Goal: Task Accomplishment & Management: Complete application form

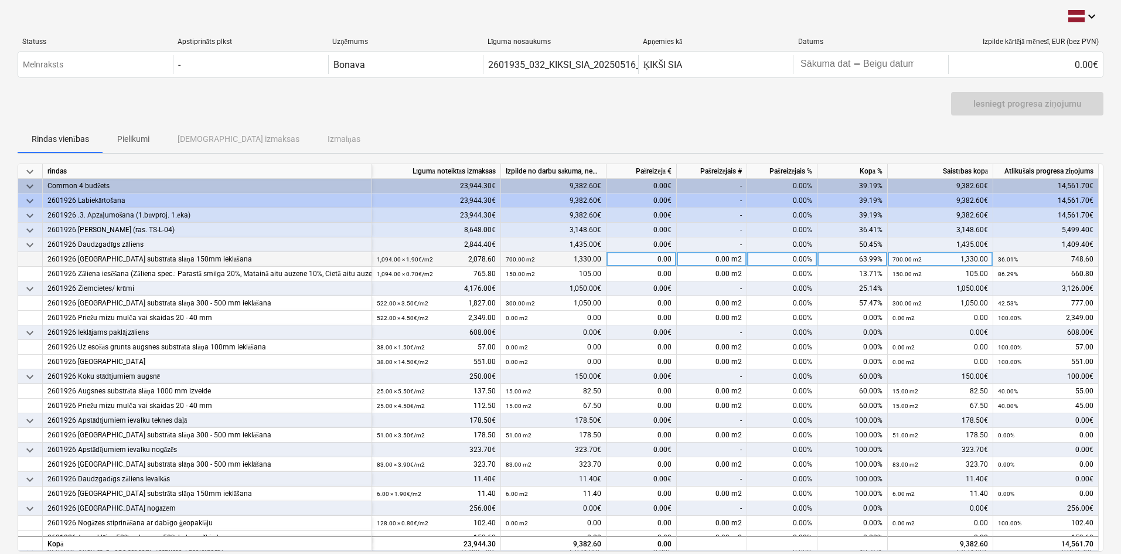
click at [784, 260] on div "0.00%" at bounding box center [782, 259] width 70 height 15
type input "36,01"
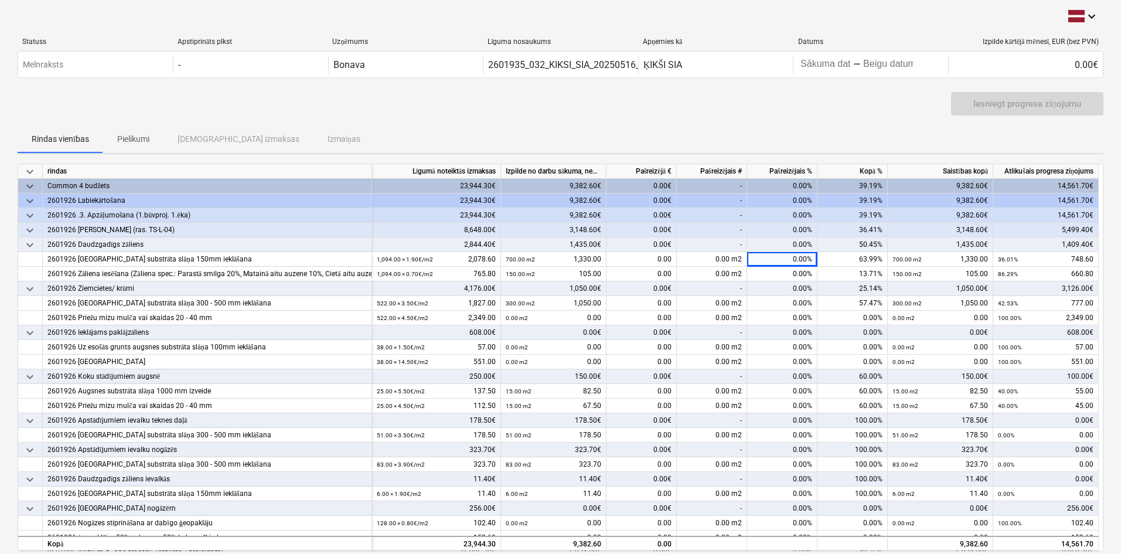
click at [762, 118] on div "Iesniegt progresa ziņojumu" at bounding box center [561, 108] width 1086 height 33
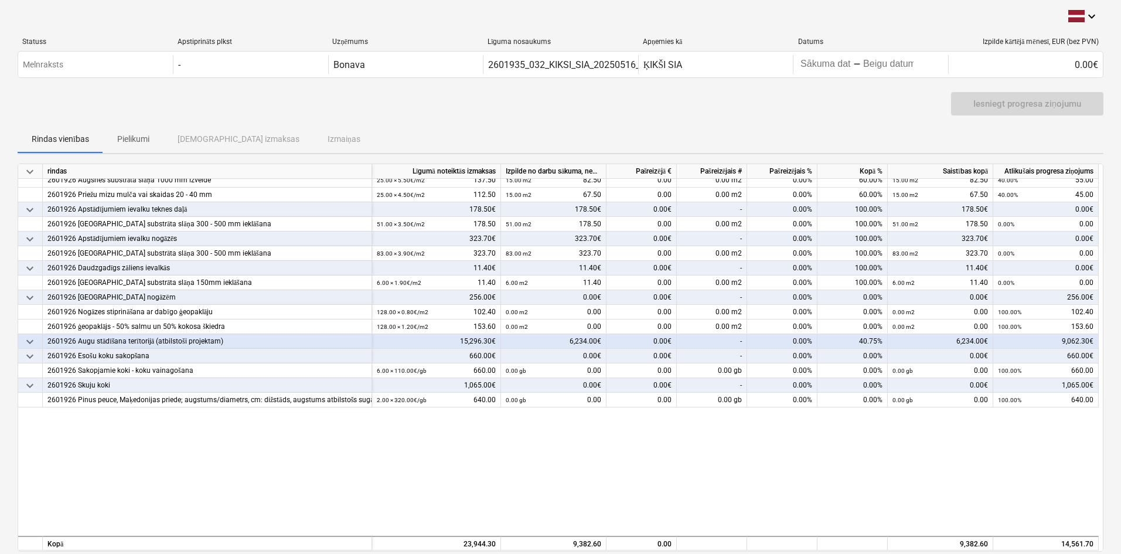
scroll to position [234, 0]
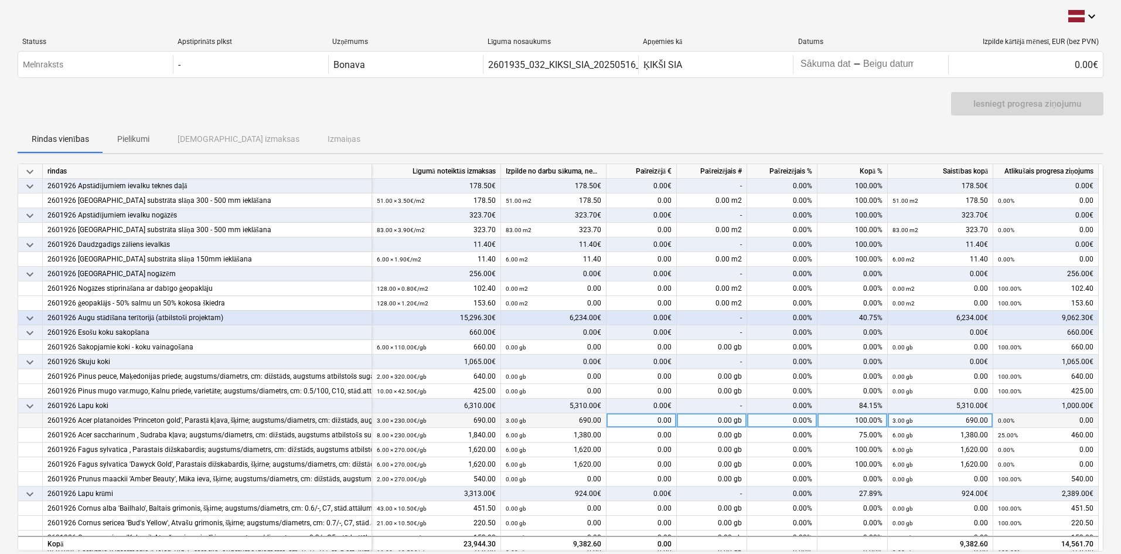
click at [695, 421] on div "0.00 gb" at bounding box center [712, 420] width 70 height 15
type input "3"
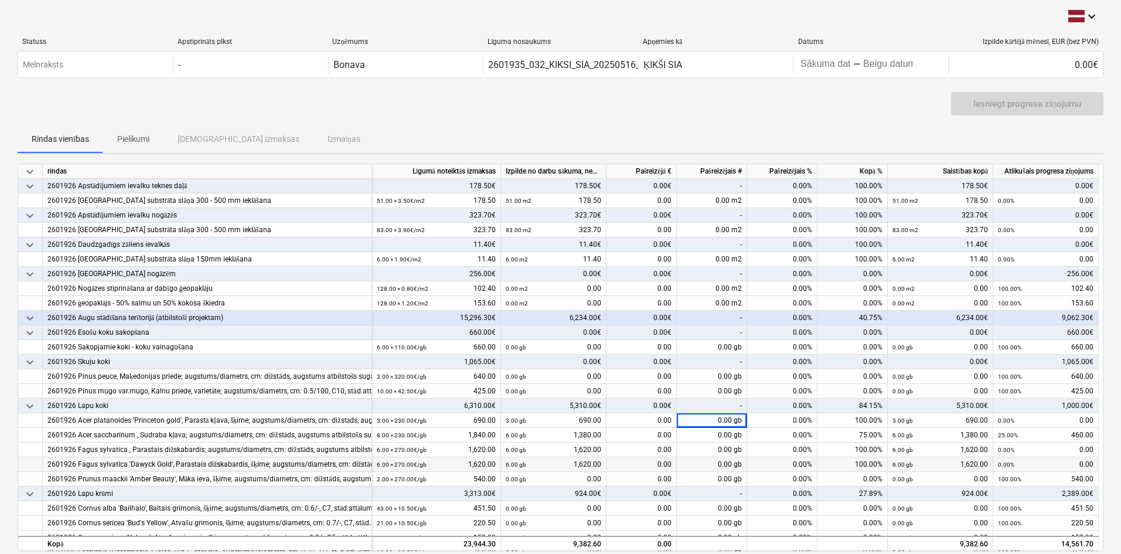
click at [680, 460] on div "0.00 gb" at bounding box center [712, 464] width 70 height 15
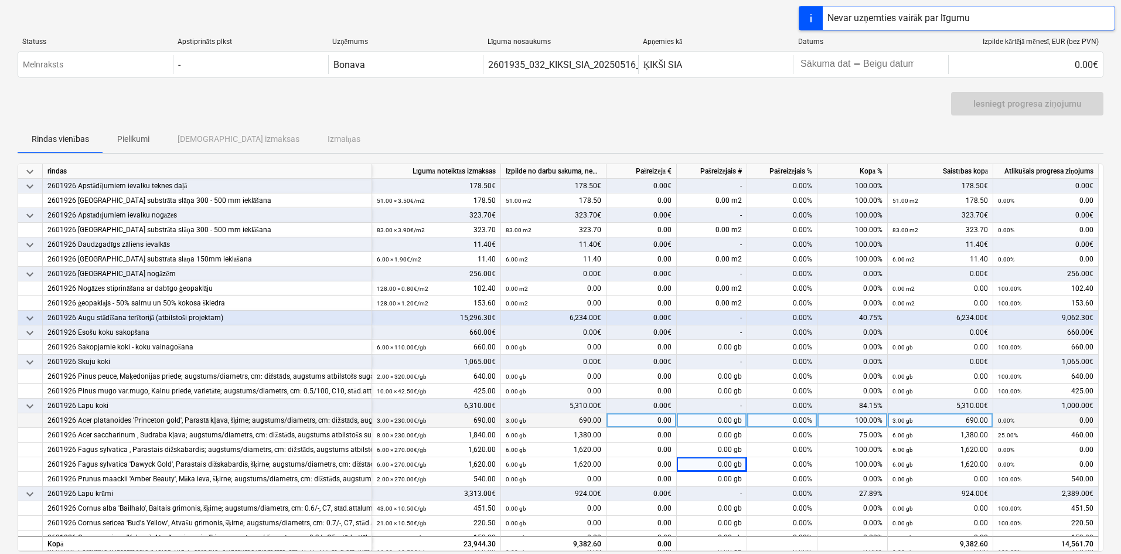
click at [1023, 421] on div "0.00% 0.00" at bounding box center [1046, 420] width 96 height 15
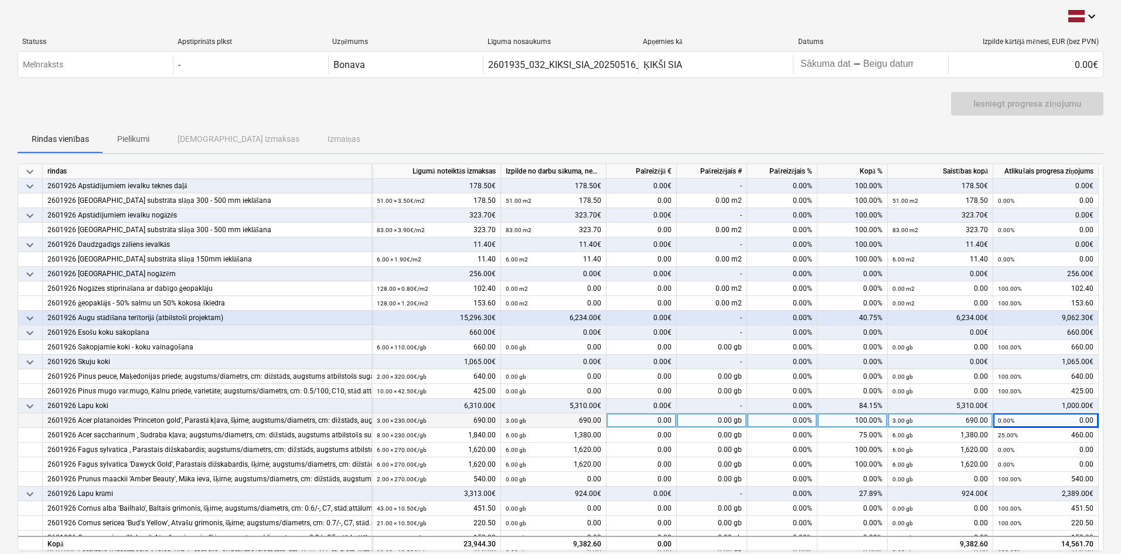
click at [582, 421] on div "3.00 gb 690.00" at bounding box center [554, 420] width 96 height 15
click at [627, 421] on div "0.00" at bounding box center [642, 420] width 70 height 15
click at [627, 421] on input at bounding box center [642, 420] width 70 height 14
click at [694, 420] on div "0.00 gb" at bounding box center [712, 420] width 70 height 15
click at [694, 420] on input at bounding box center [712, 420] width 70 height 14
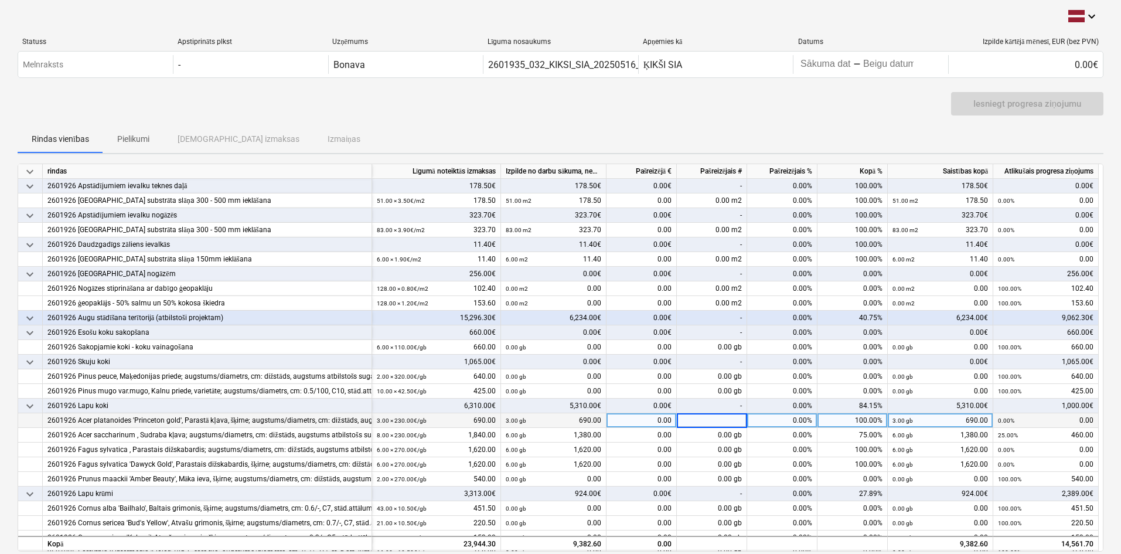
type input "3"
click at [714, 118] on div "Iesniegt progresa ziņojumu" at bounding box center [561, 108] width 1086 height 33
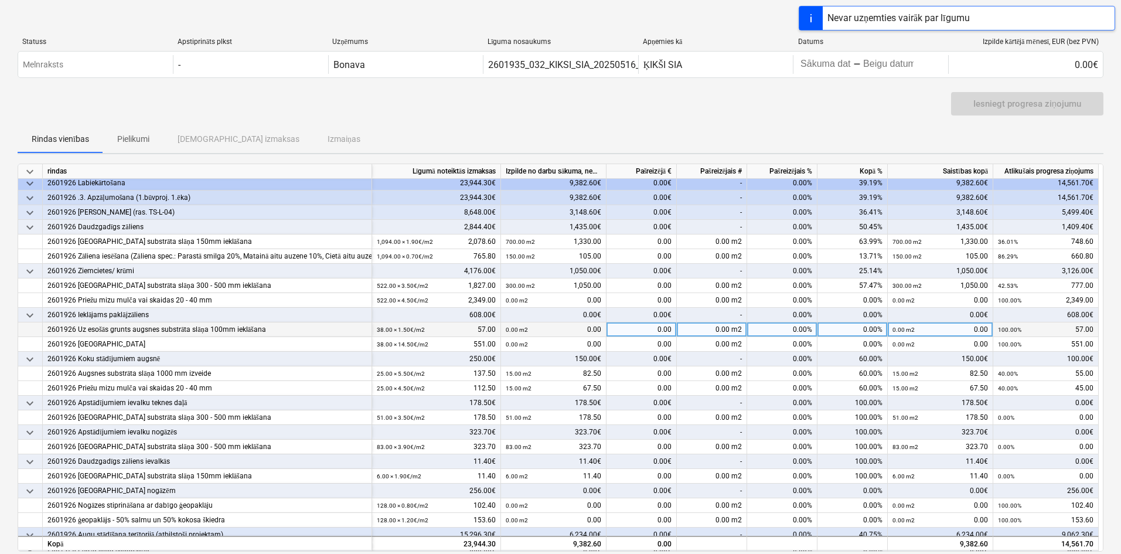
scroll to position [0, 0]
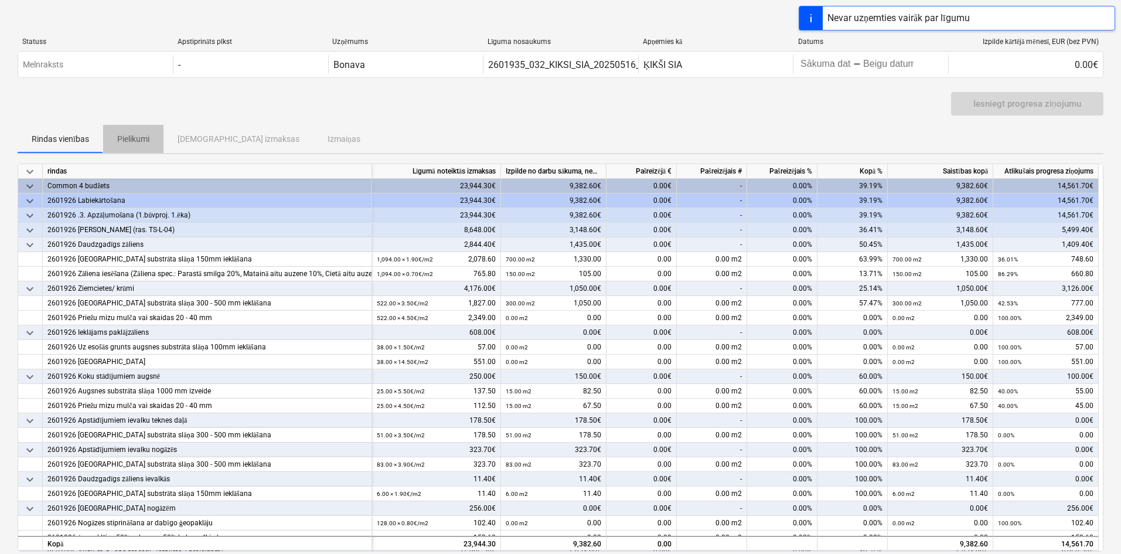
click at [137, 139] on p "Pielikumi" at bounding box center [133, 139] width 32 height 12
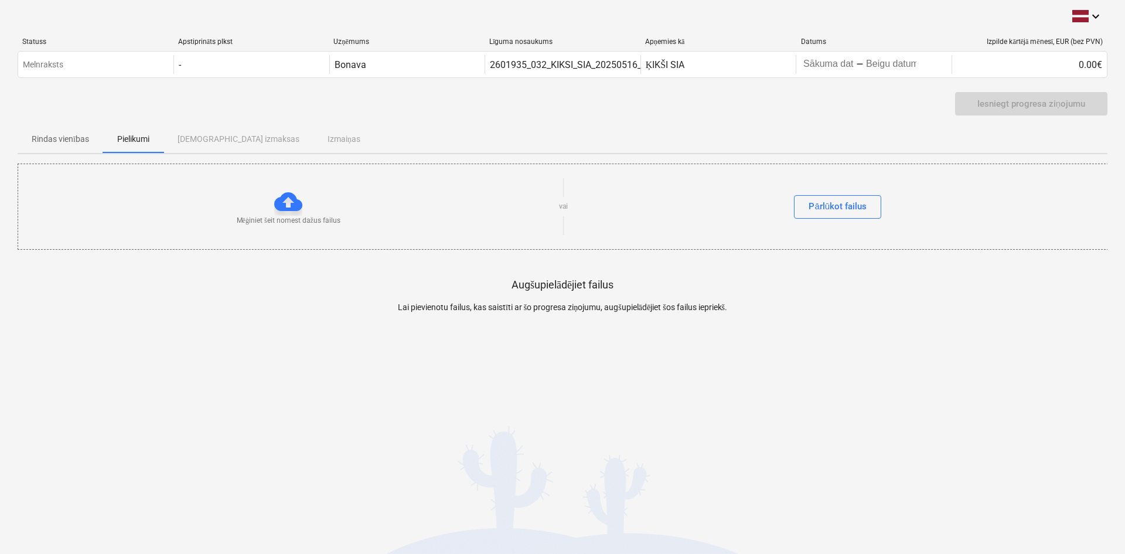
click at [60, 141] on p "Rindas vienības" at bounding box center [60, 139] width 57 height 12
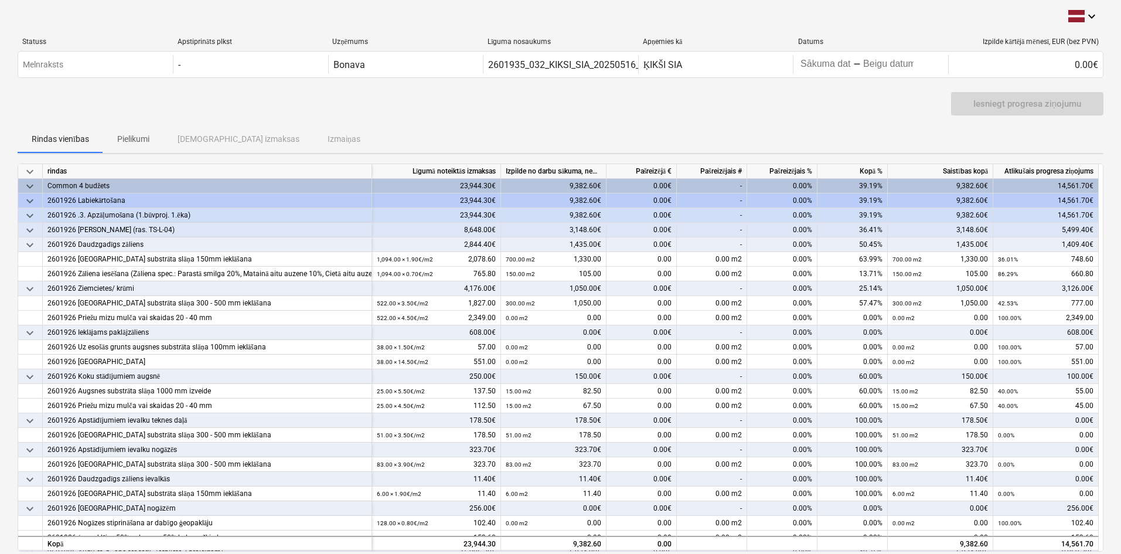
click at [889, 129] on div "Rindas vienības Pielikumi Apstiprinātas izmaksas Izmaiņas" at bounding box center [561, 139] width 1086 height 28
click at [568, 186] on div "9,382.60€" at bounding box center [553, 186] width 105 height 15
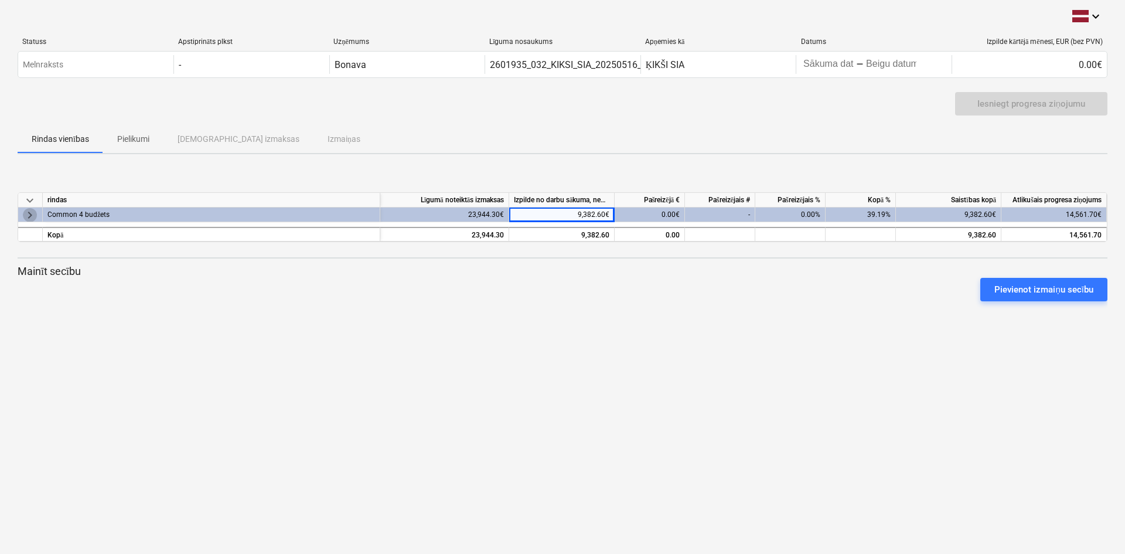
click at [28, 218] on span "keyboard_arrow_right" at bounding box center [30, 214] width 14 height 14
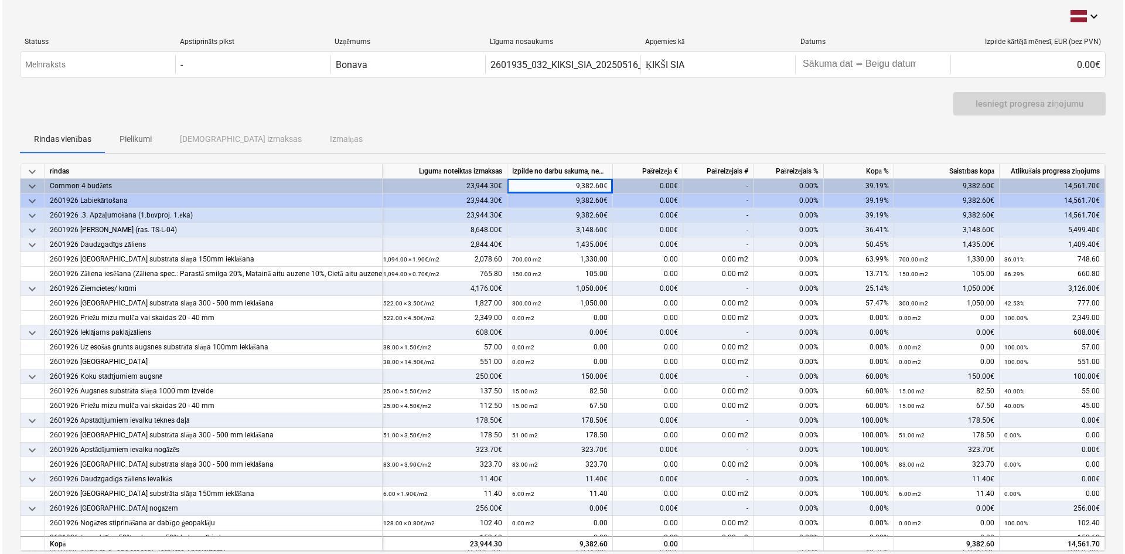
scroll to position [0, 8]
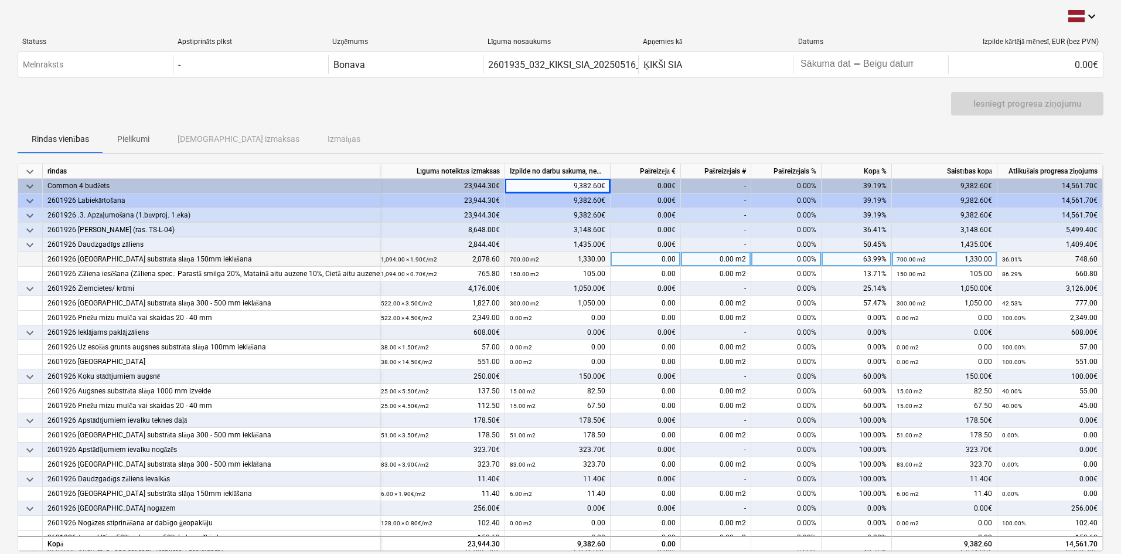
click at [656, 261] on div "0.00" at bounding box center [646, 259] width 70 height 15
type input "748,60"
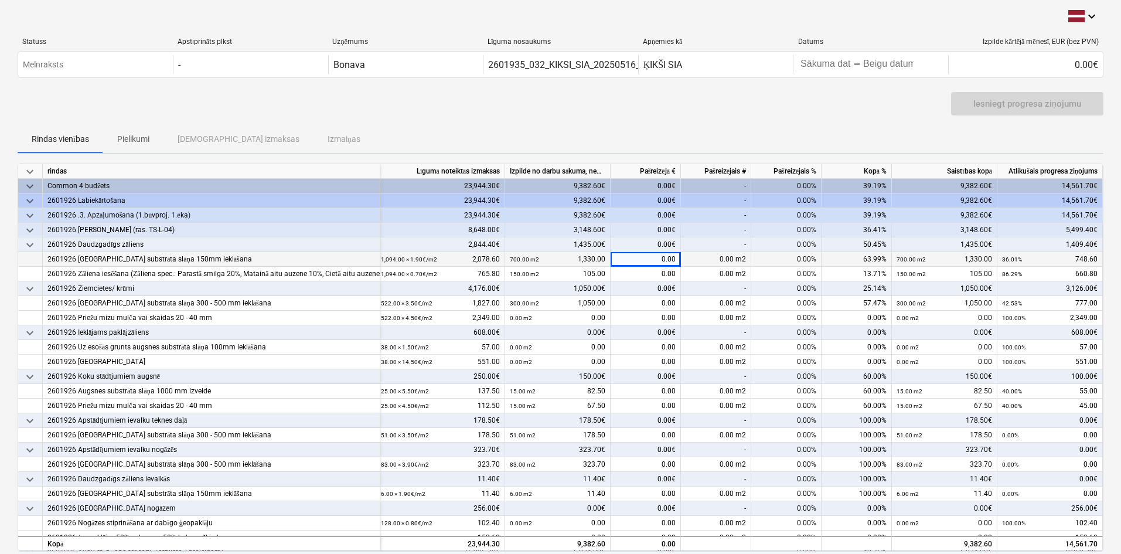
click at [696, 128] on div "Rindas vienības Pielikumi Apstiprinātas izmaksas Izmaiņas" at bounding box center [561, 139] width 1086 height 28
click at [642, 263] on div "0.00" at bounding box center [646, 259] width 70 height 15
click at [642, 263] on input at bounding box center [646, 259] width 70 height 14
click at [710, 259] on div "0.00 m2" at bounding box center [716, 259] width 70 height 15
click at [34, 246] on span "keyboard_arrow_down" at bounding box center [30, 245] width 14 height 14
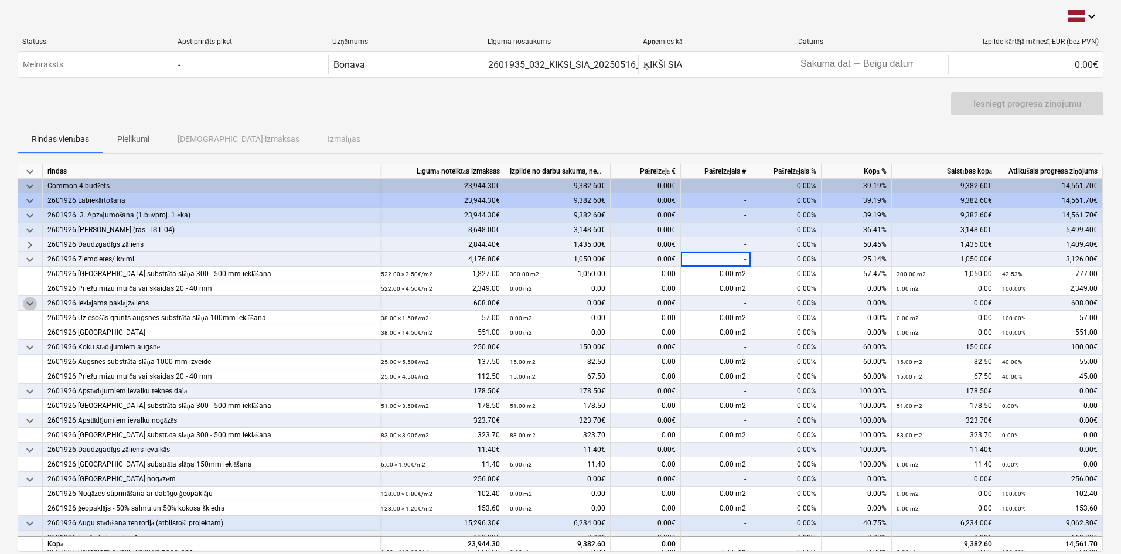
click at [30, 303] on span "keyboard_arrow_down" at bounding box center [30, 304] width 14 height 14
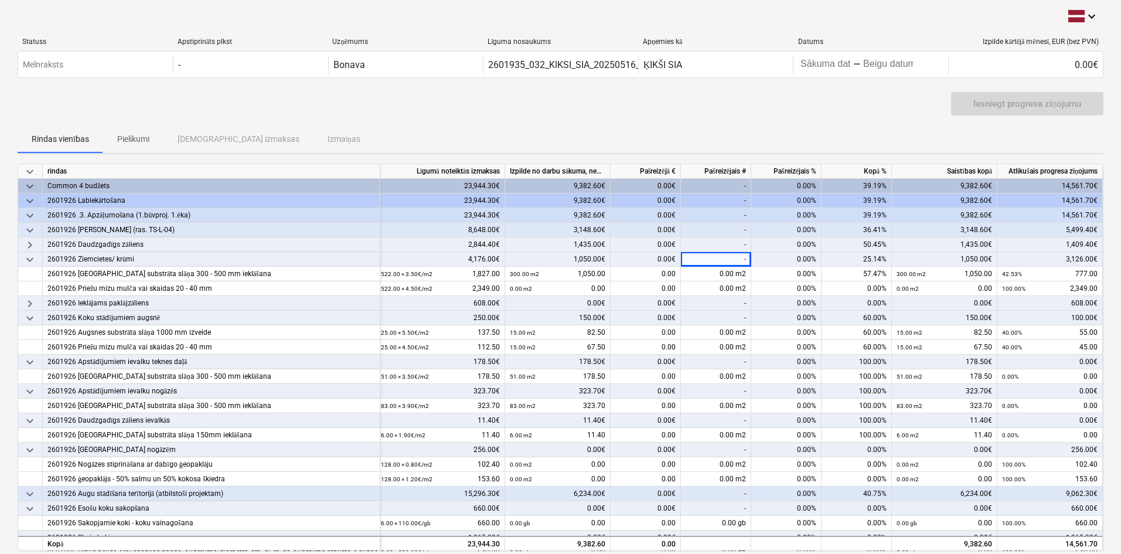
click at [29, 321] on span "keyboard_arrow_down" at bounding box center [30, 318] width 14 height 14
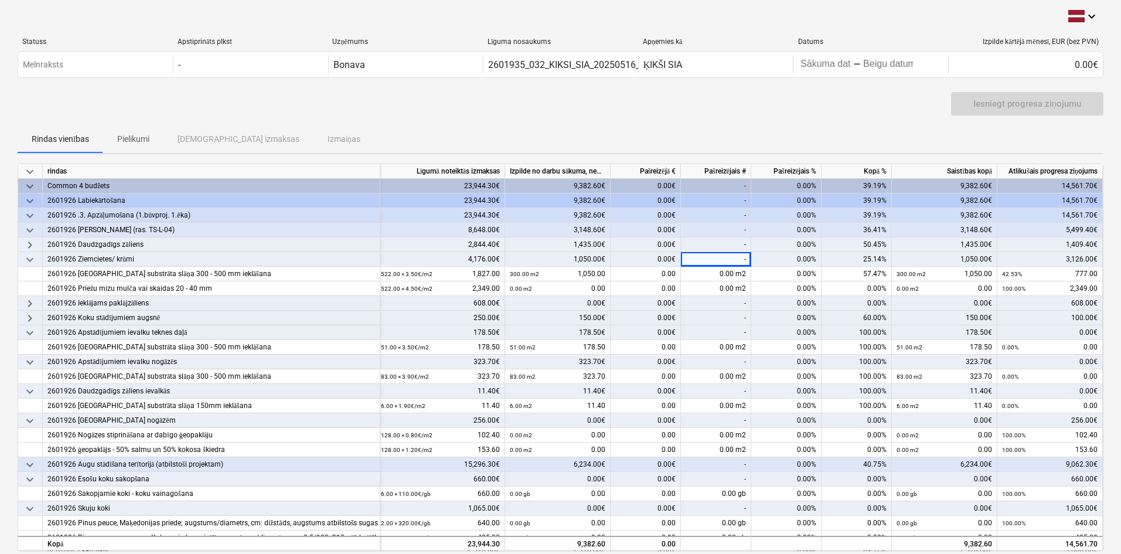
click at [31, 364] on span "keyboard_arrow_down" at bounding box center [30, 362] width 14 height 14
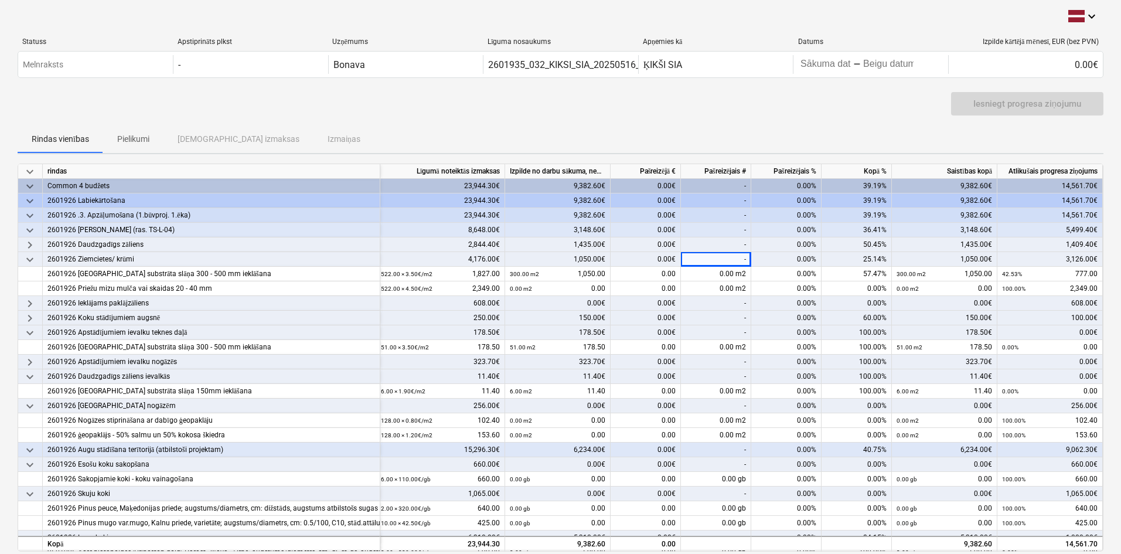
click at [29, 381] on span "keyboard_arrow_down" at bounding box center [30, 377] width 14 height 14
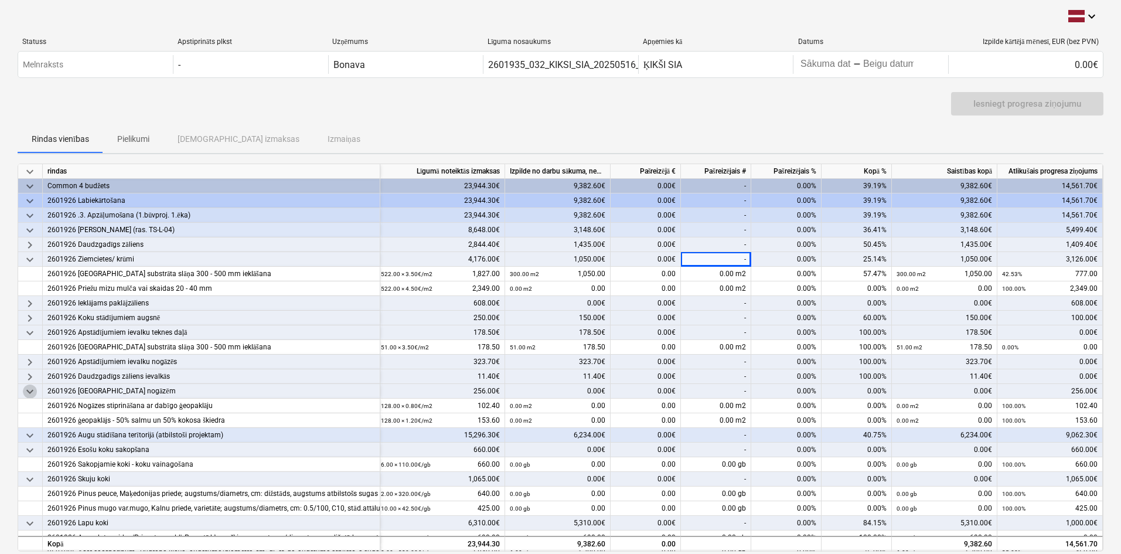
click at [30, 391] on span "keyboard_arrow_down" at bounding box center [30, 391] width 14 height 14
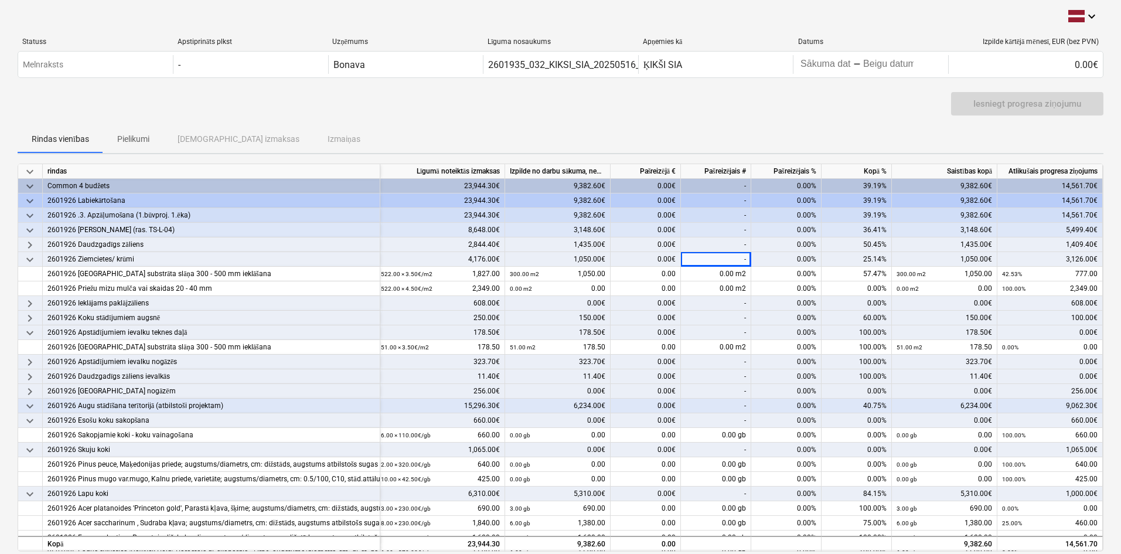
click at [30, 407] on span "keyboard_arrow_down" at bounding box center [30, 406] width 14 height 14
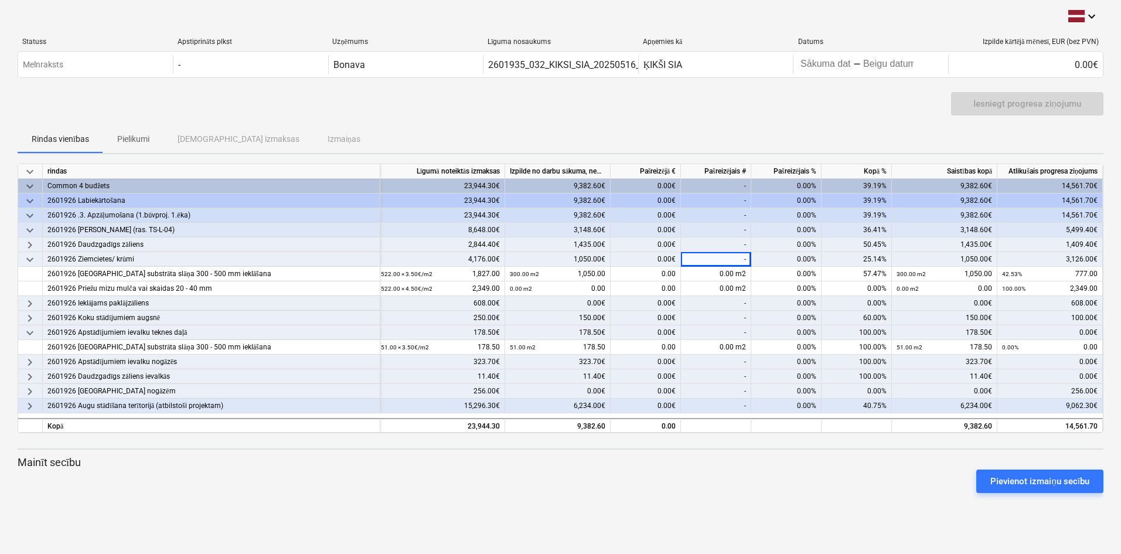
scroll to position [0, 0]
click at [28, 259] on span "keyboard_arrow_down" at bounding box center [30, 260] width 14 height 14
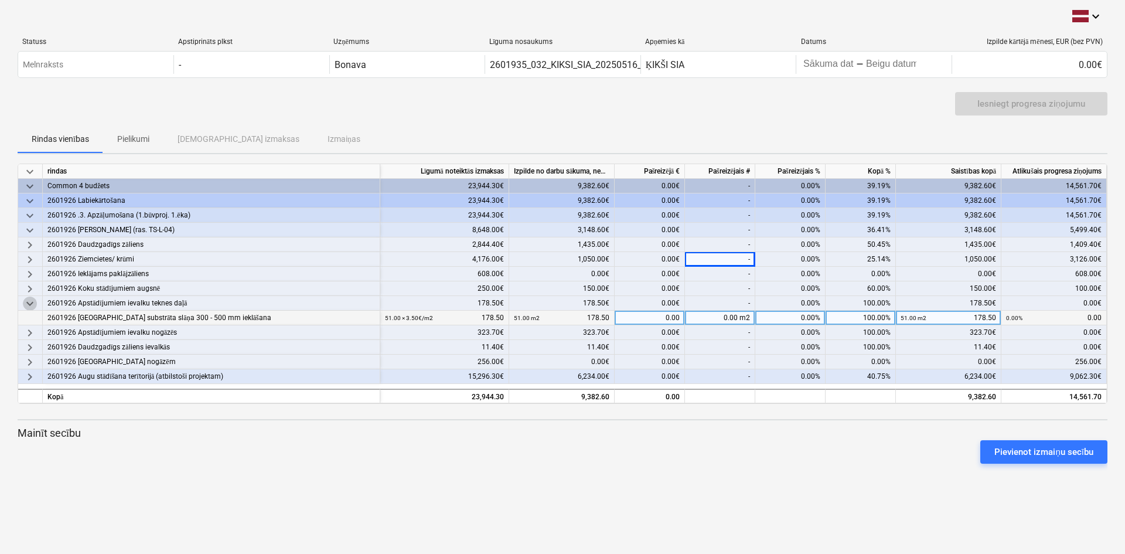
click at [31, 304] on span "keyboard_arrow_down" at bounding box center [30, 304] width 14 height 14
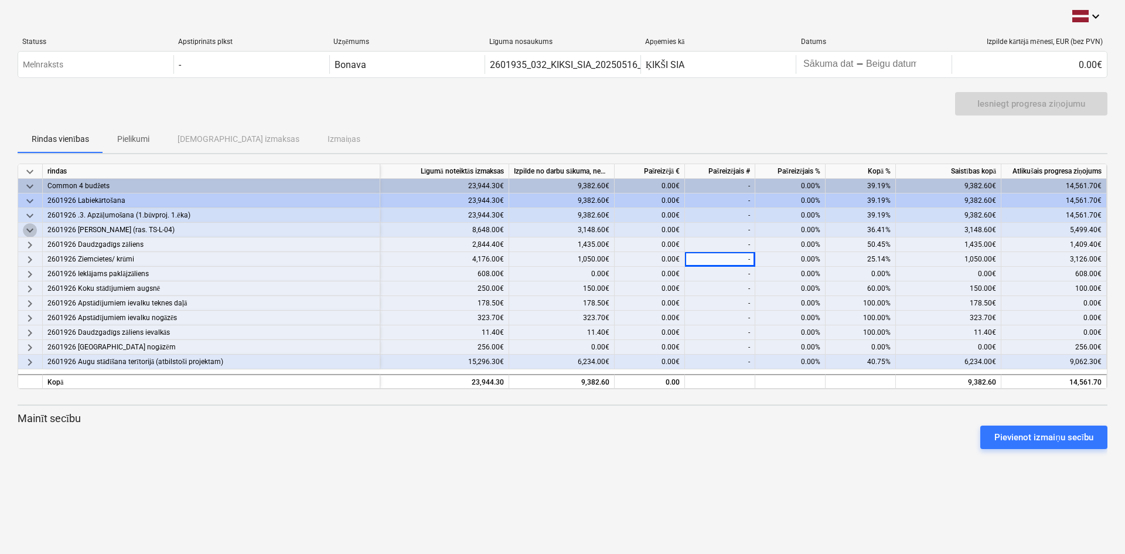
click at [30, 226] on span "keyboard_arrow_down" at bounding box center [30, 230] width 14 height 14
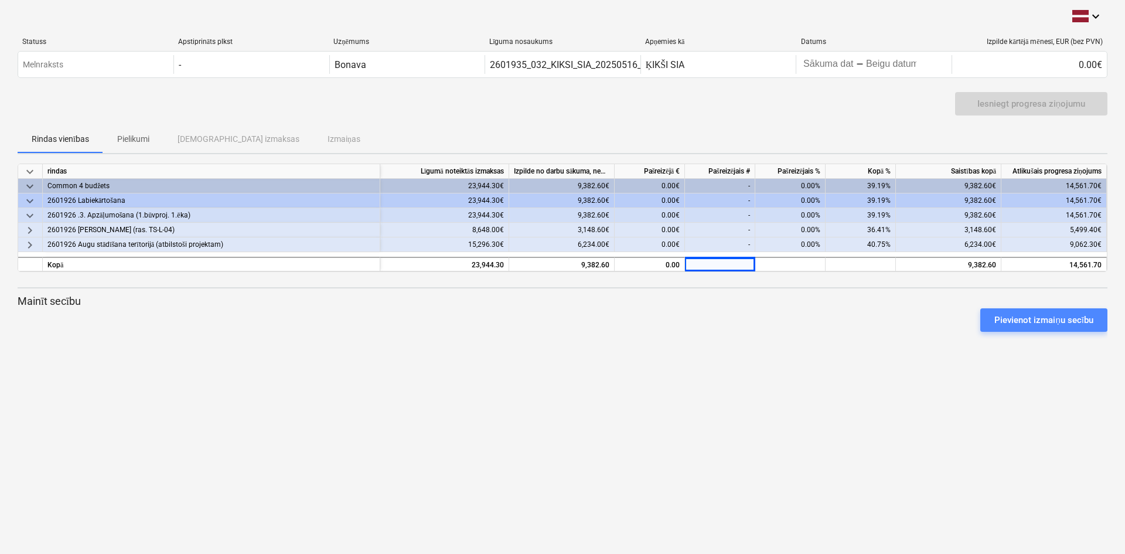
click at [1050, 318] on div "Pievienot izmaiņu secību" at bounding box center [1043, 319] width 99 height 15
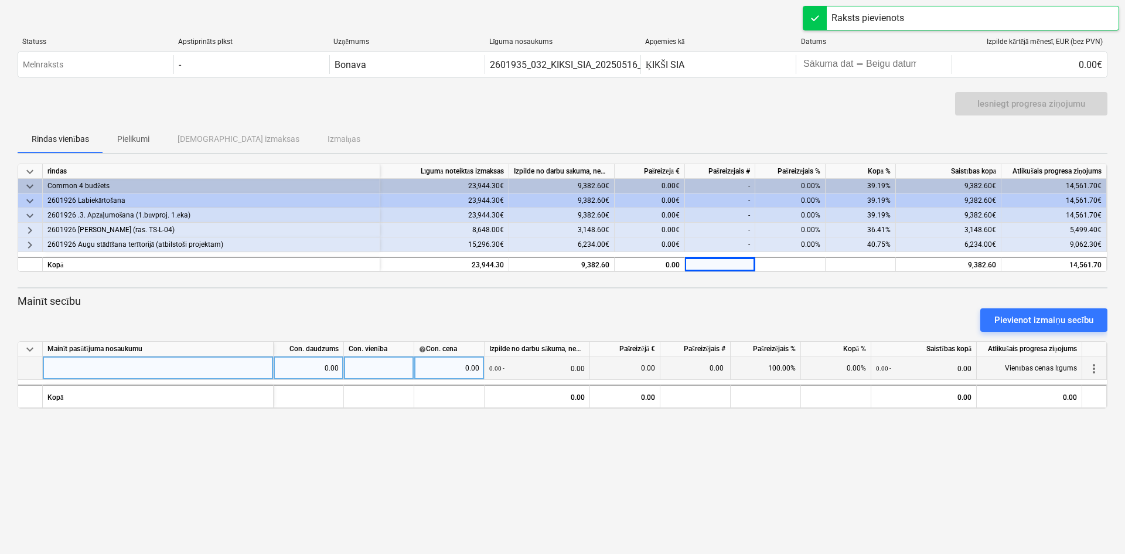
click at [130, 373] on div at bounding box center [158, 367] width 231 height 23
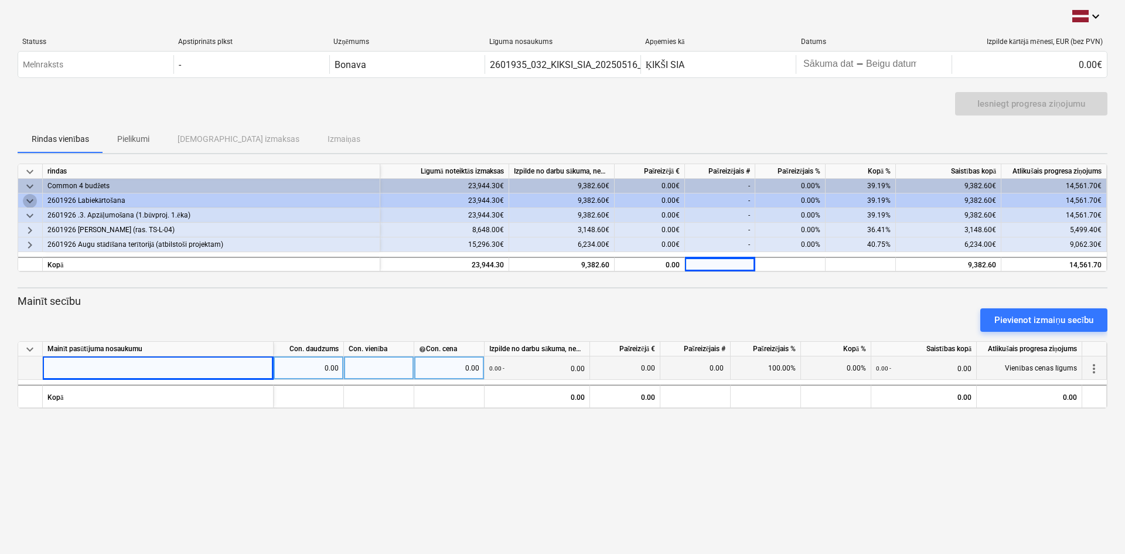
click at [32, 199] on span "keyboard_arrow_down" at bounding box center [30, 201] width 14 height 14
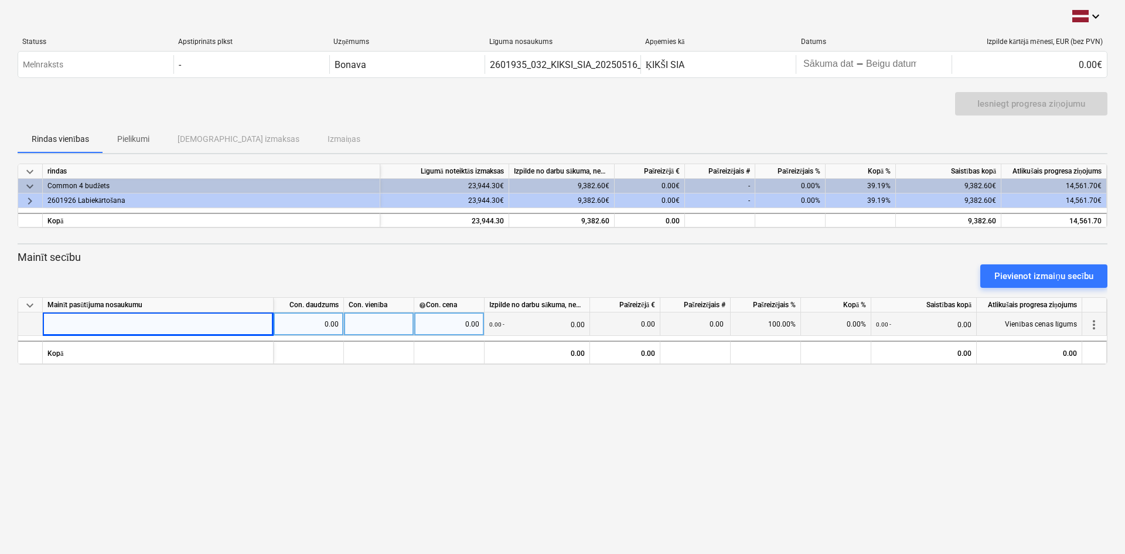
click at [29, 200] on span "keyboard_arrow_right" at bounding box center [30, 201] width 14 height 14
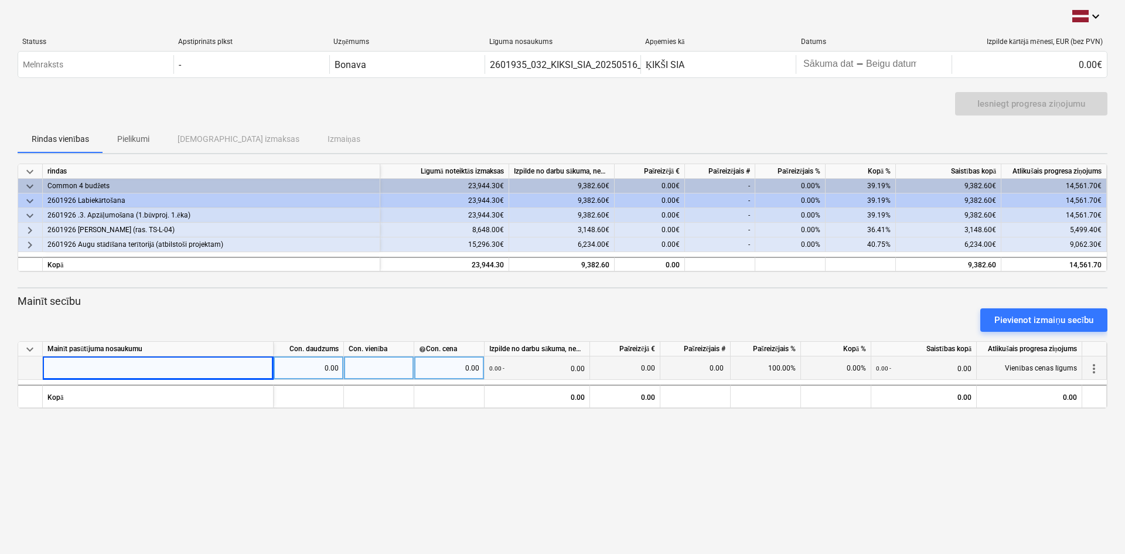
click at [29, 215] on span "keyboard_arrow_down" at bounding box center [30, 216] width 14 height 14
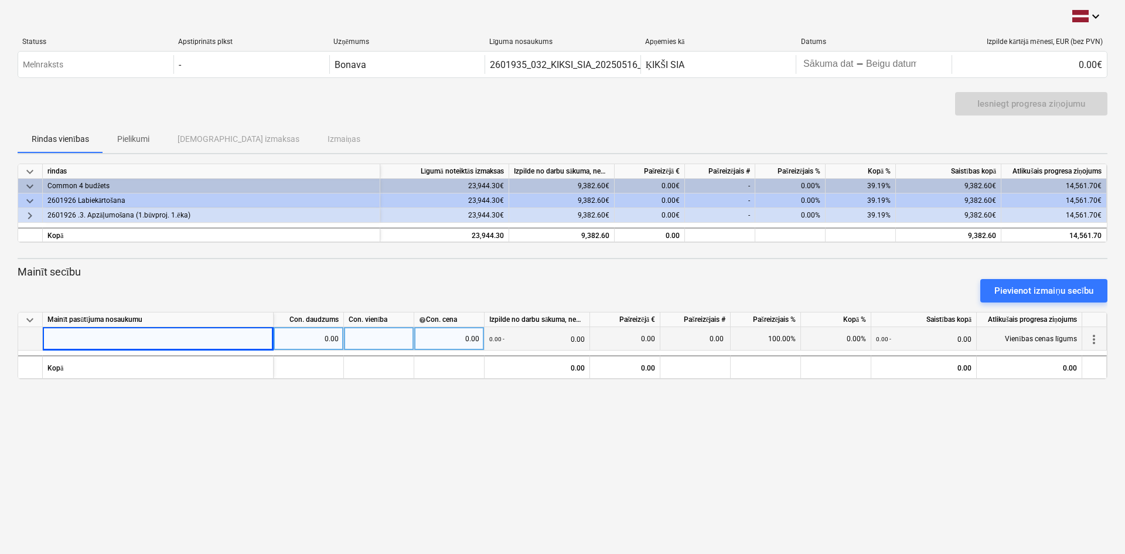
click at [25, 215] on span "keyboard_arrow_right" at bounding box center [30, 216] width 14 height 14
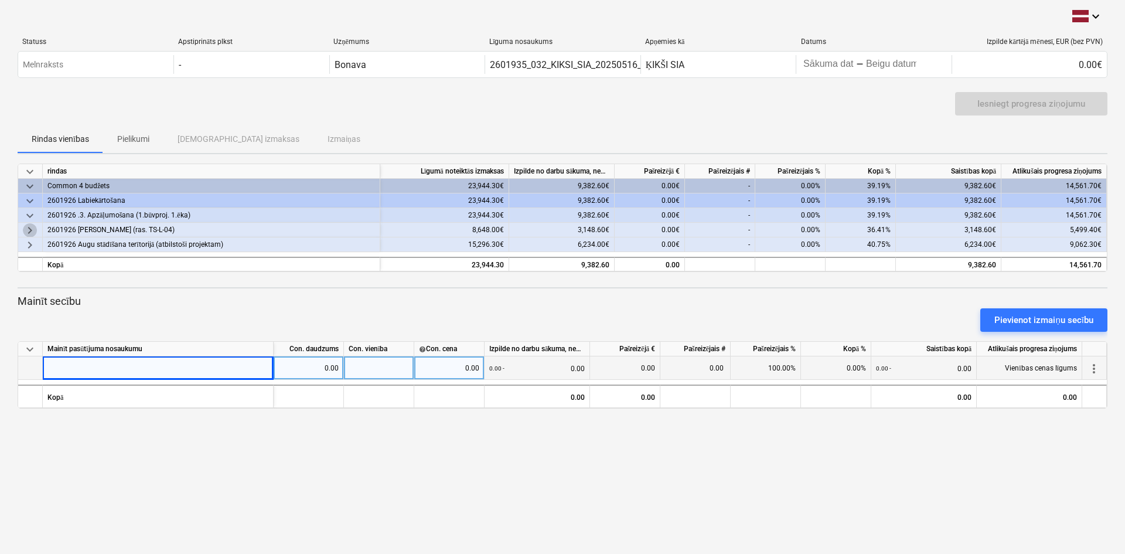
click at [33, 230] on span "keyboard_arrow_right" at bounding box center [30, 230] width 14 height 14
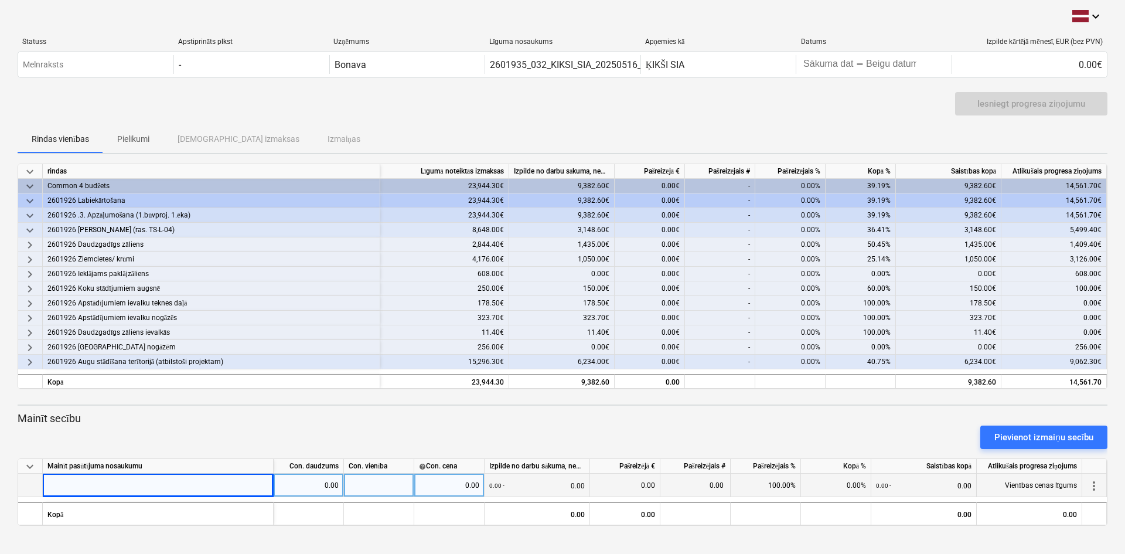
click at [149, 243] on div "2601926 Daudzgadīgs zāliens" at bounding box center [211, 244] width 328 height 15
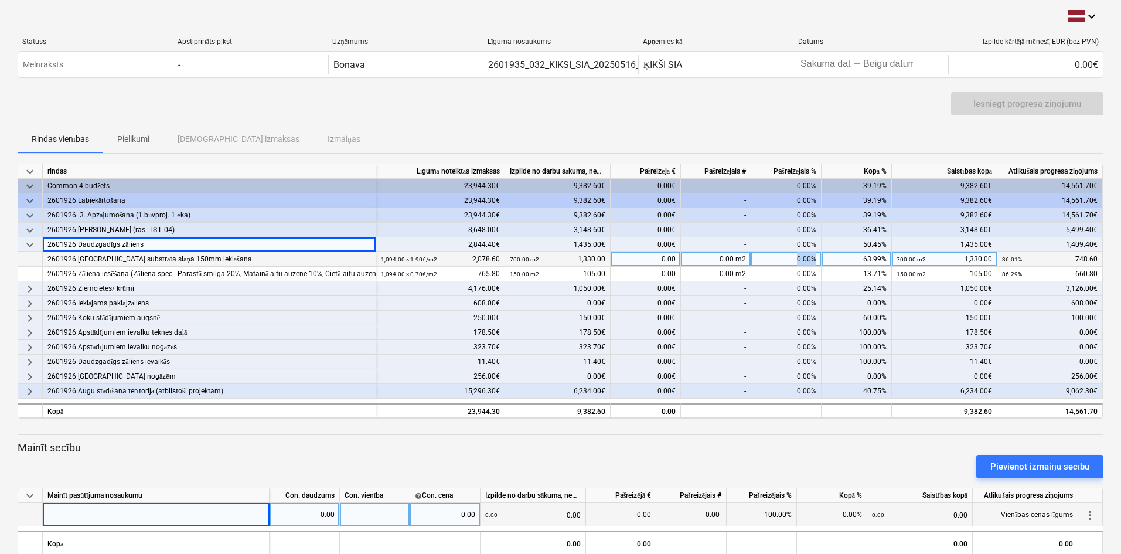
drag, startPoint x: 776, startPoint y: 259, endPoint x: 819, endPoint y: 260, distance: 42.2
click at [819, 260] on div "0.00%" at bounding box center [786, 259] width 70 height 15
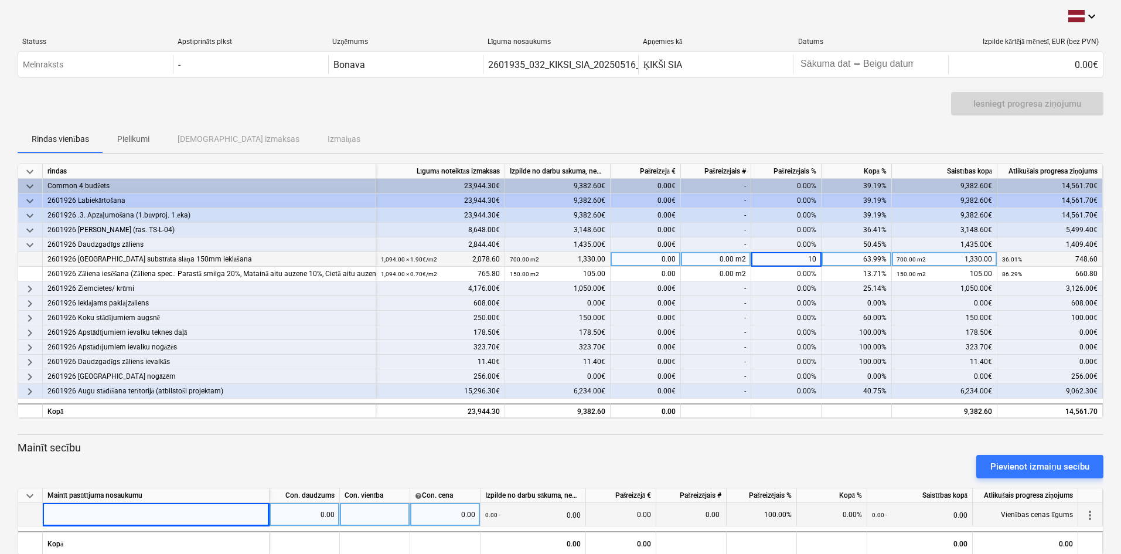
type input "100"
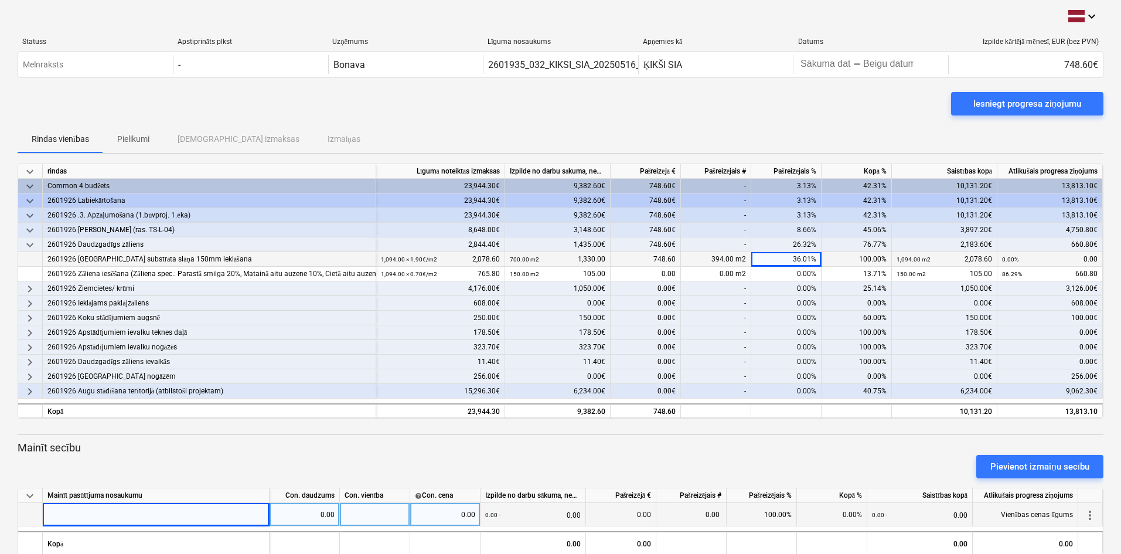
click at [798, 135] on div "Rindas vienības Pielikumi Apstiprinātas izmaksas Izmaiņas" at bounding box center [561, 139] width 1086 height 28
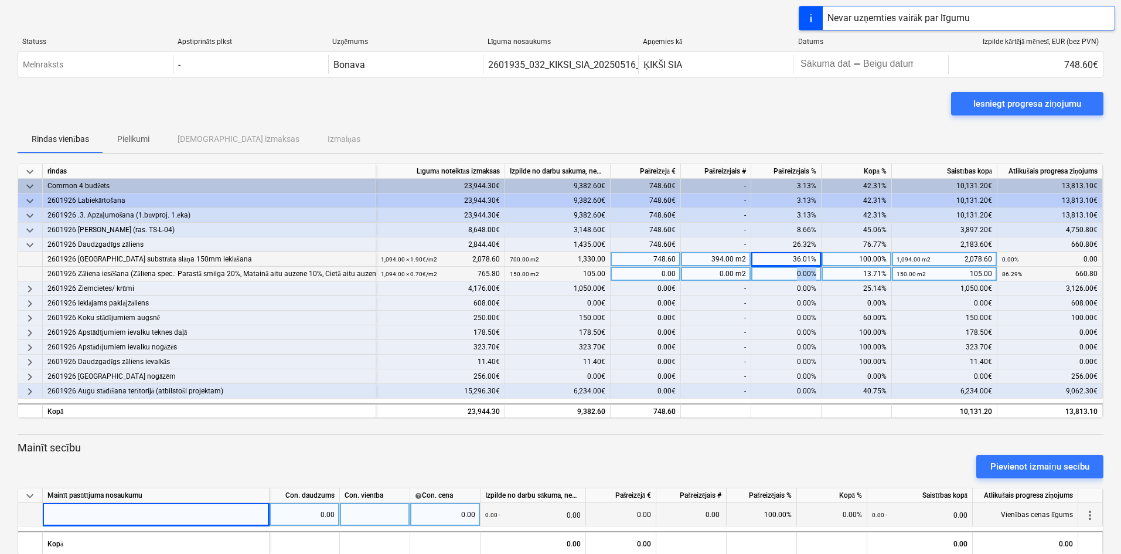
drag, startPoint x: 787, startPoint y: 273, endPoint x: 830, endPoint y: 275, distance: 42.8
click at [0, 0] on div "2601926 Zāliena iesēšana (Zāliena spec.: Parastā smilga 20%, Matainā [PERSON_NA…" at bounding box center [0, 0] width 0 height 0
type input "100"
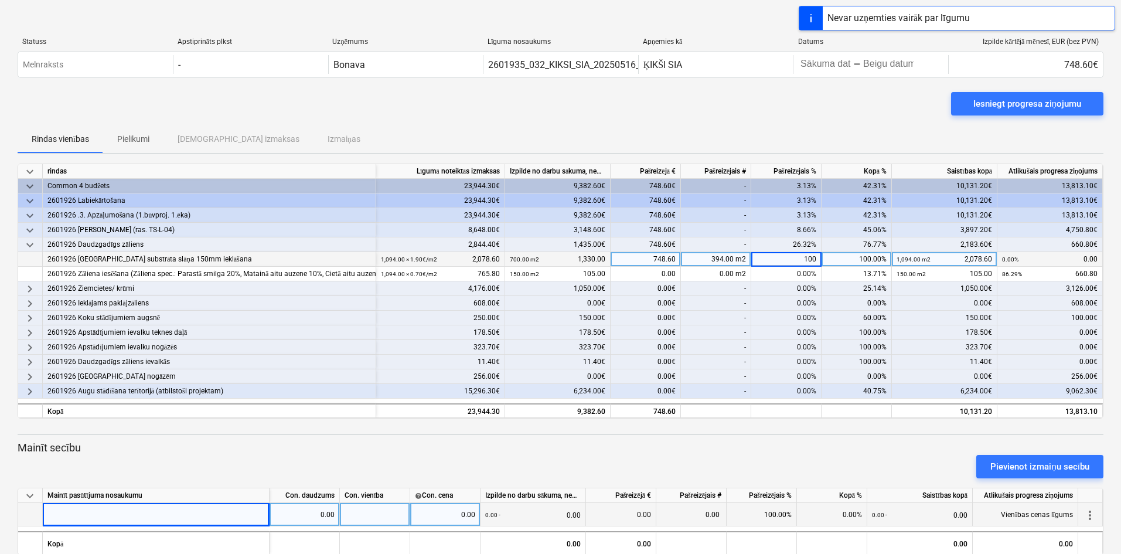
click at [778, 125] on div "Rindas vienības Pielikumi Apstiprinātas izmaksas Izmaiņas" at bounding box center [561, 139] width 1086 height 28
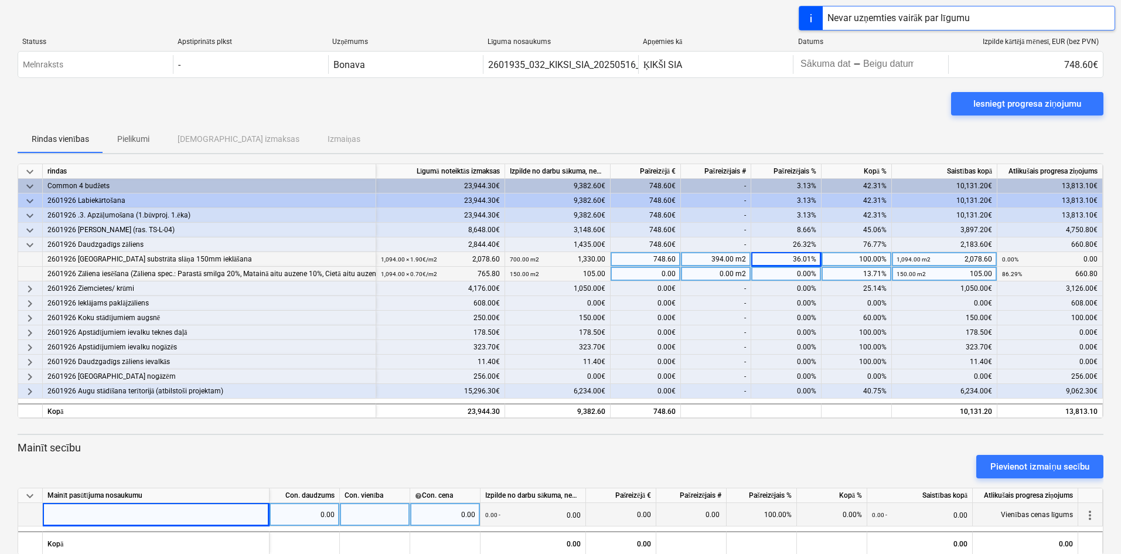
click at [791, 274] on div "0.00%" at bounding box center [786, 274] width 70 height 15
click at [791, 274] on input at bounding box center [786, 274] width 70 height 14
type input "100"
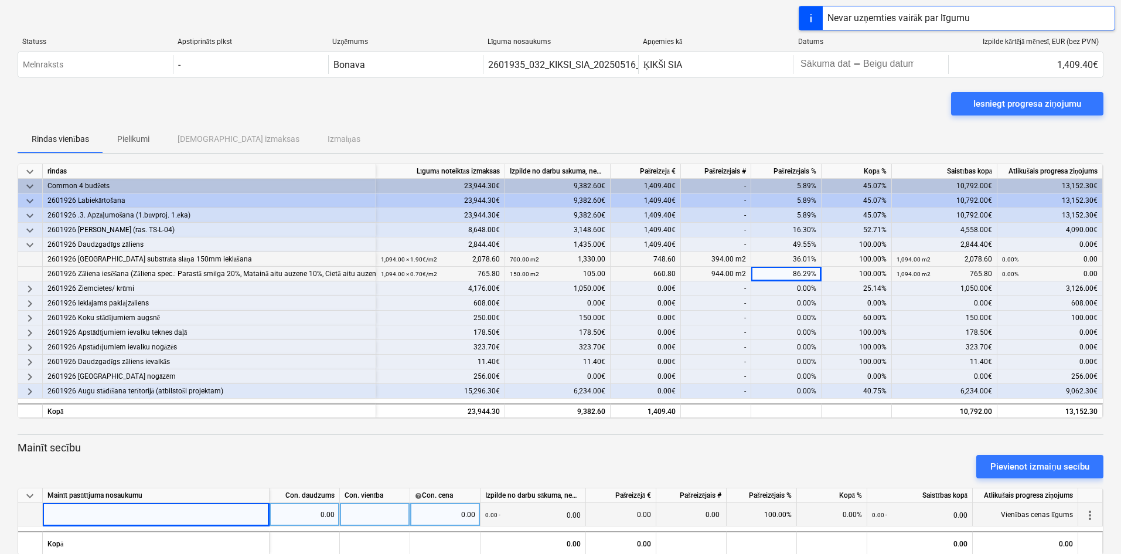
click at [783, 125] on div "Rindas vienības Pielikumi Apstiprinātas izmaksas Izmaiņas" at bounding box center [561, 139] width 1086 height 28
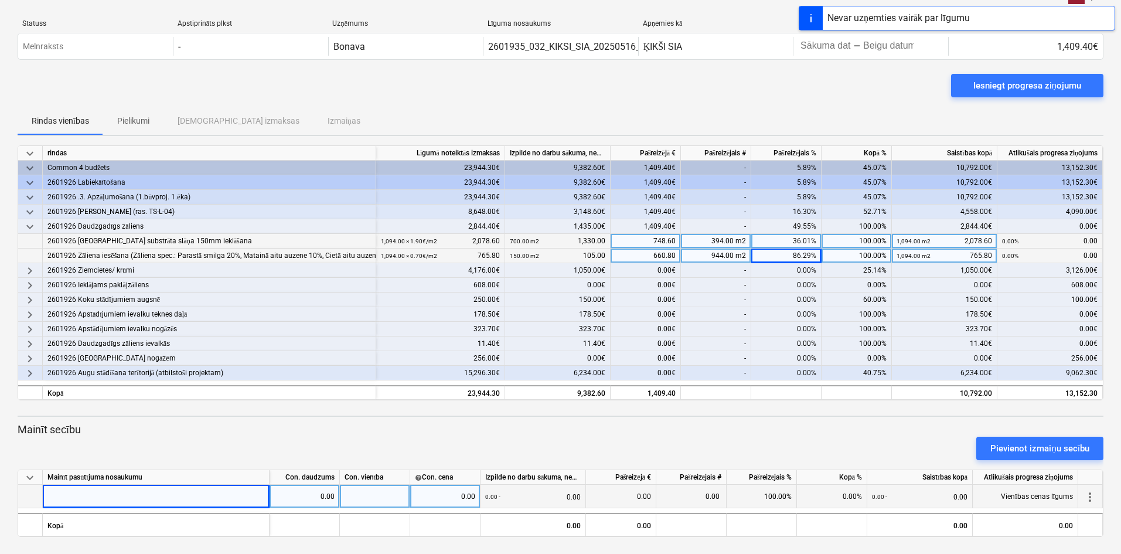
scroll to position [19, 0]
click at [1097, 502] on div "more_vert" at bounding box center [1090, 494] width 25 height 23
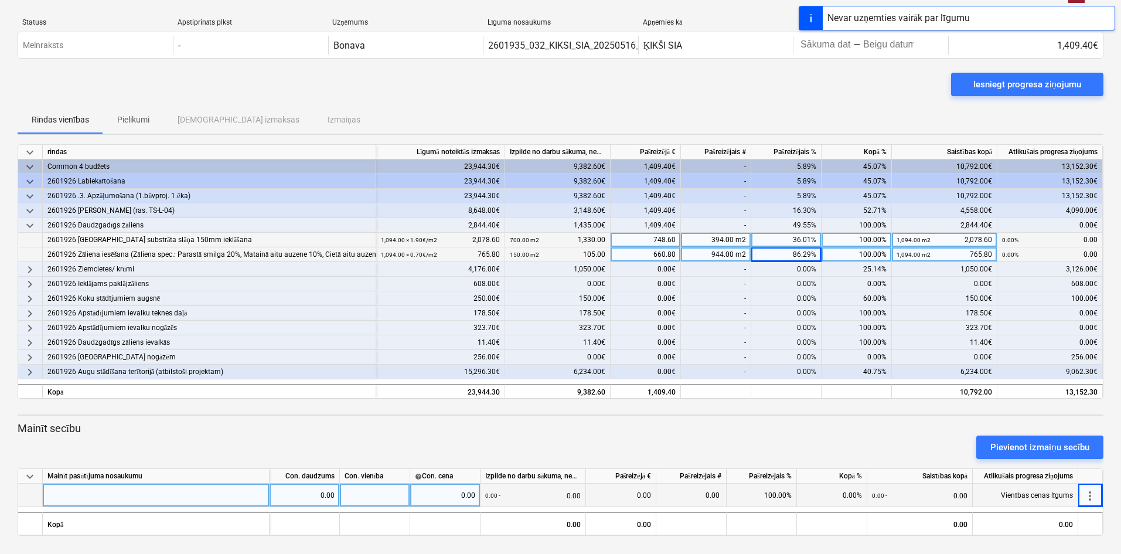
click at [1090, 497] on span "more_vert" at bounding box center [1090, 496] width 14 height 14
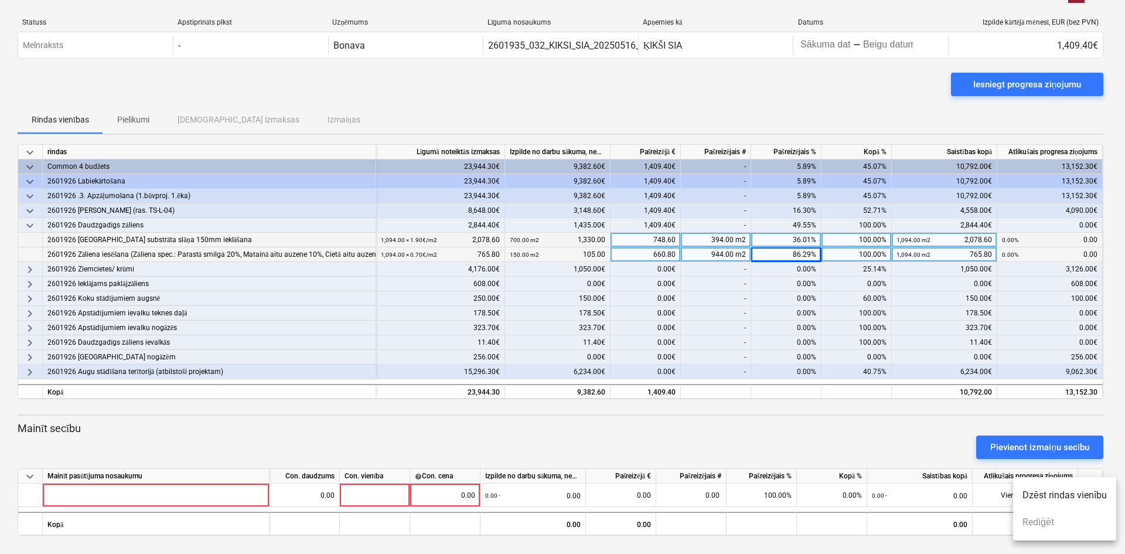
click at [1051, 500] on li "Dzēst rindas vienību" at bounding box center [1064, 495] width 103 height 27
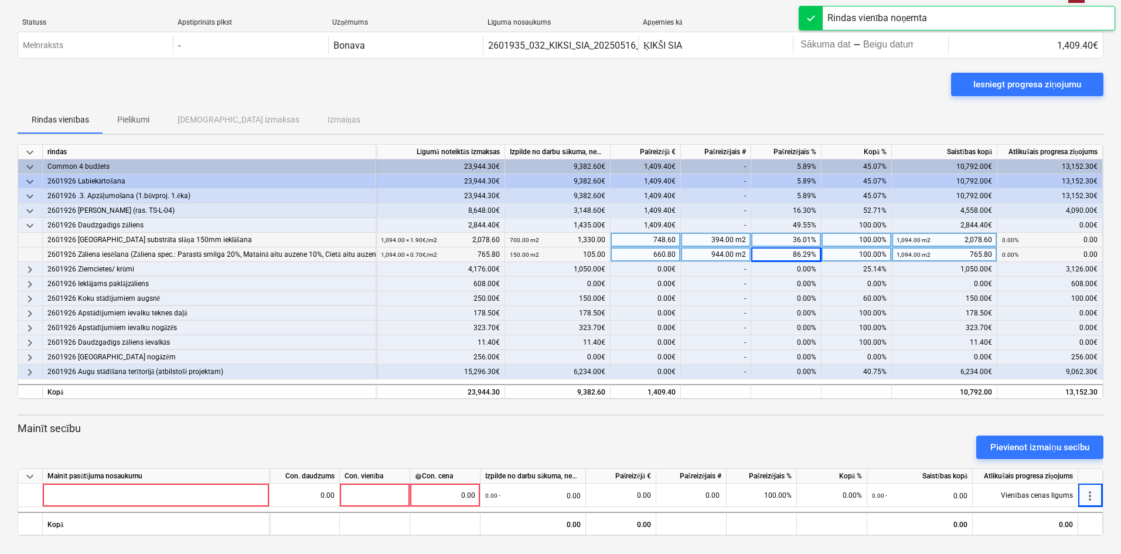
scroll to position [0, 0]
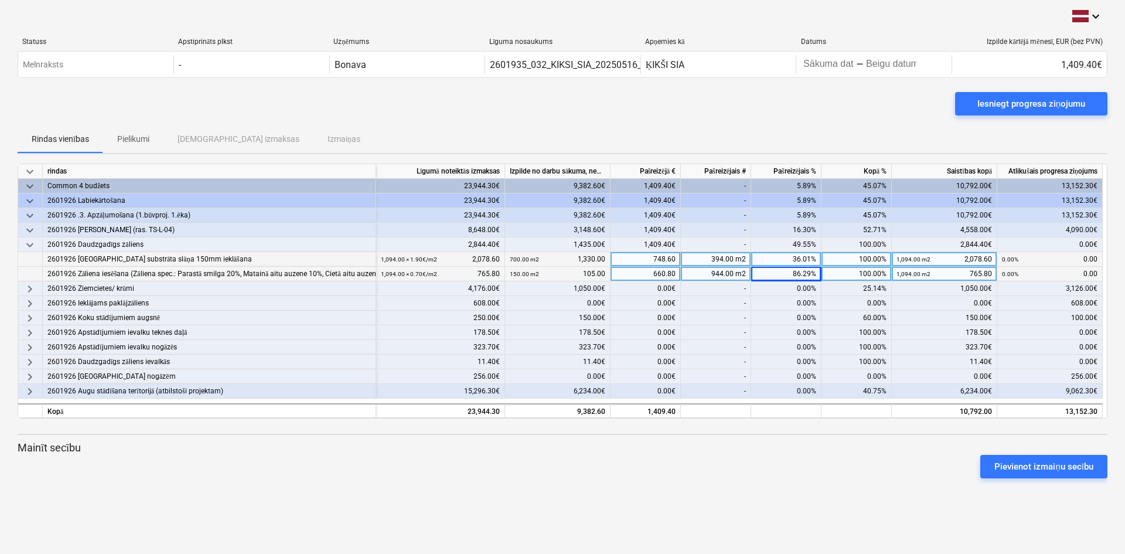
click at [26, 244] on span "keyboard_arrow_down" at bounding box center [30, 245] width 14 height 14
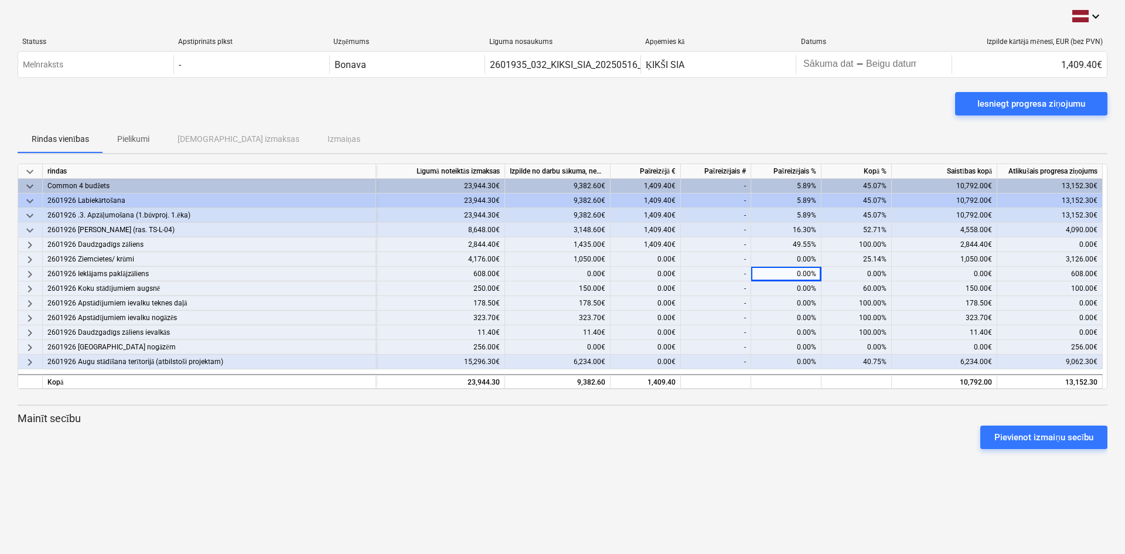
click at [29, 363] on span "keyboard_arrow_right" at bounding box center [30, 362] width 14 height 14
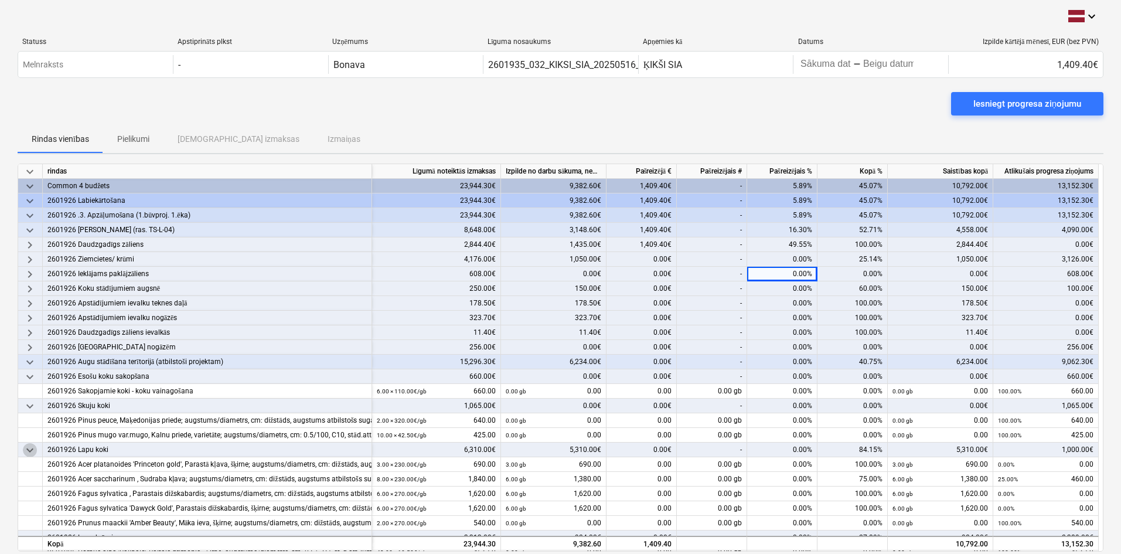
click at [35, 452] on span "keyboard_arrow_down" at bounding box center [30, 450] width 14 height 14
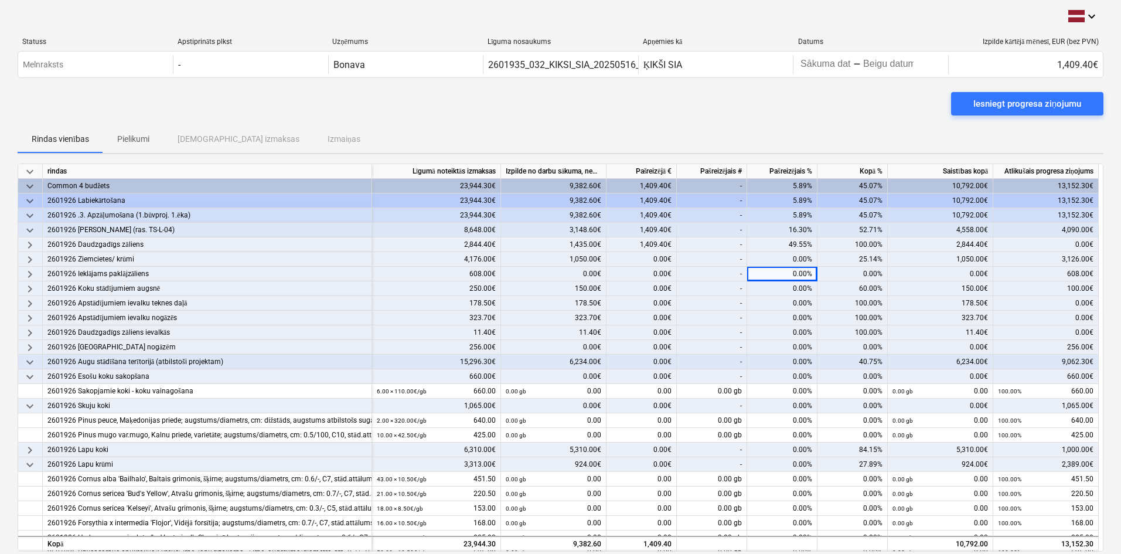
click at [32, 408] on span "keyboard_arrow_down" at bounding box center [30, 406] width 14 height 14
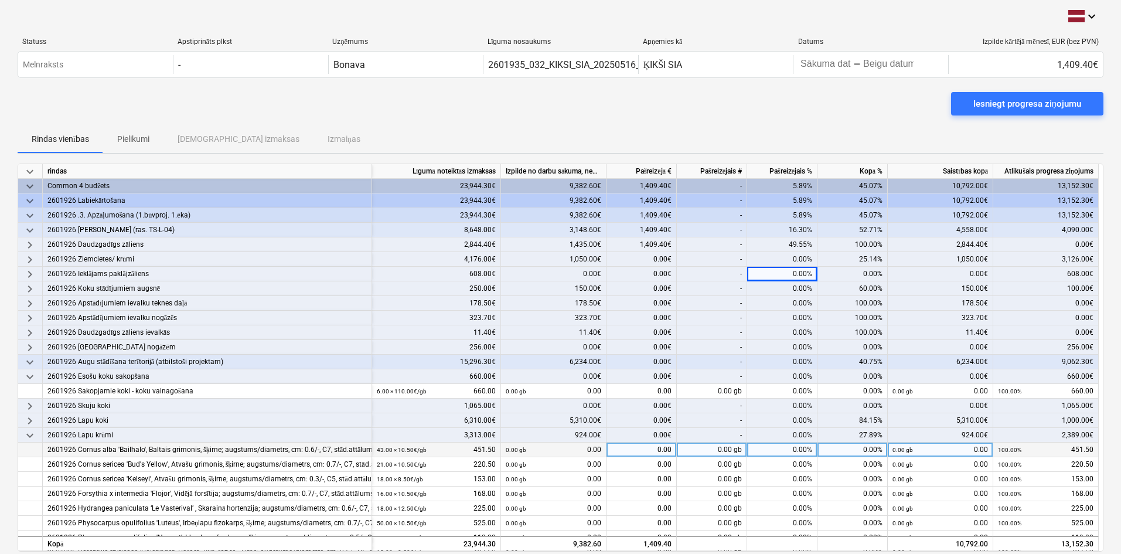
click at [32, 380] on span "keyboard_arrow_down" at bounding box center [30, 377] width 14 height 14
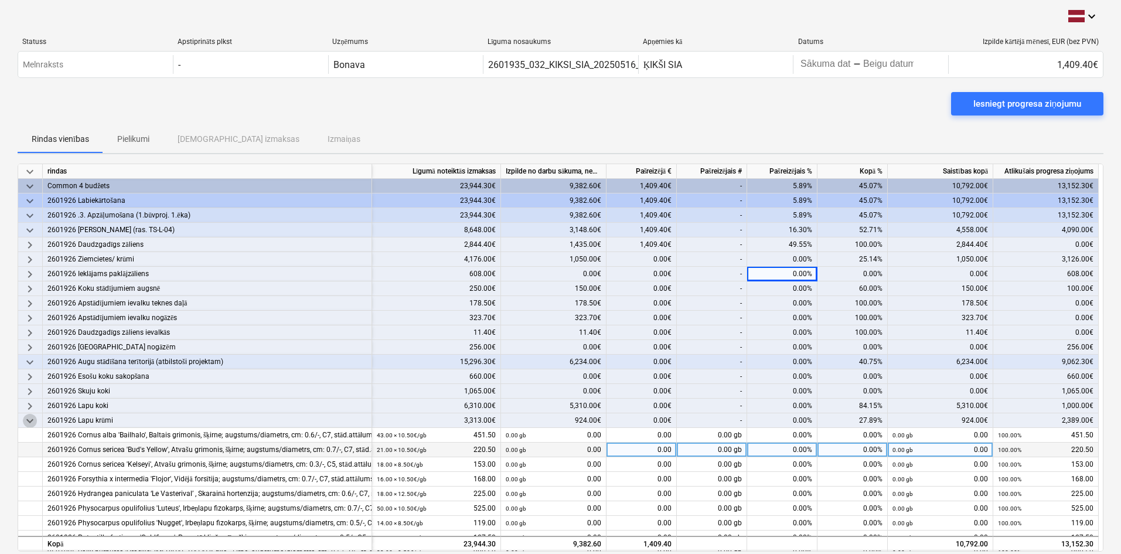
click at [30, 420] on span "keyboard_arrow_down" at bounding box center [30, 421] width 14 height 14
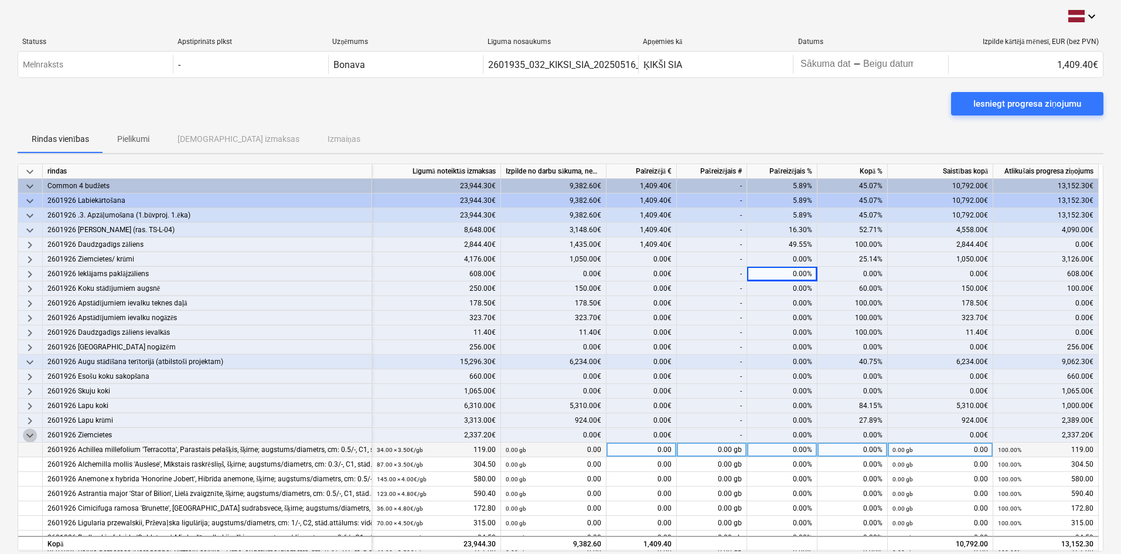
click at [32, 435] on span "keyboard_arrow_down" at bounding box center [30, 435] width 14 height 14
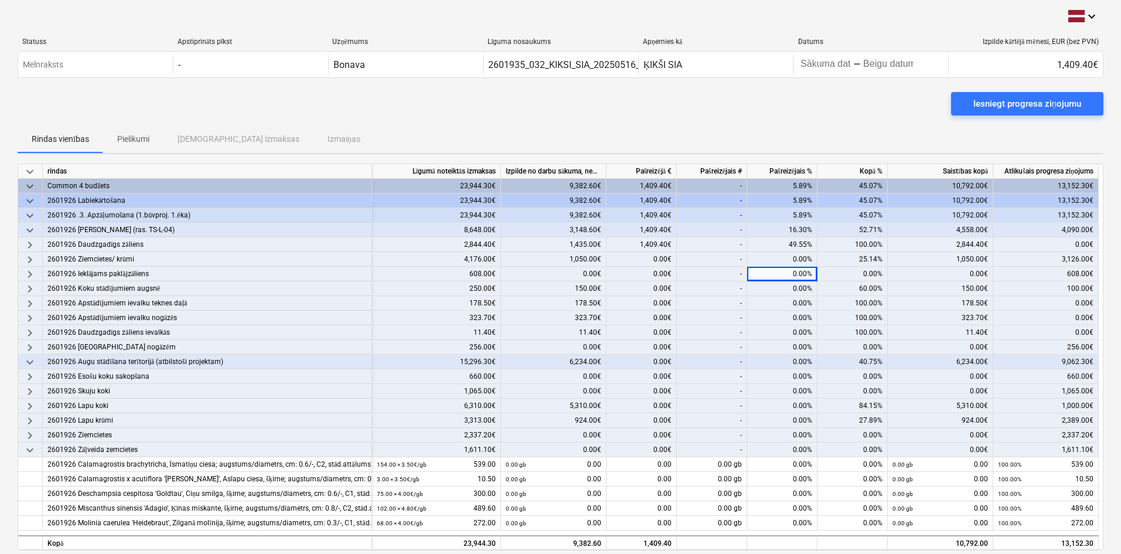
click at [33, 449] on span "keyboard_arrow_down" at bounding box center [30, 450] width 14 height 14
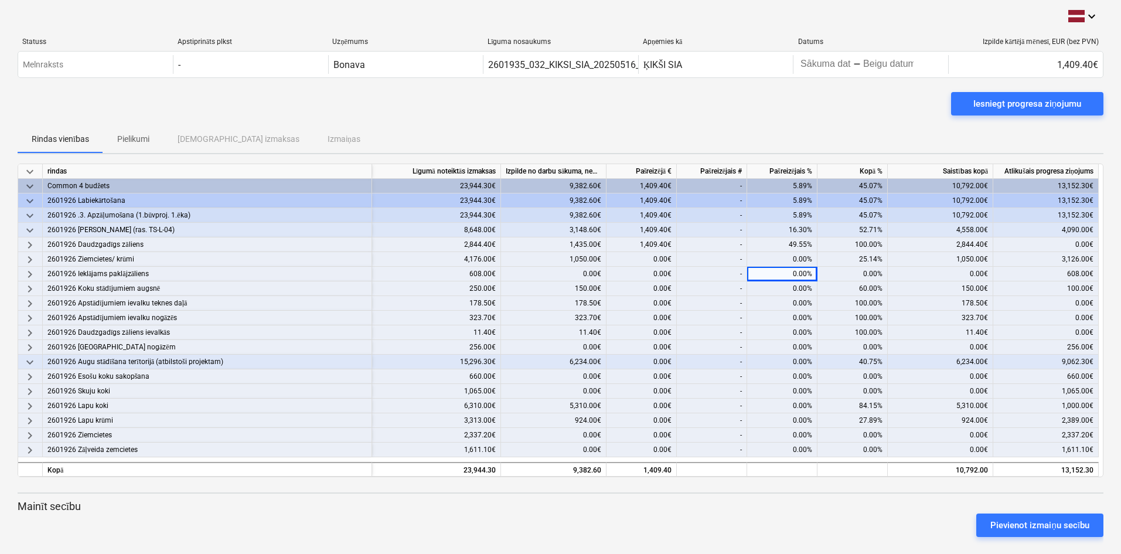
click at [30, 359] on span "keyboard_arrow_down" at bounding box center [30, 362] width 14 height 14
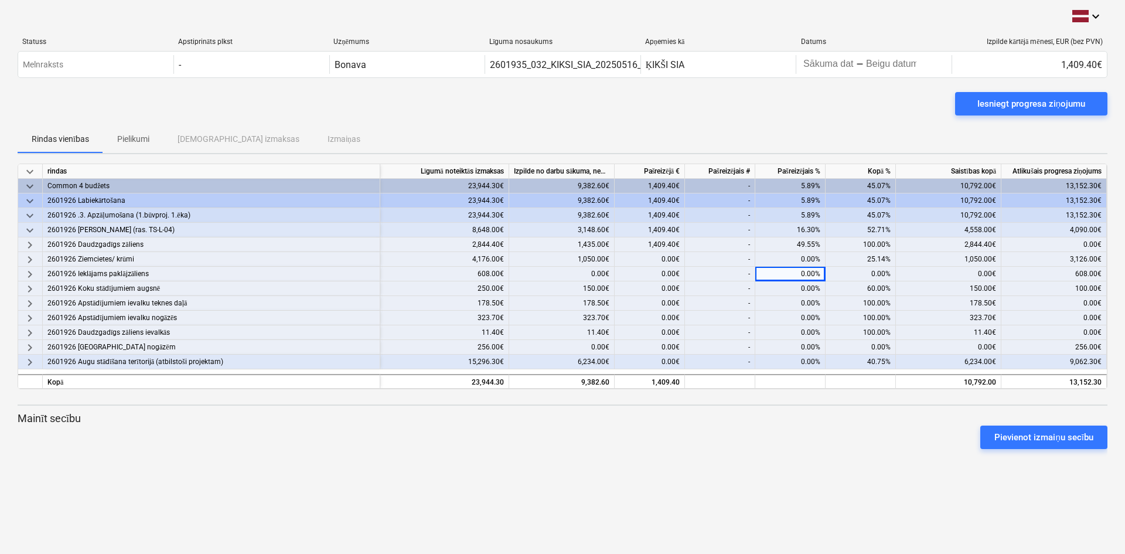
click at [27, 243] on span "keyboard_arrow_right" at bounding box center [30, 245] width 14 height 14
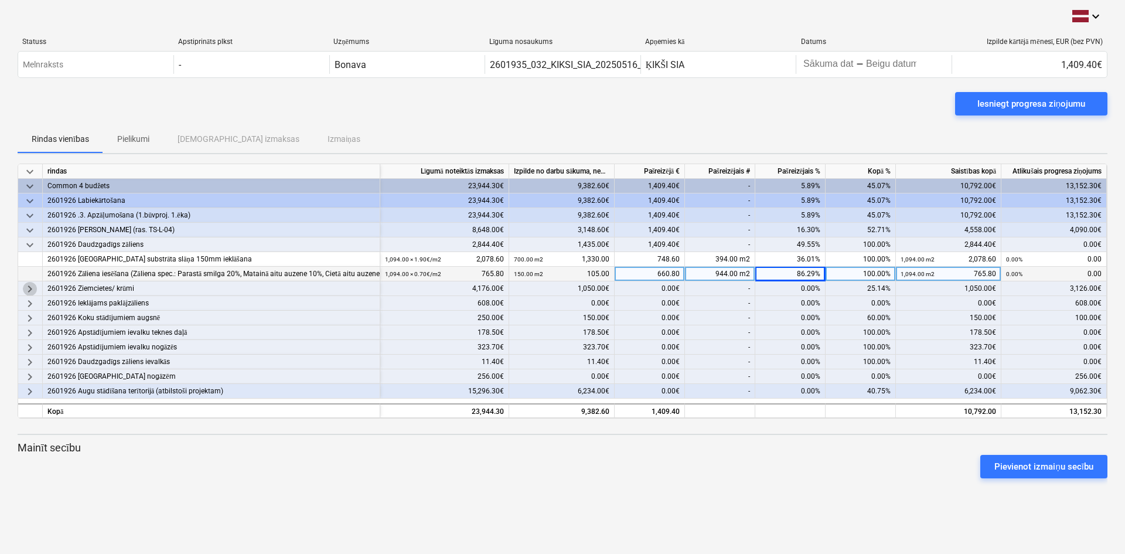
click at [29, 287] on span "keyboard_arrow_right" at bounding box center [30, 289] width 14 height 14
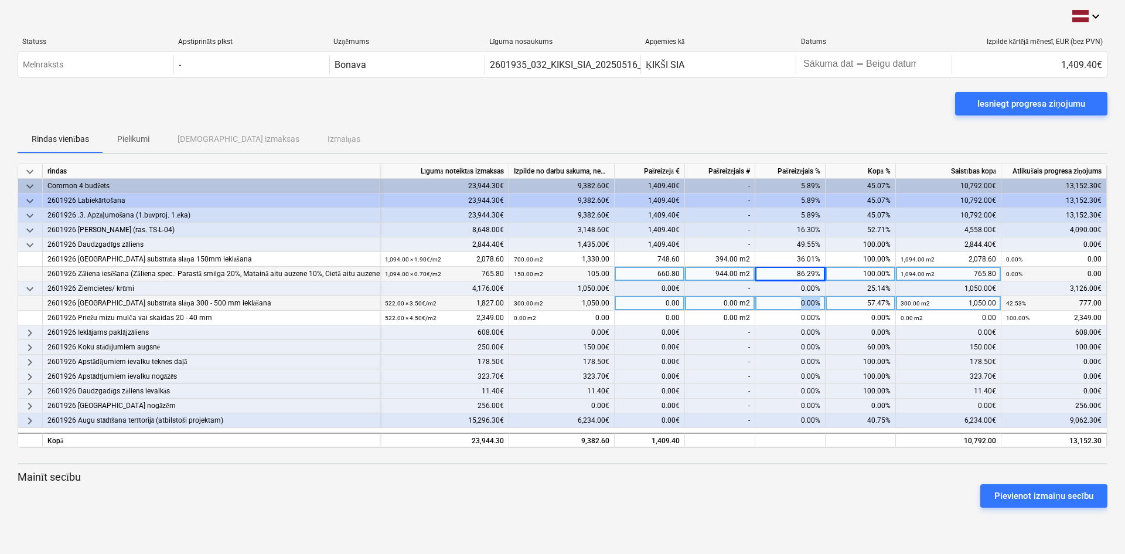
drag, startPoint x: 773, startPoint y: 305, endPoint x: 854, endPoint y: 308, distance: 80.9
click at [0, 0] on div "2601926 Augsnes substrāta slāņa 300 - 500 mm ieklāšana 522.00 × 3.50€ / m2 1,82…" at bounding box center [0, 0] width 0 height 0
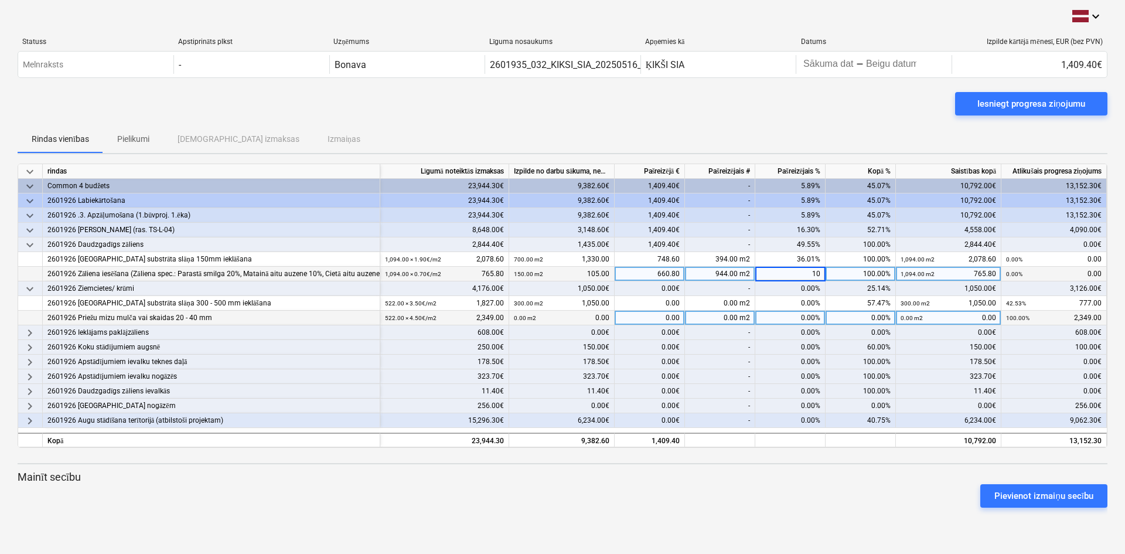
type input "100"
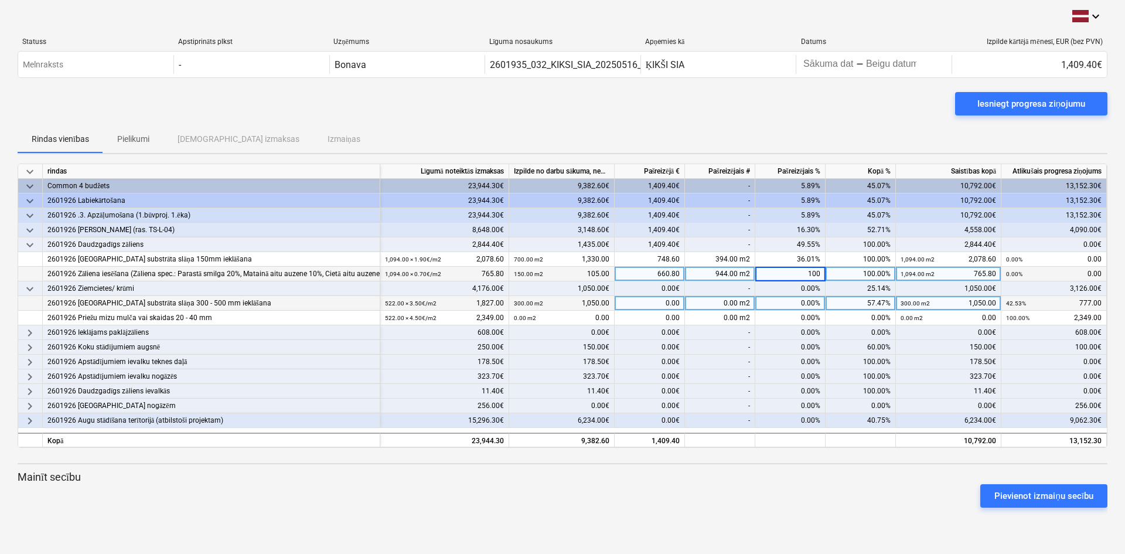
click at [794, 305] on div "0.00%" at bounding box center [790, 303] width 70 height 15
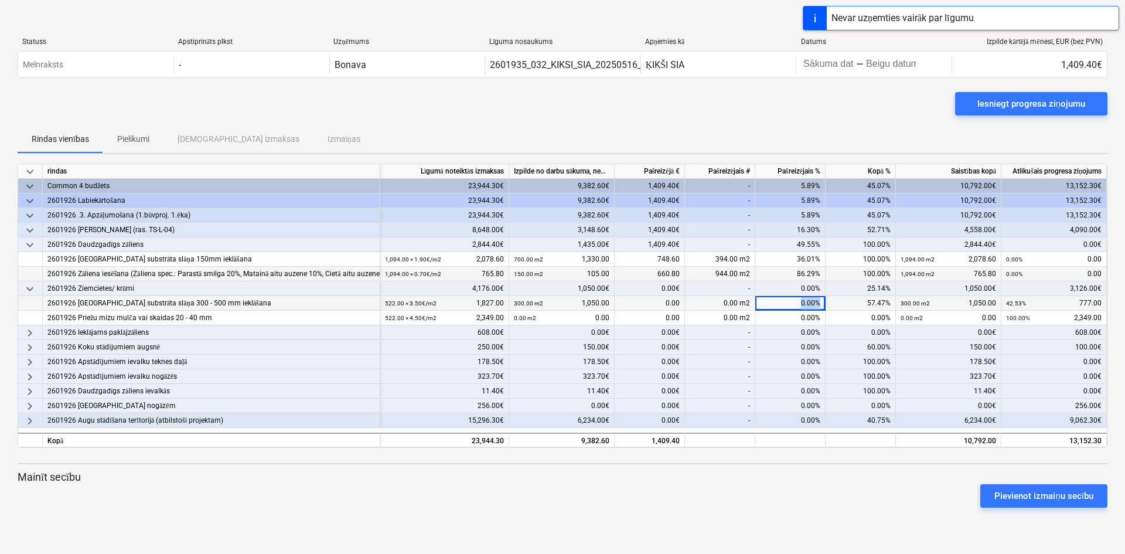
drag, startPoint x: 795, startPoint y: 303, endPoint x: 831, endPoint y: 305, distance: 36.4
click at [0, 0] on div "2601926 Augsnes substrāta slāņa 300 - 500 mm ieklāšana 522.00 × 3.50€ / m2 1,82…" at bounding box center [0, 0] width 0 height 0
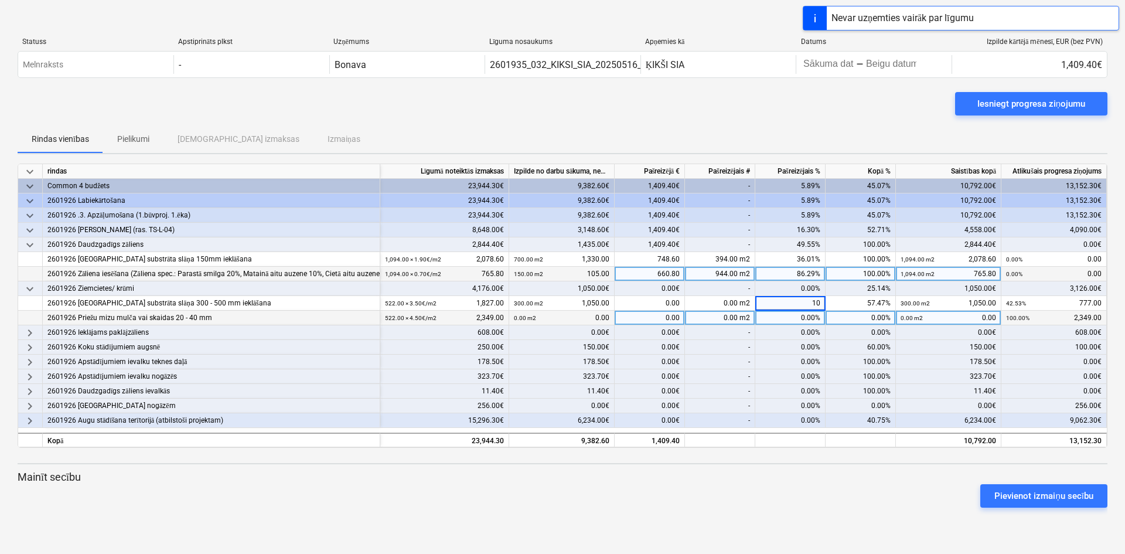
type input "100"
click at [796, 315] on div "0.00%" at bounding box center [790, 318] width 70 height 15
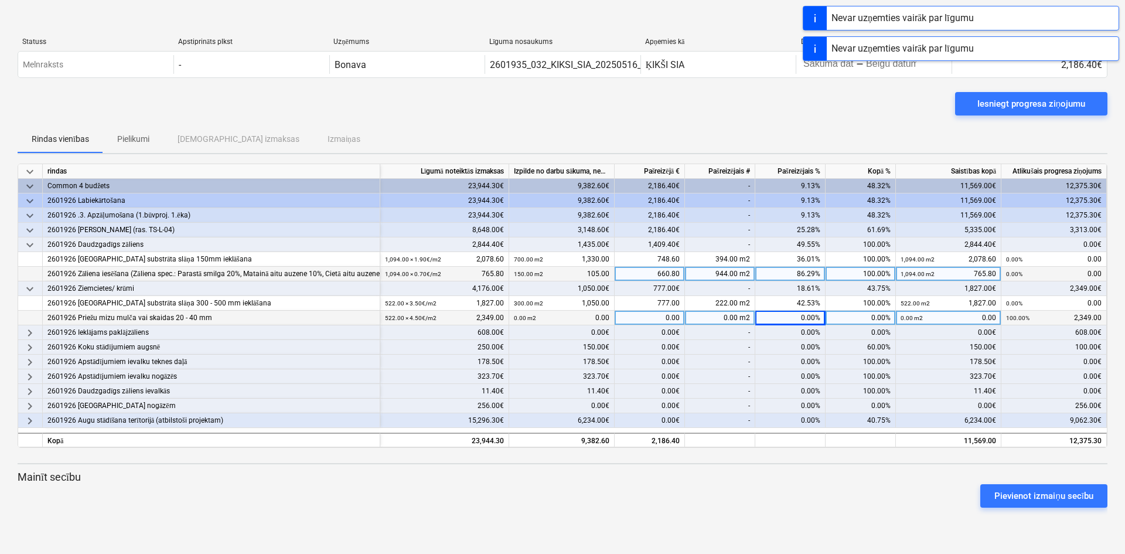
click at [796, 315] on div "0.00%" at bounding box center [790, 318] width 70 height 15
type input "100"
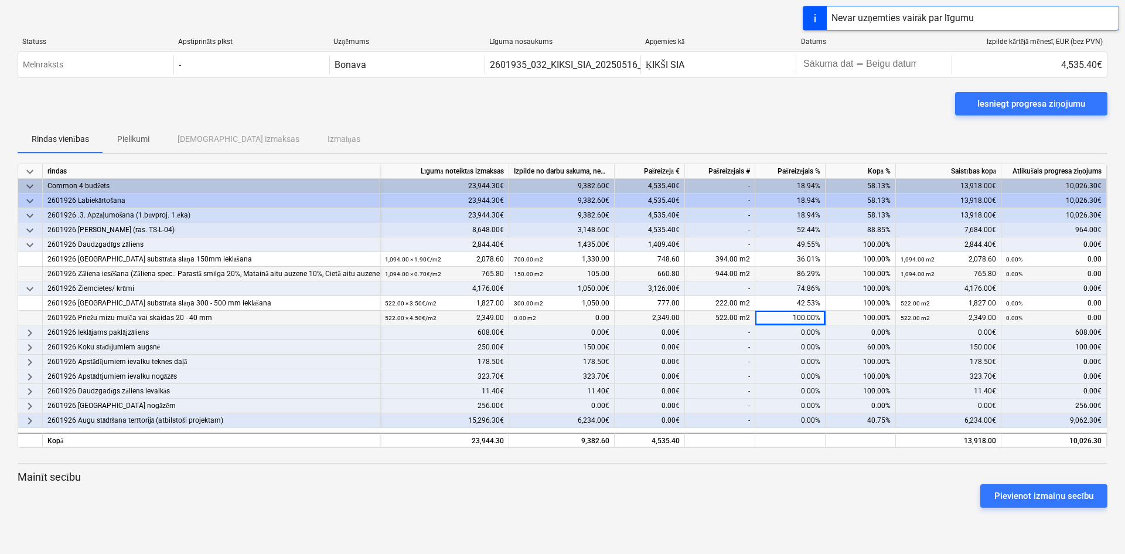
click at [745, 125] on div "Rindas vienības Pielikumi Apstiprinātas izmaksas Izmaiņas" at bounding box center [563, 139] width 1090 height 28
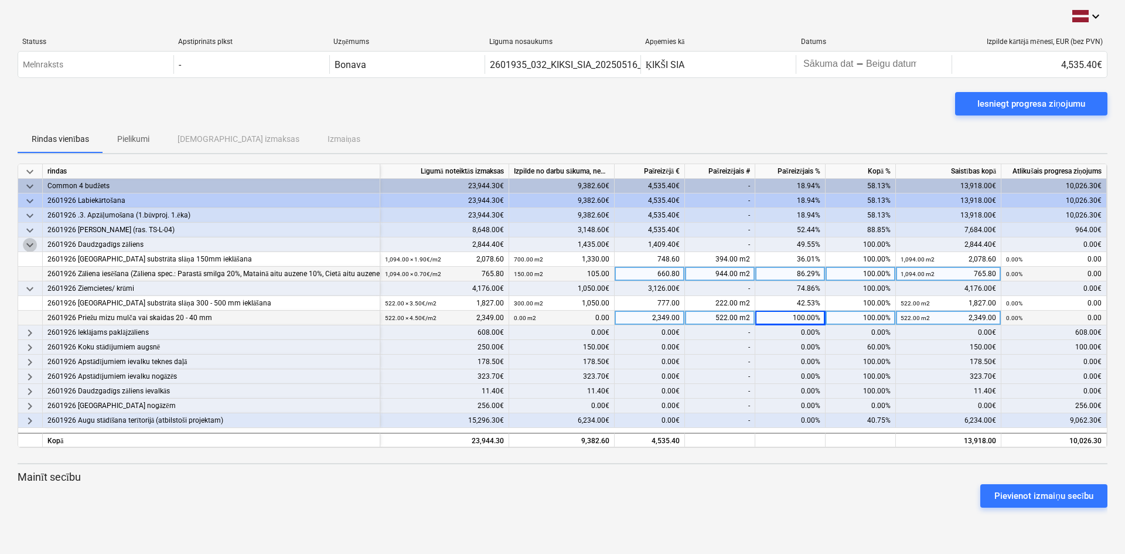
click at [29, 246] on span "keyboard_arrow_down" at bounding box center [30, 245] width 14 height 14
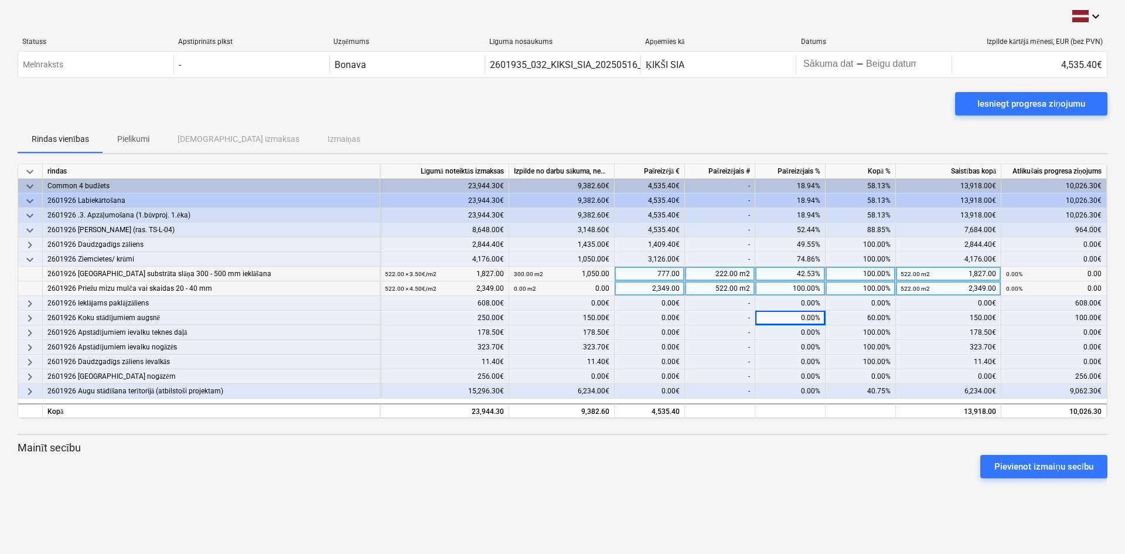
click at [28, 260] on span "keyboard_arrow_down" at bounding box center [30, 260] width 14 height 14
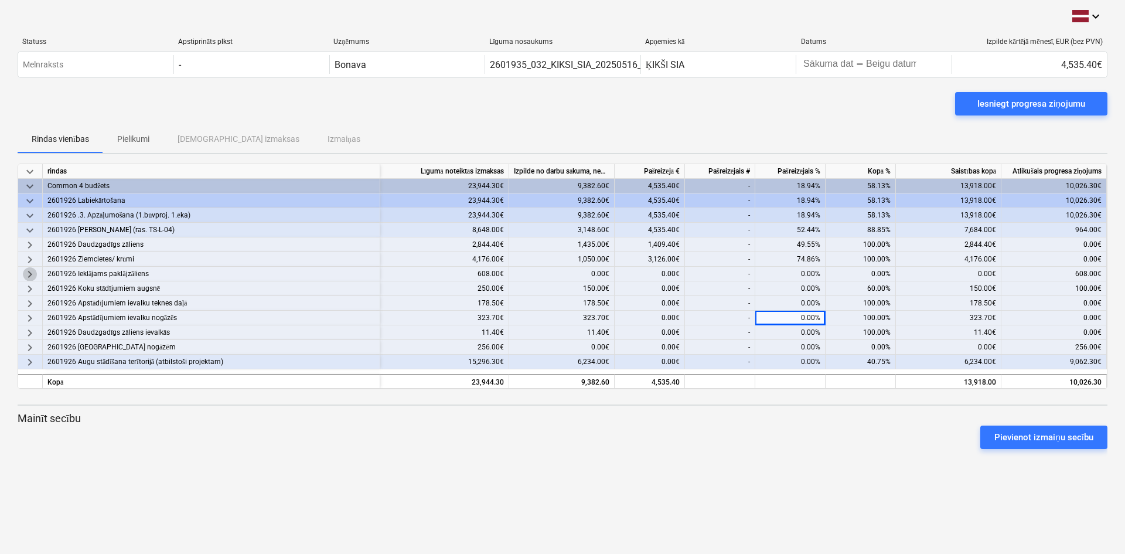
click at [31, 274] on span "keyboard_arrow_right" at bounding box center [30, 274] width 14 height 14
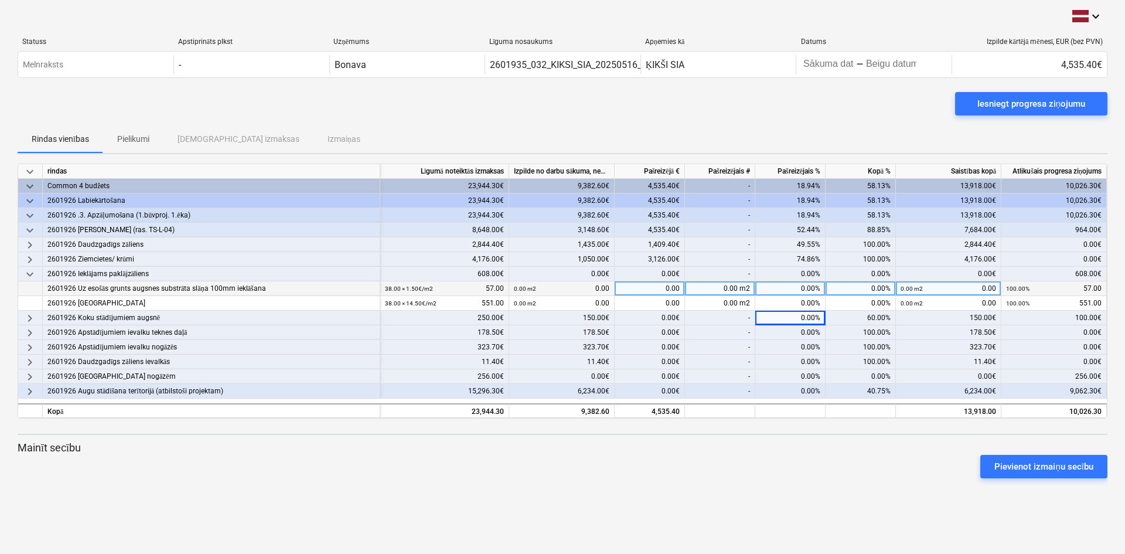
click at [797, 289] on div "0.00%" at bounding box center [790, 288] width 70 height 15
type input "100"
click at [730, 125] on div "Rindas vienības Pielikumi Apstiprinātas izmaksas Izmaiņas" at bounding box center [563, 139] width 1090 height 28
click at [32, 275] on span "keyboard_arrow_down" at bounding box center [30, 274] width 14 height 14
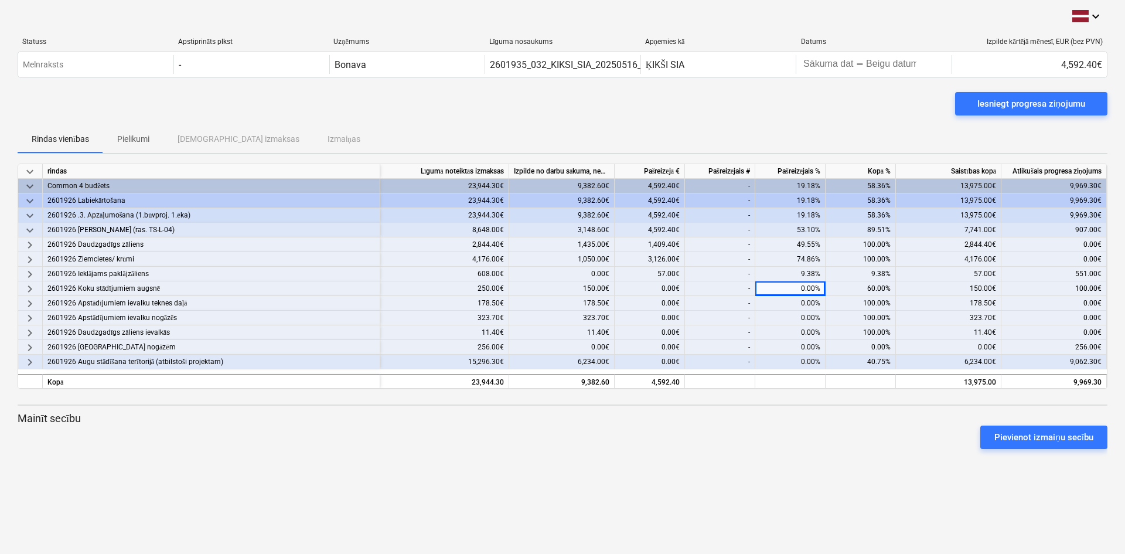
click at [30, 291] on span "keyboard_arrow_right" at bounding box center [30, 289] width 14 height 14
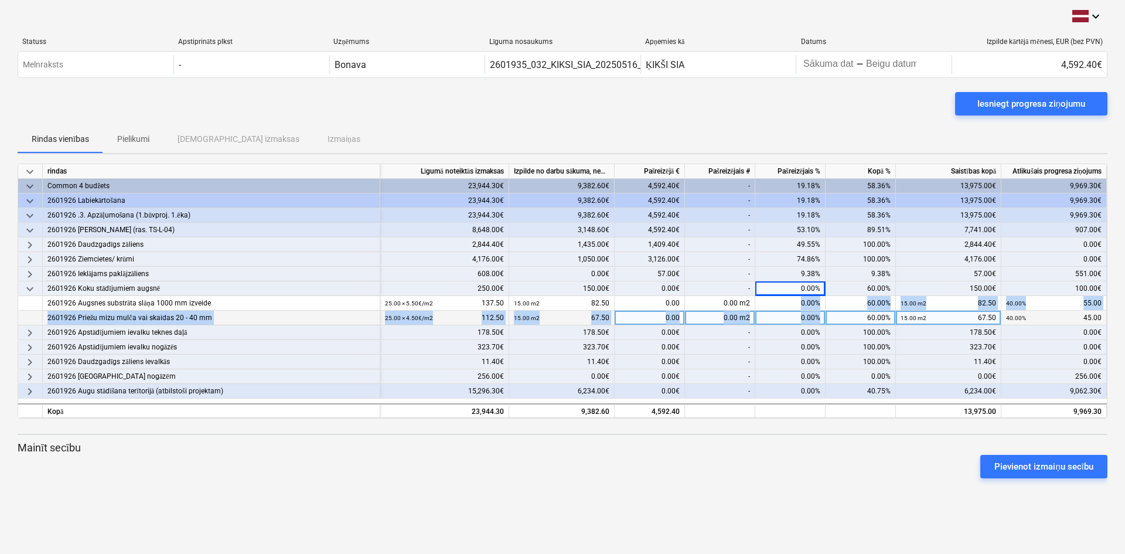
drag, startPoint x: 789, startPoint y: 304, endPoint x: 849, endPoint y: 310, distance: 60.7
click at [849, 310] on div "keyboard_arrow_down rindas Līgumā noteiktās izmaksas Izpilde no darbu sākuma, n…" at bounding box center [563, 290] width 1090 height 255
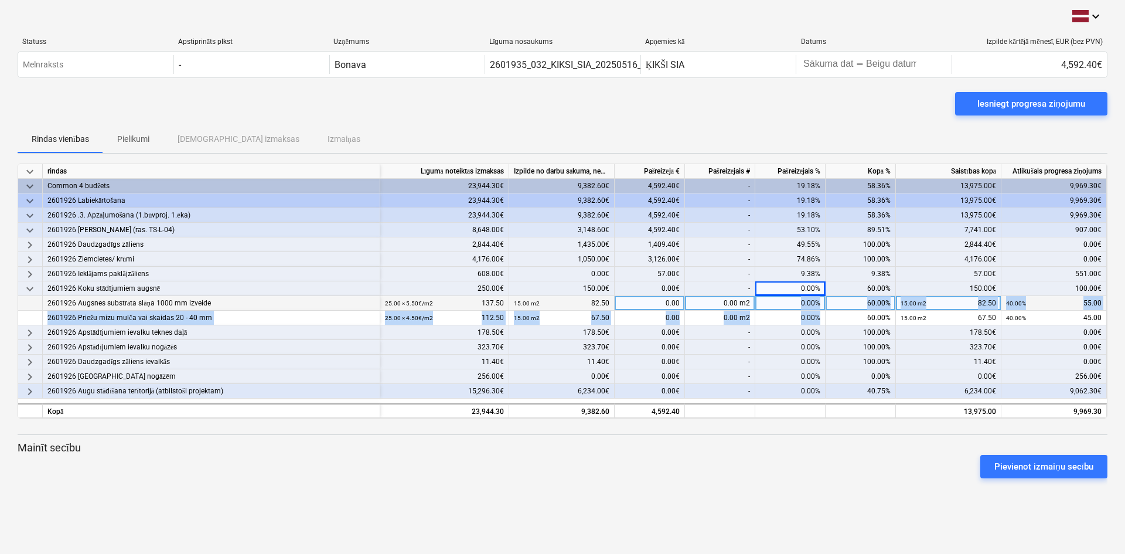
click at [798, 305] on div "0.00%" at bounding box center [790, 303] width 70 height 15
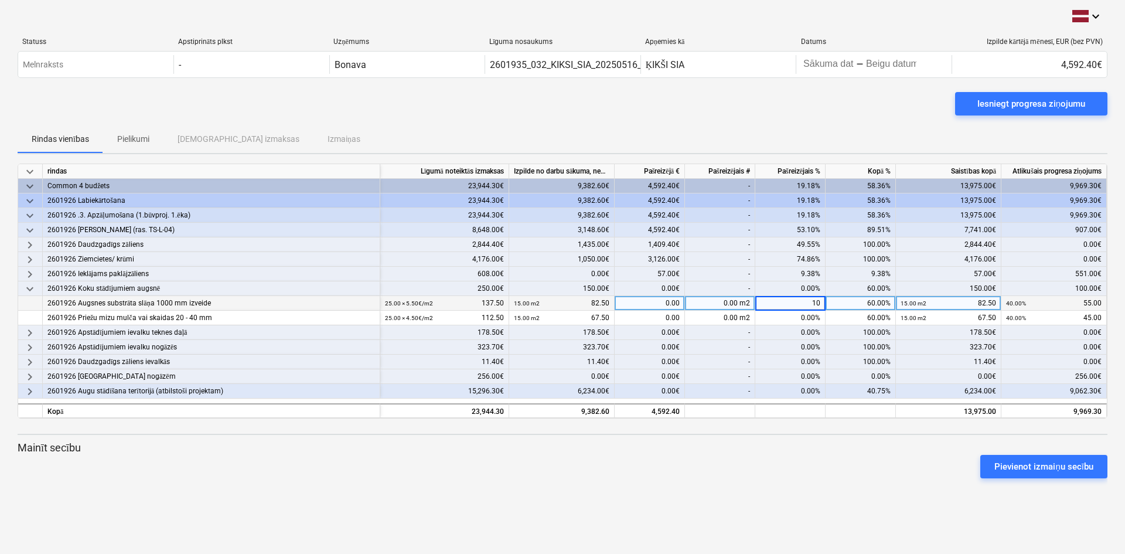
type input "100"
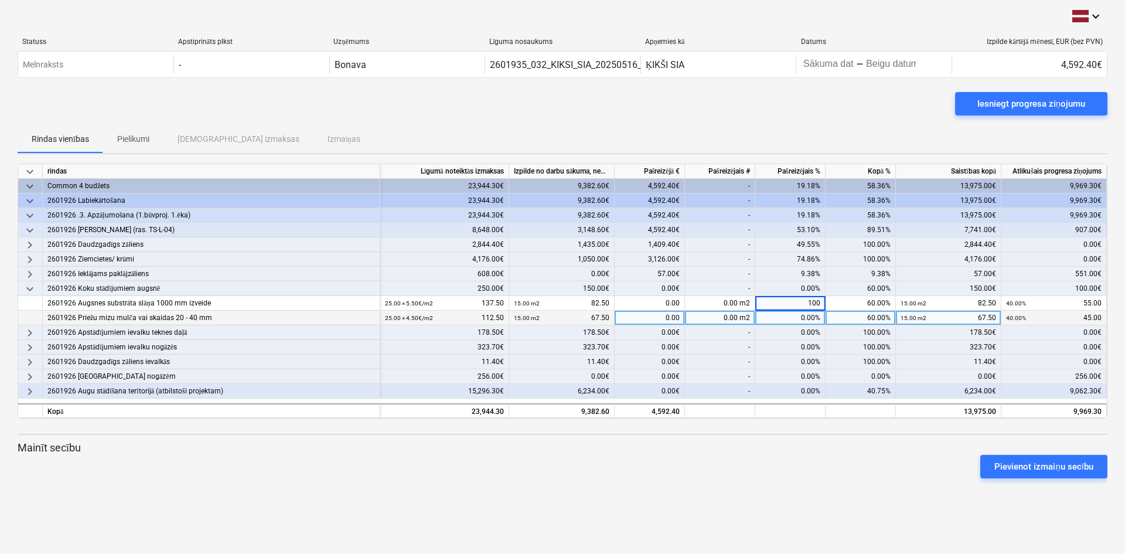
click at [800, 318] on div "0.00%" at bounding box center [790, 318] width 70 height 15
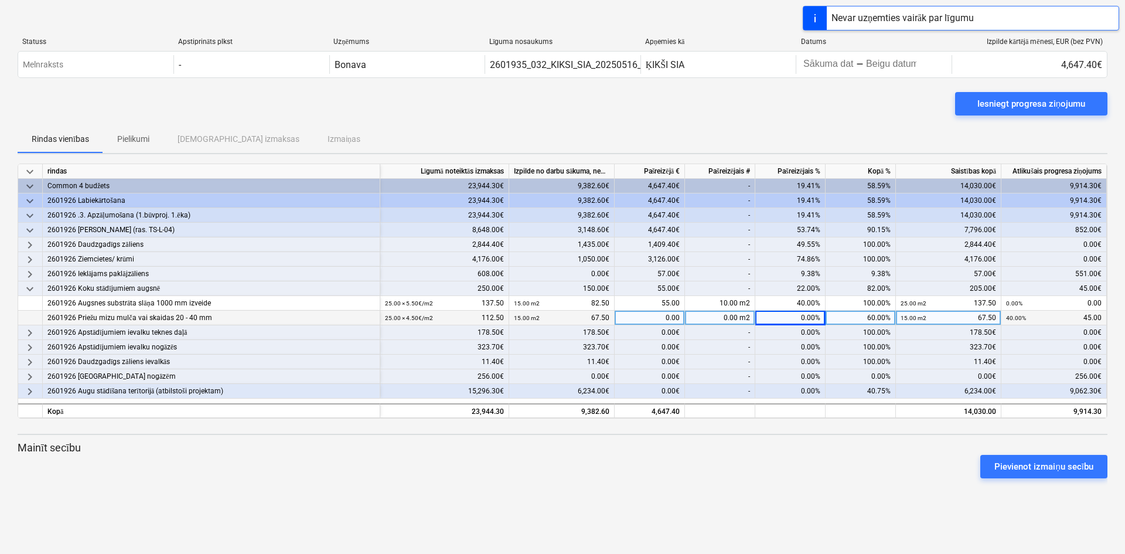
click at [795, 316] on div "0.00%" at bounding box center [790, 318] width 70 height 15
type input "100"
click at [759, 117] on div "Iesniegt progresa ziņojumu" at bounding box center [563, 108] width 1090 height 33
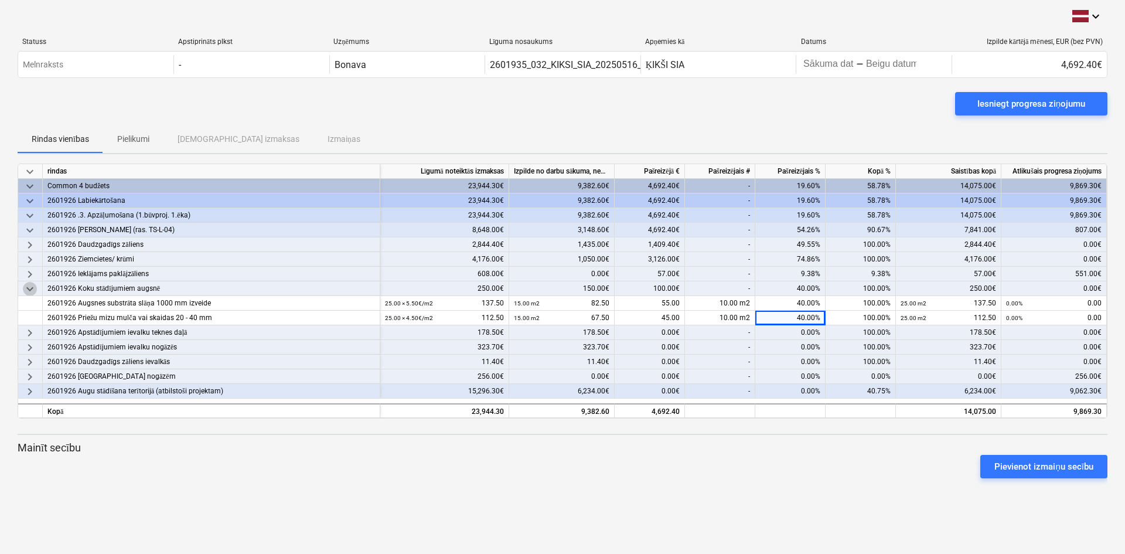
click at [28, 289] on span "keyboard_arrow_down" at bounding box center [30, 289] width 14 height 14
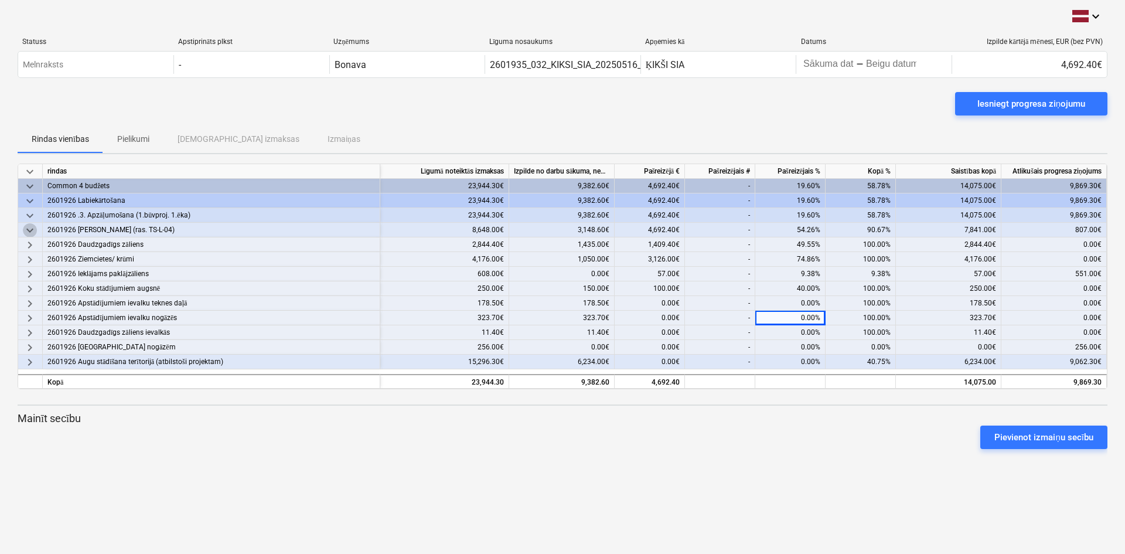
click at [29, 229] on span "keyboard_arrow_down" at bounding box center [30, 230] width 14 height 14
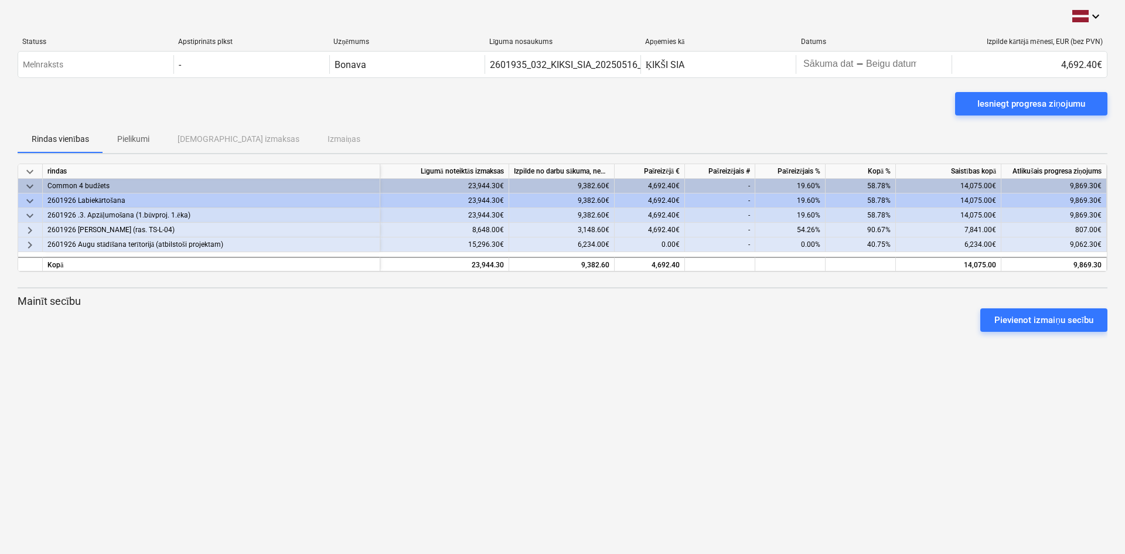
click at [28, 230] on span "keyboard_arrow_right" at bounding box center [30, 230] width 14 height 14
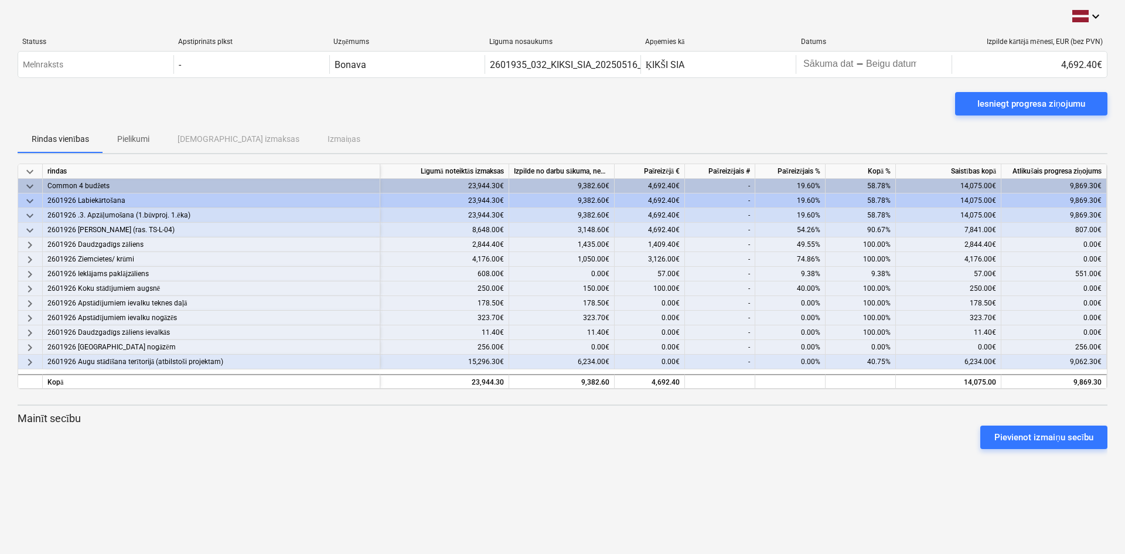
click at [178, 345] on div "2601926 [GEOGRAPHIC_DATA] nogāzēm" at bounding box center [211, 347] width 328 height 15
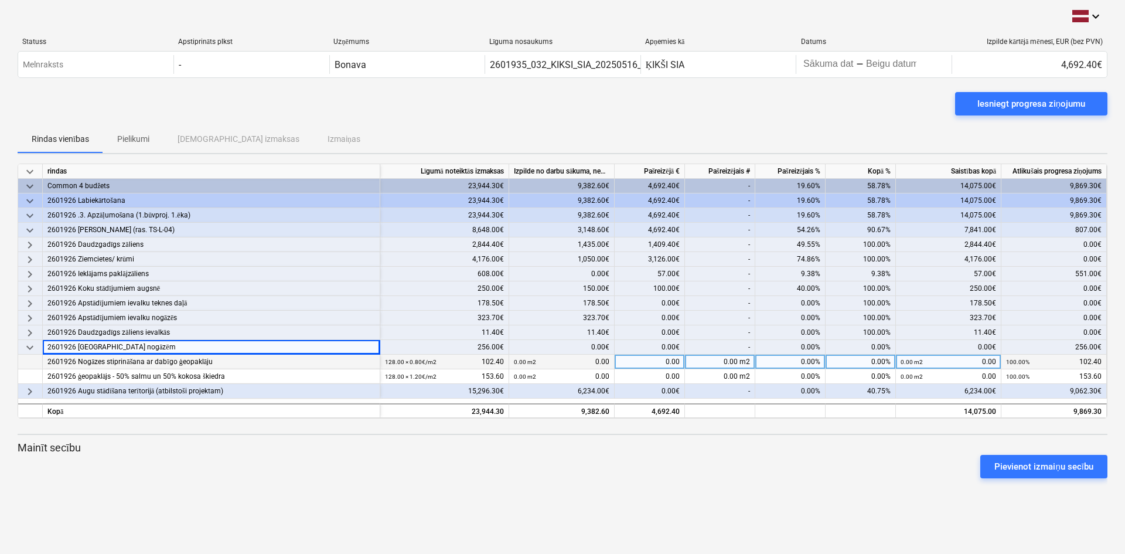
click at [767, 360] on div "0.00%" at bounding box center [790, 362] width 70 height 15
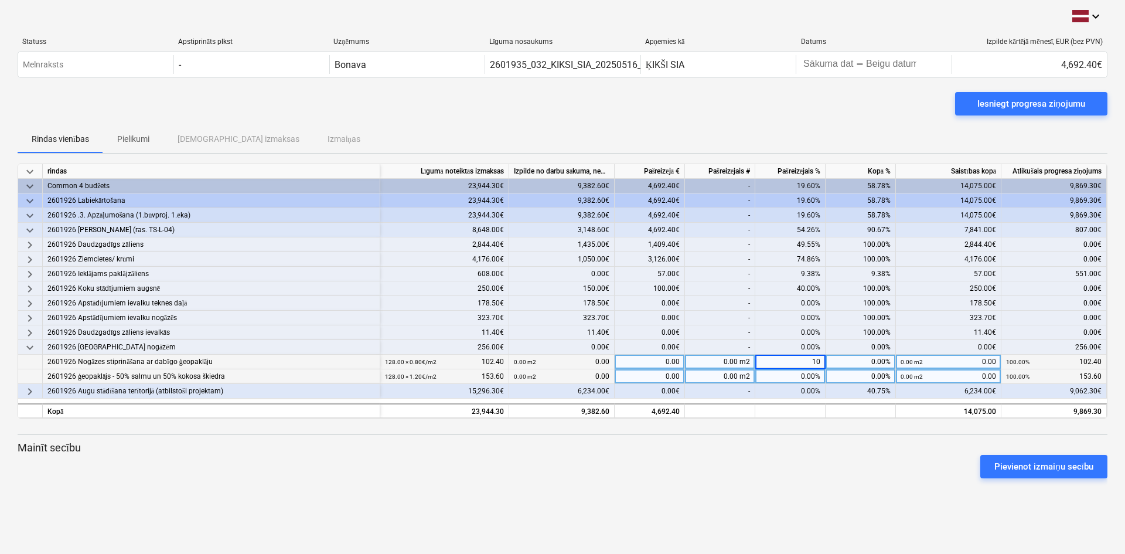
type input "100"
click at [784, 378] on div "0.00%" at bounding box center [790, 376] width 70 height 15
type input "100"
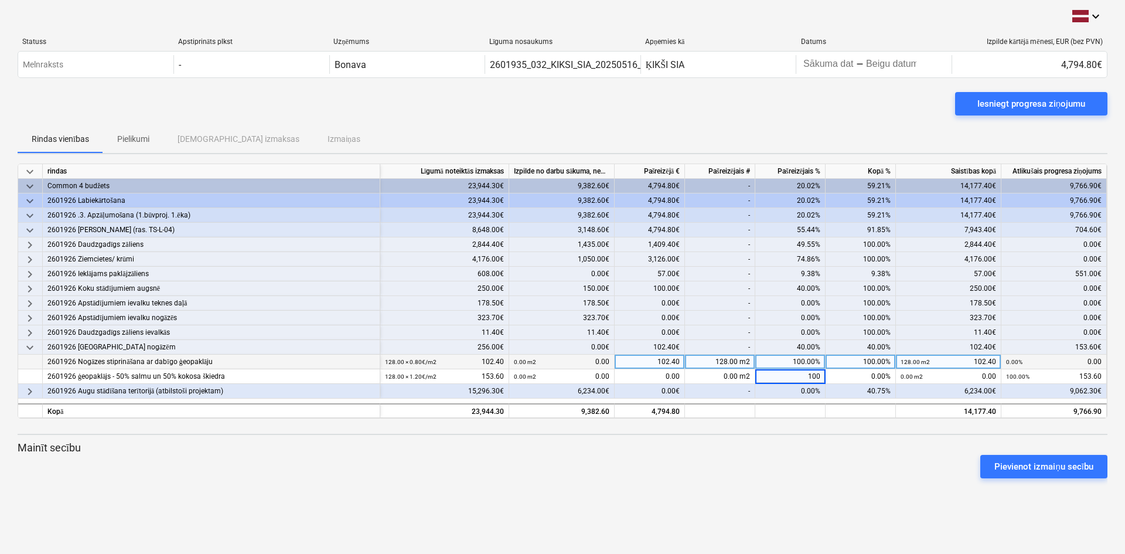
click at [812, 444] on p "Mainīt secību" at bounding box center [563, 448] width 1090 height 14
click at [29, 343] on span "keyboard_arrow_down" at bounding box center [30, 347] width 14 height 14
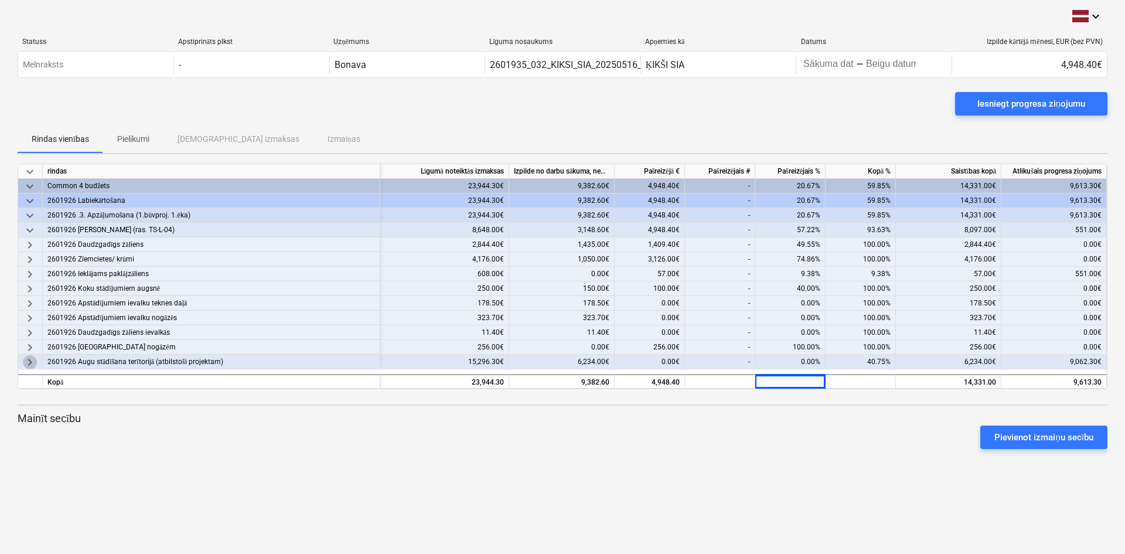
click at [32, 361] on span "keyboard_arrow_right" at bounding box center [30, 362] width 14 height 14
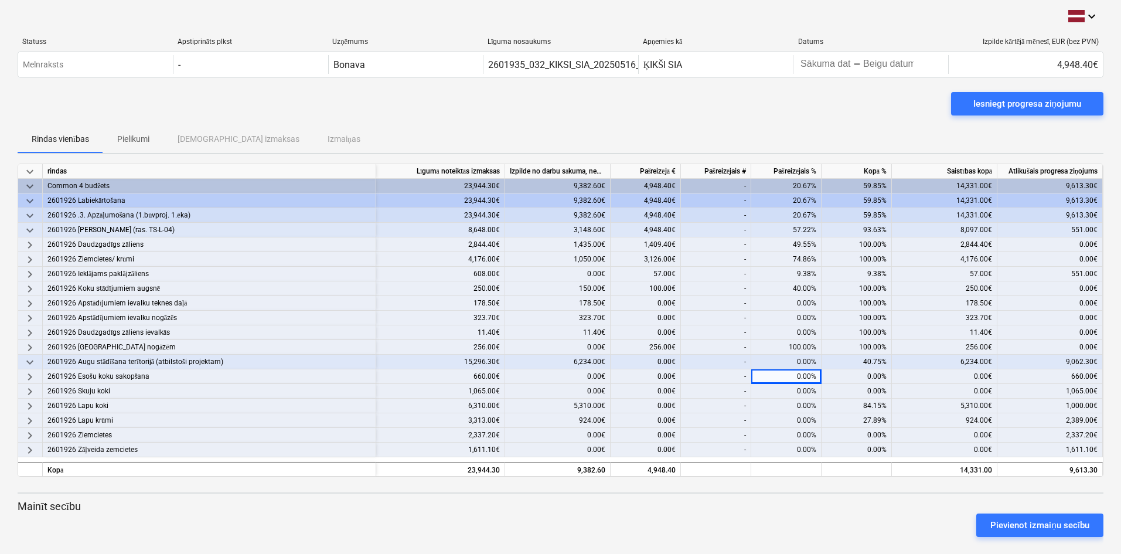
click at [776, 371] on div "0.00%" at bounding box center [786, 376] width 70 height 15
click at [785, 376] on div "0.00%" at bounding box center [786, 376] width 70 height 15
click at [779, 376] on div "0.00%" at bounding box center [786, 376] width 70 height 15
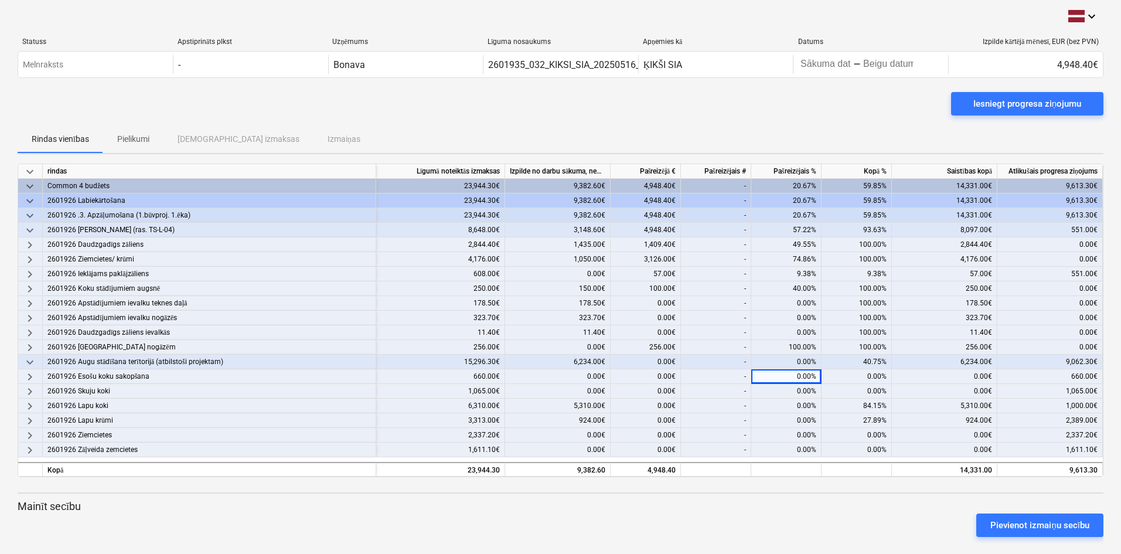
click at [780, 376] on div "0.00%" at bounding box center [786, 376] width 70 height 15
click at [781, 376] on div "0.00%" at bounding box center [786, 376] width 70 height 15
click at [781, 377] on div "0.00%" at bounding box center [786, 376] width 70 height 15
click at [506, 493] on div "keyboard_arrow_down rindas Līgumā noteiktās izmaksas Izpilde no darbu sākuma, n…" at bounding box center [561, 354] width 1086 height 383
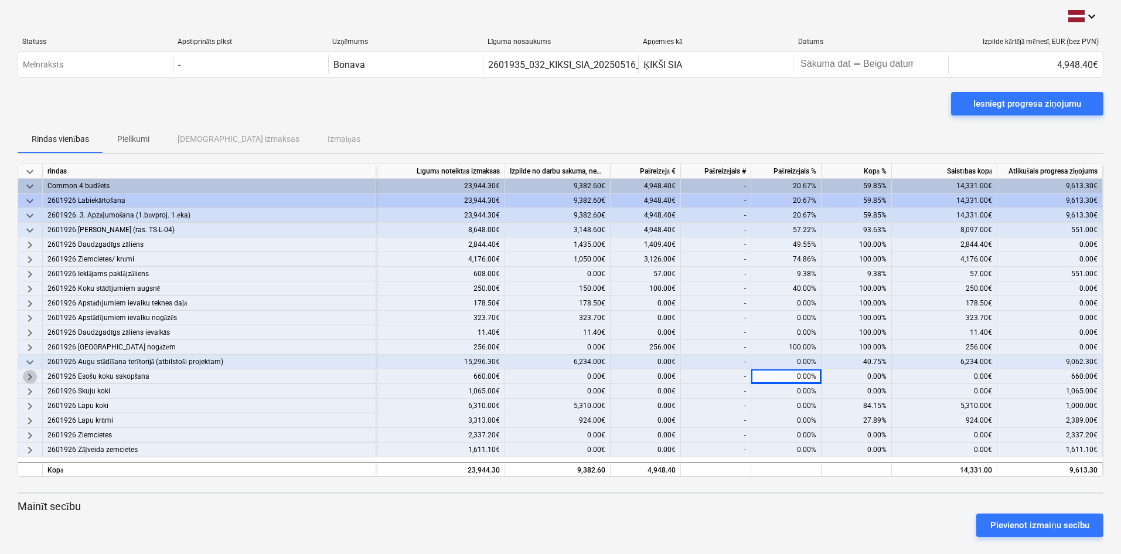
click at [28, 374] on span "keyboard_arrow_right" at bounding box center [30, 377] width 14 height 14
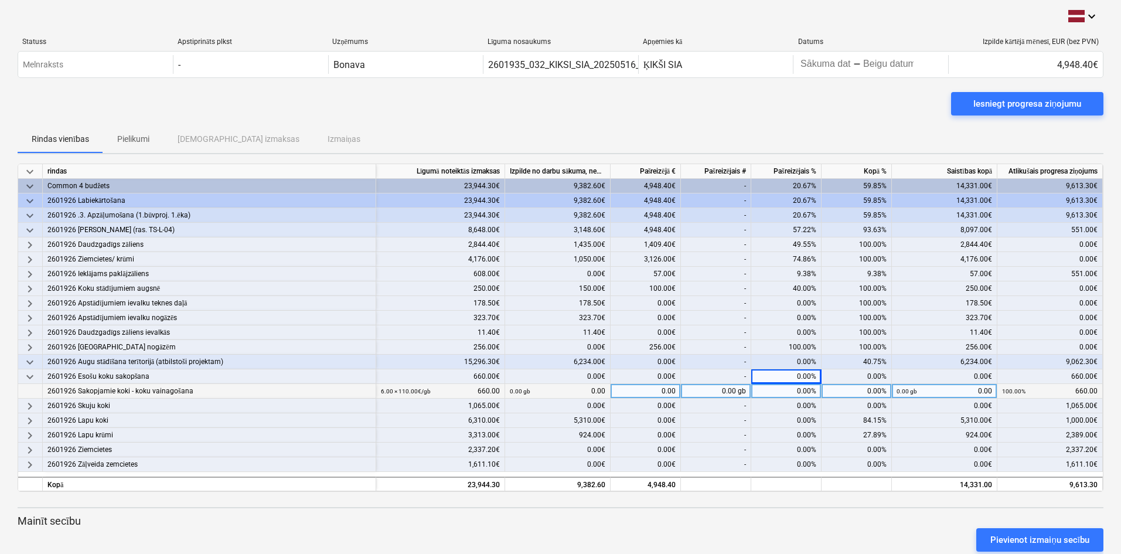
click at [776, 392] on div "0.00%" at bounding box center [786, 391] width 70 height 15
type input "100"
click at [783, 404] on div "0.00%" at bounding box center [786, 405] width 70 height 15
click at [28, 377] on span "keyboard_arrow_down" at bounding box center [30, 377] width 14 height 14
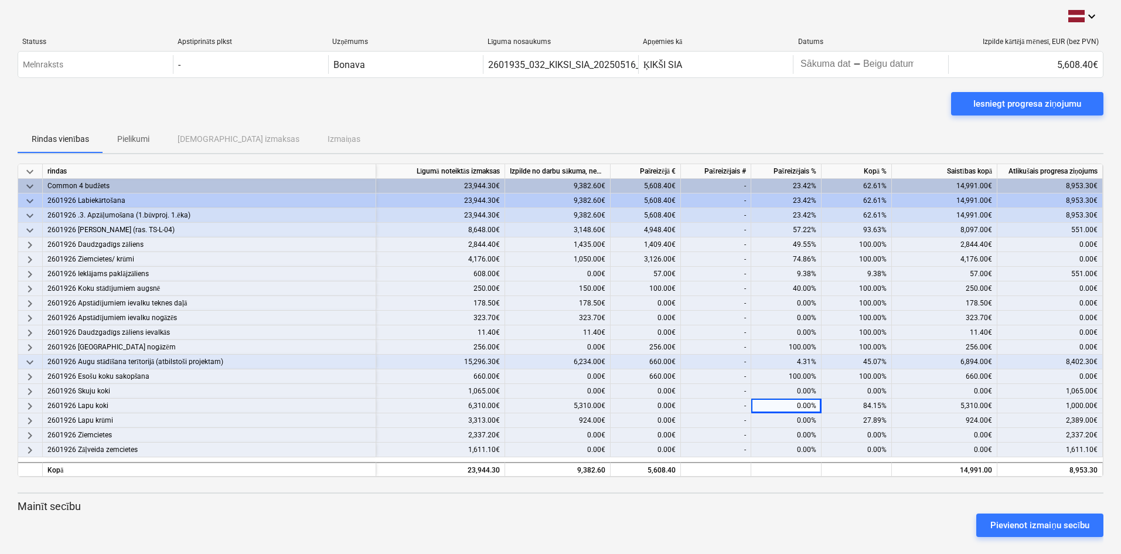
click at [28, 393] on span "keyboard_arrow_right" at bounding box center [30, 391] width 14 height 14
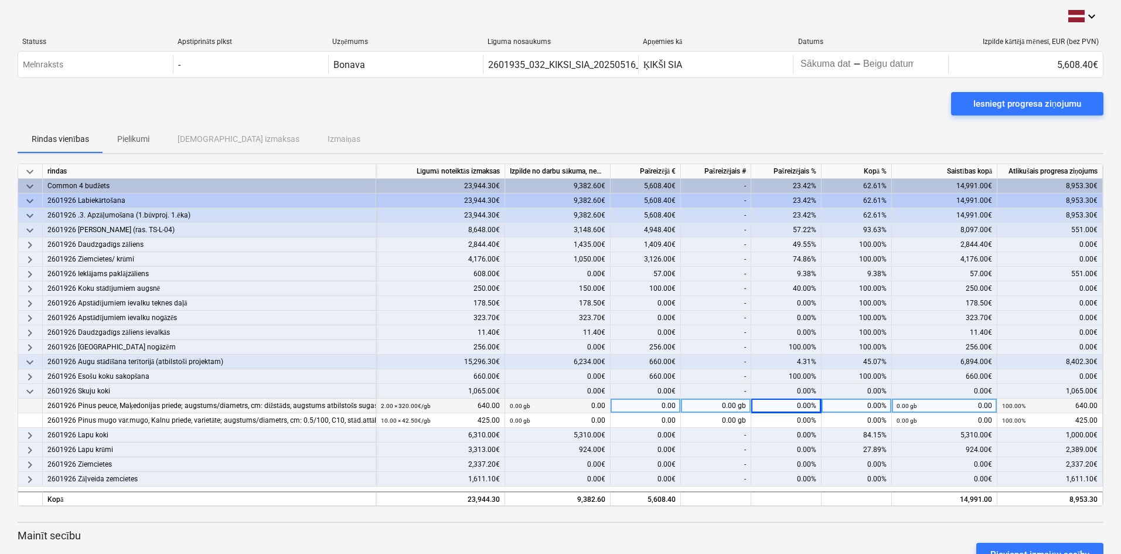
click at [775, 403] on div "0.00%" at bounding box center [786, 405] width 70 height 15
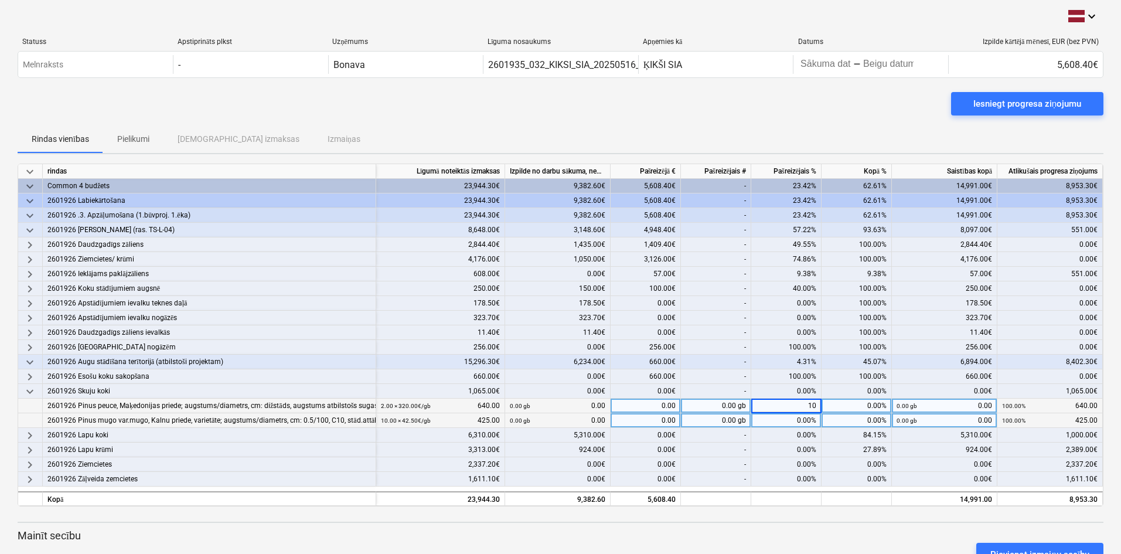
type input "100"
click at [779, 420] on div "0.00%" at bounding box center [786, 420] width 70 height 15
click at [782, 420] on div "0.00%" at bounding box center [786, 420] width 70 height 15
type input "100"
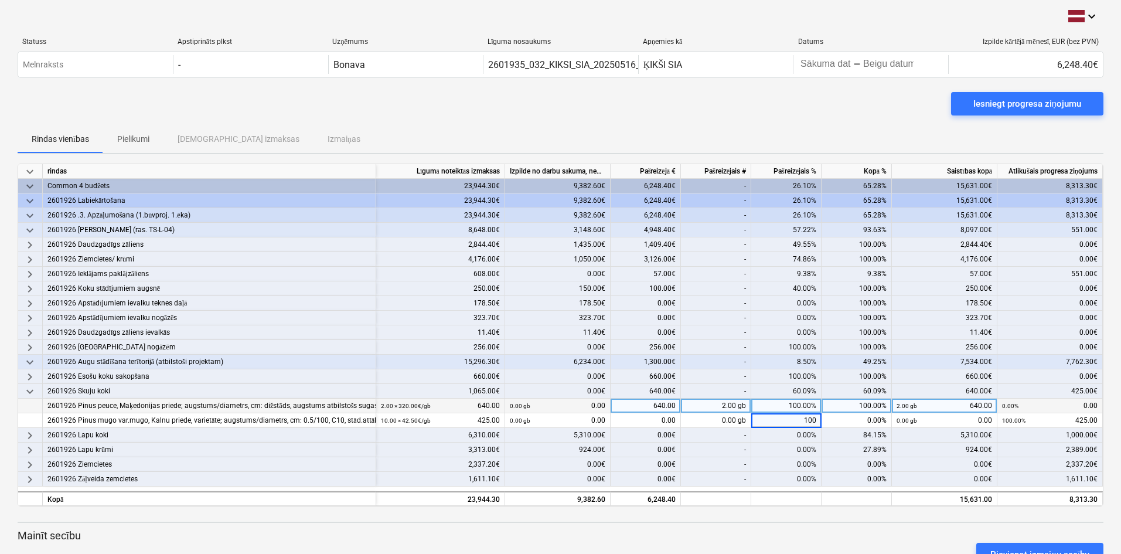
click at [588, 125] on div "Rindas vienības Pielikumi Apstiprinātas izmaksas Izmaiņas" at bounding box center [561, 139] width 1086 height 28
click at [32, 392] on span "keyboard_arrow_down" at bounding box center [30, 391] width 14 height 14
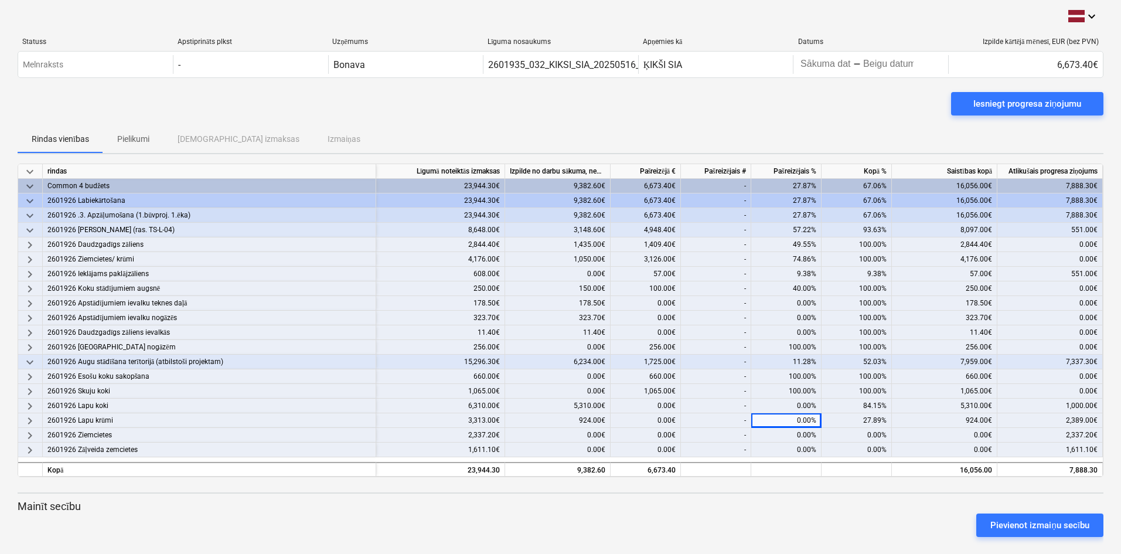
click at [31, 407] on span "keyboard_arrow_right" at bounding box center [30, 406] width 14 height 14
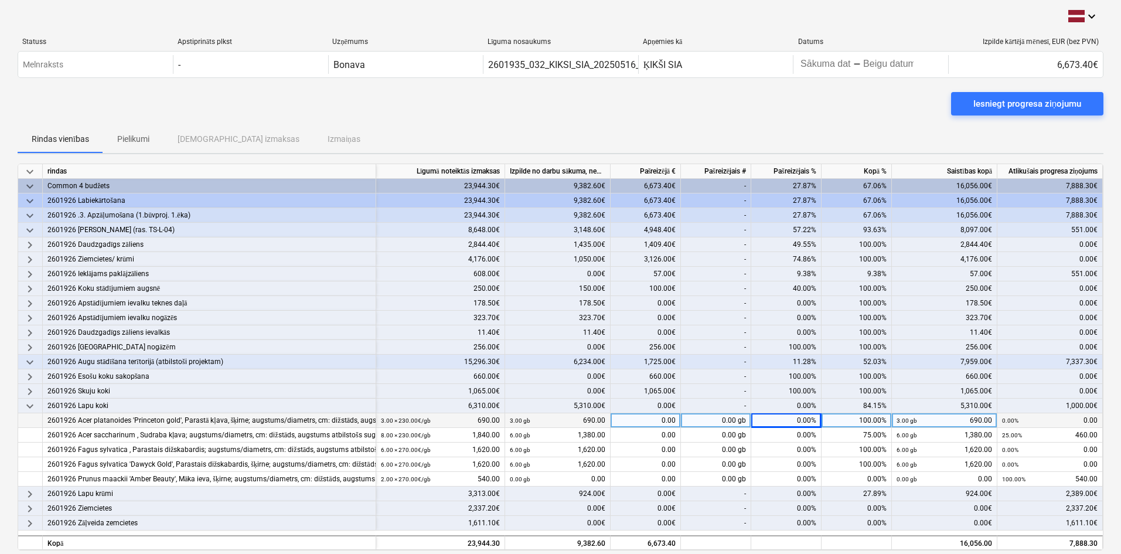
click at [791, 420] on div "0.00%" at bounding box center [786, 420] width 70 height 15
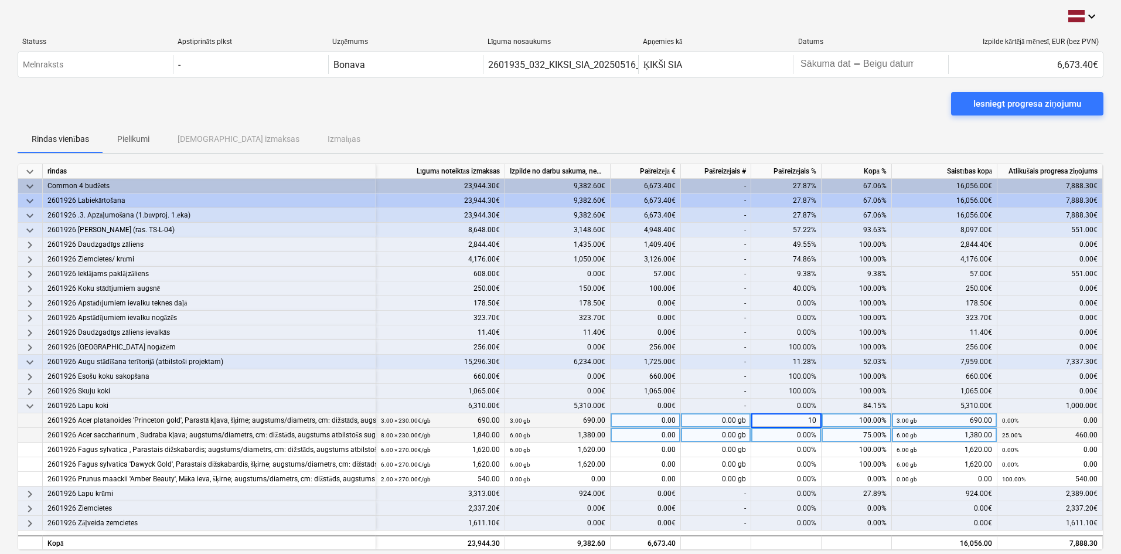
type input "100"
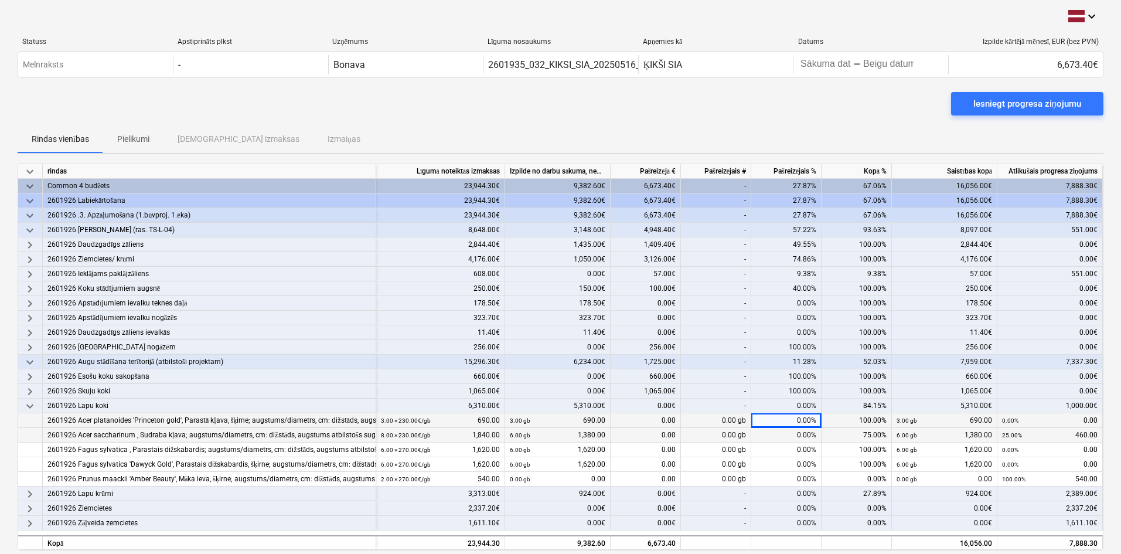
click at [789, 434] on div "0.00%" at bounding box center [786, 435] width 70 height 15
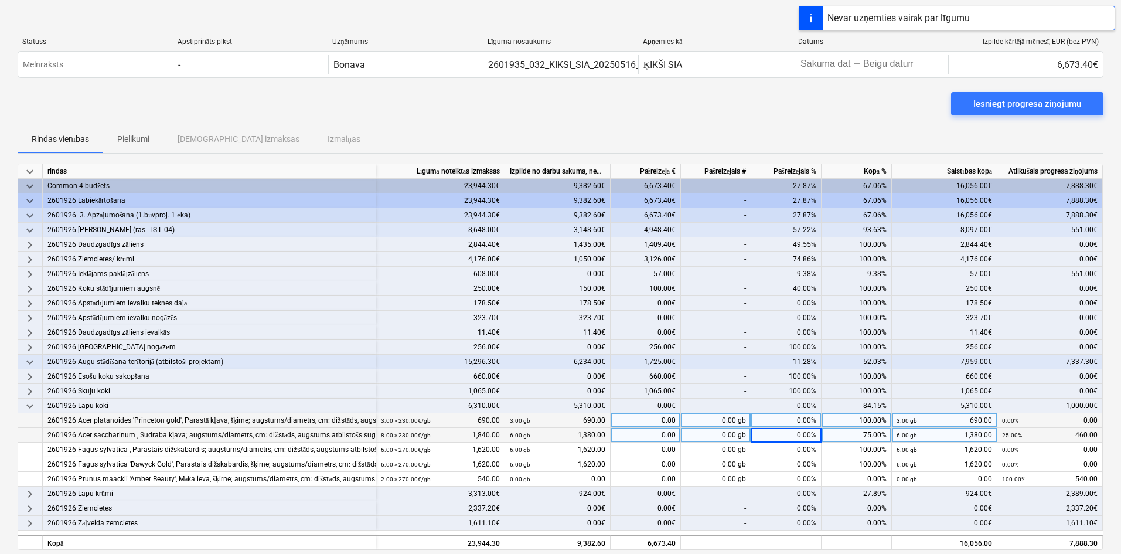
click at [783, 435] on div "0.00%" at bounding box center [786, 435] width 70 height 15
click at [789, 421] on div "0.00%" at bounding box center [786, 420] width 70 height 15
click at [788, 421] on input at bounding box center [786, 420] width 70 height 14
type input "100"
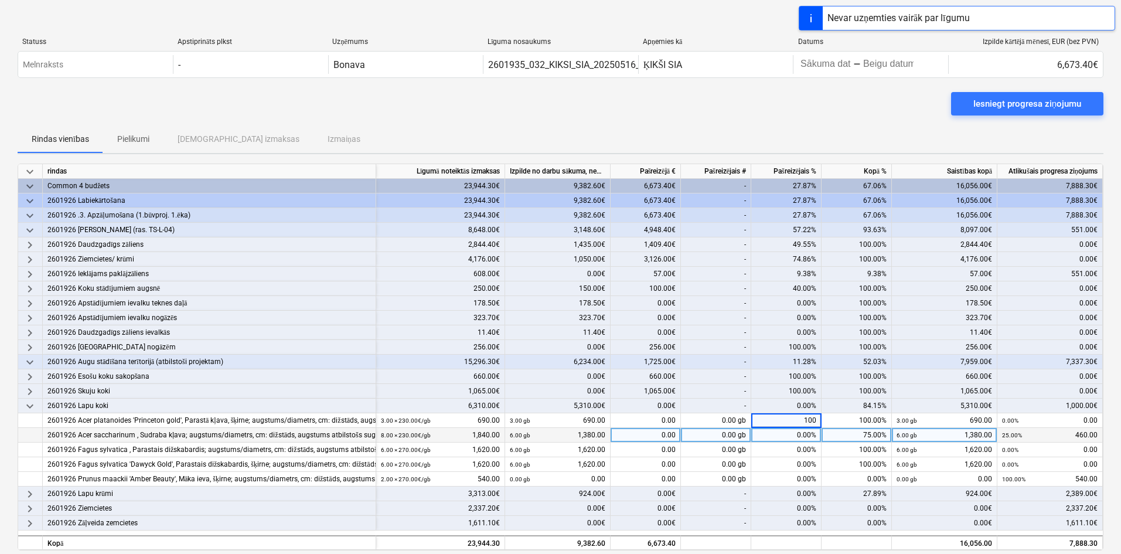
click at [791, 435] on div "0.00%" at bounding box center [786, 435] width 70 height 15
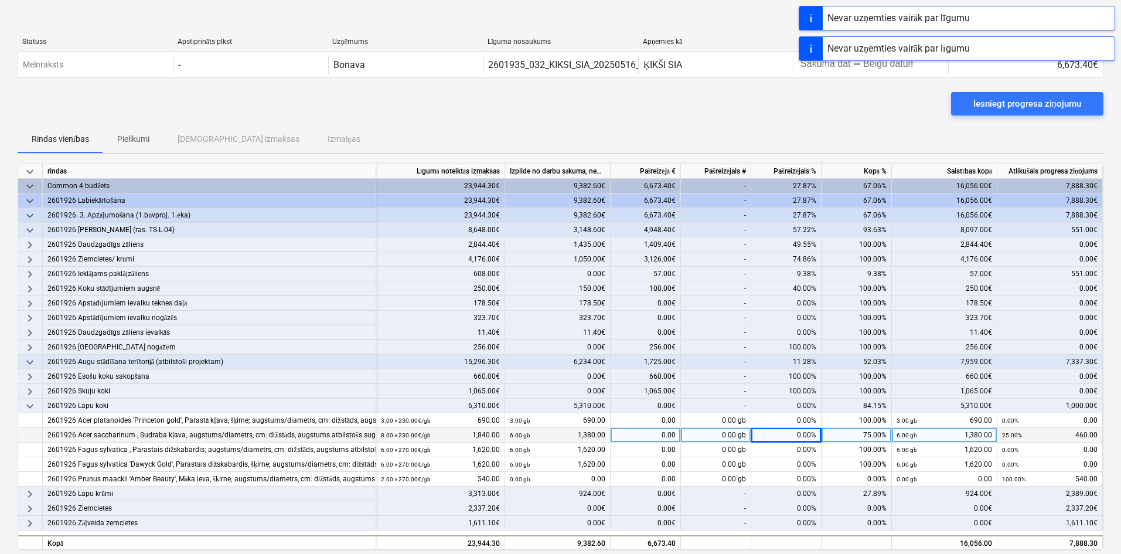
click at [791, 435] on div "0.00%" at bounding box center [786, 435] width 70 height 15
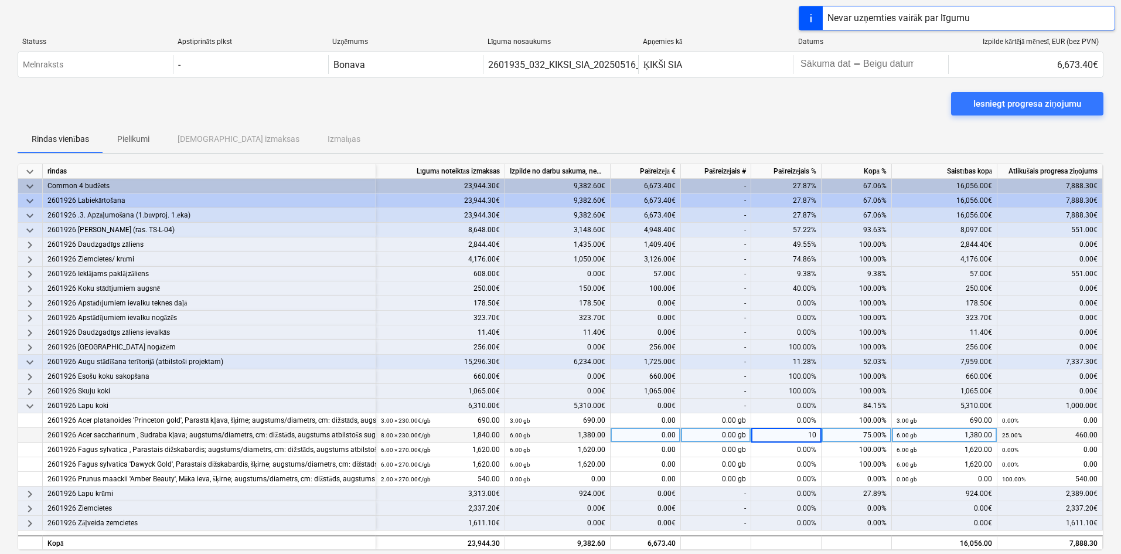
type input "100"
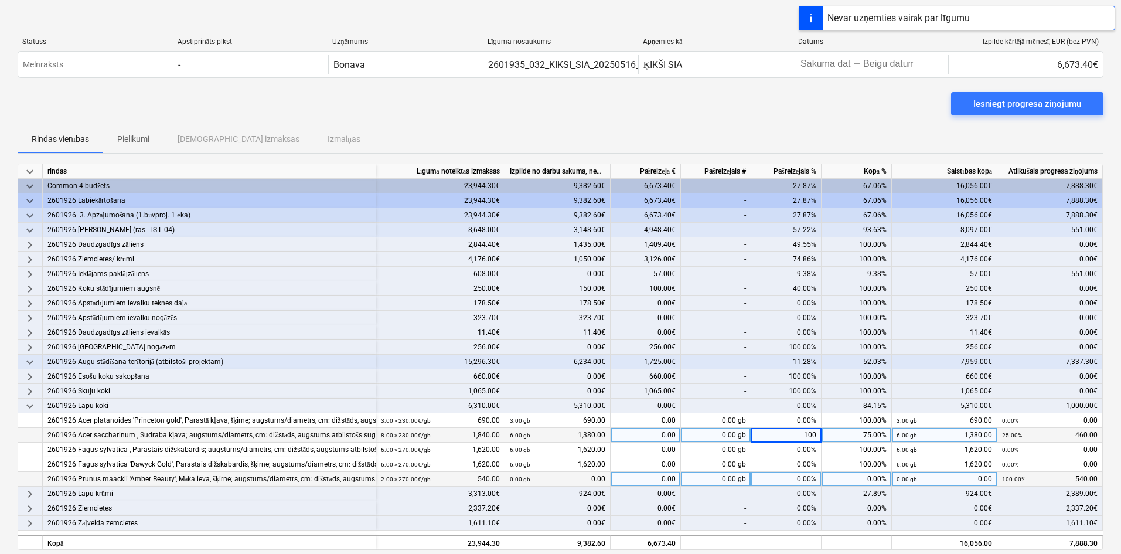
click at [793, 481] on div "0.00%" at bounding box center [786, 479] width 70 height 15
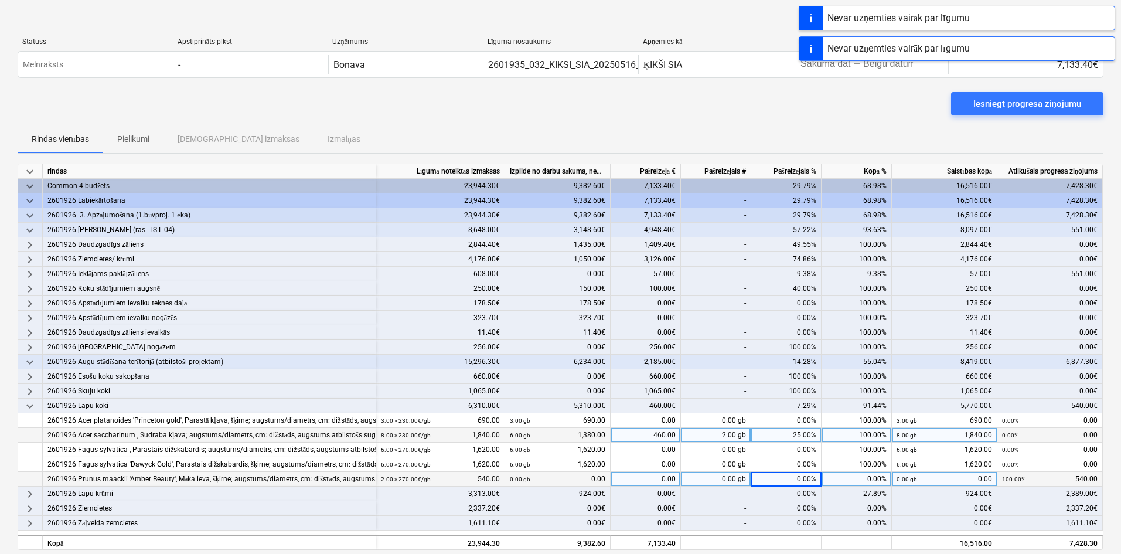
click at [790, 480] on div "0.00%" at bounding box center [786, 479] width 70 height 15
type input "100"
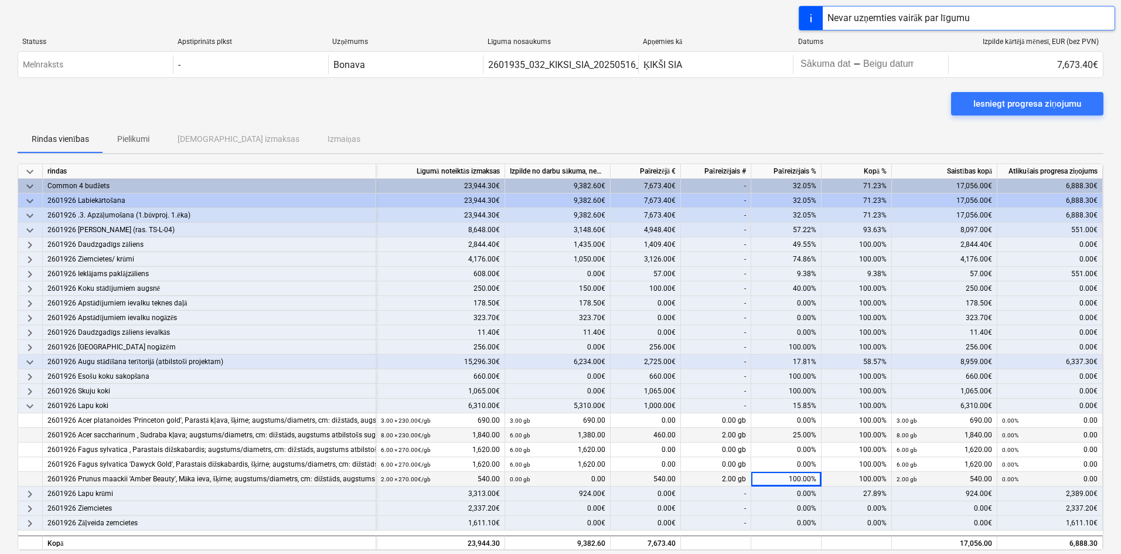
click at [758, 132] on div "Rindas vienības Pielikumi Apstiprinātas izmaksas Izmaiņas" at bounding box center [561, 139] width 1086 height 28
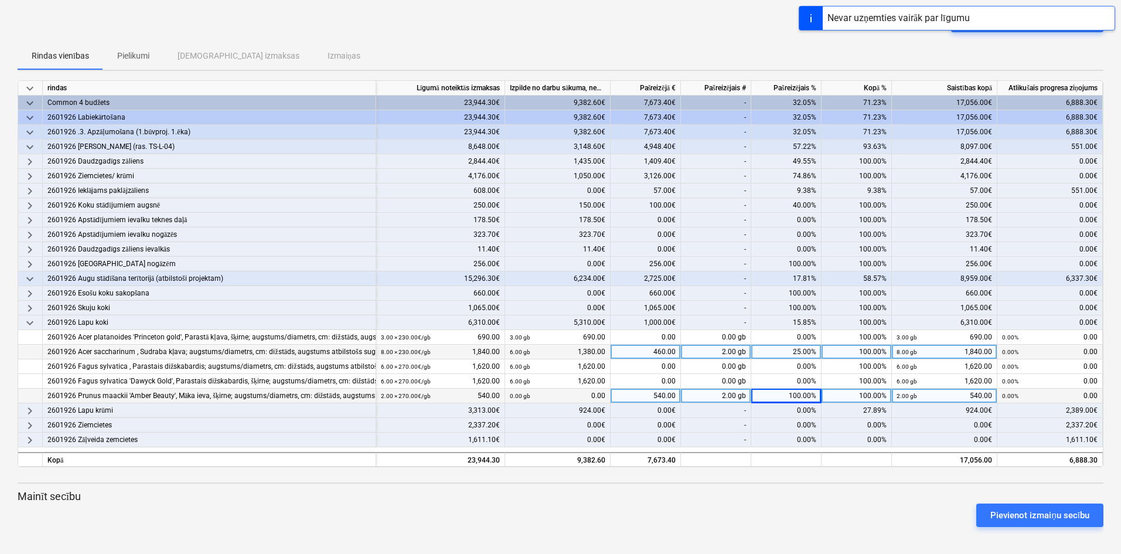
scroll to position [84, 0]
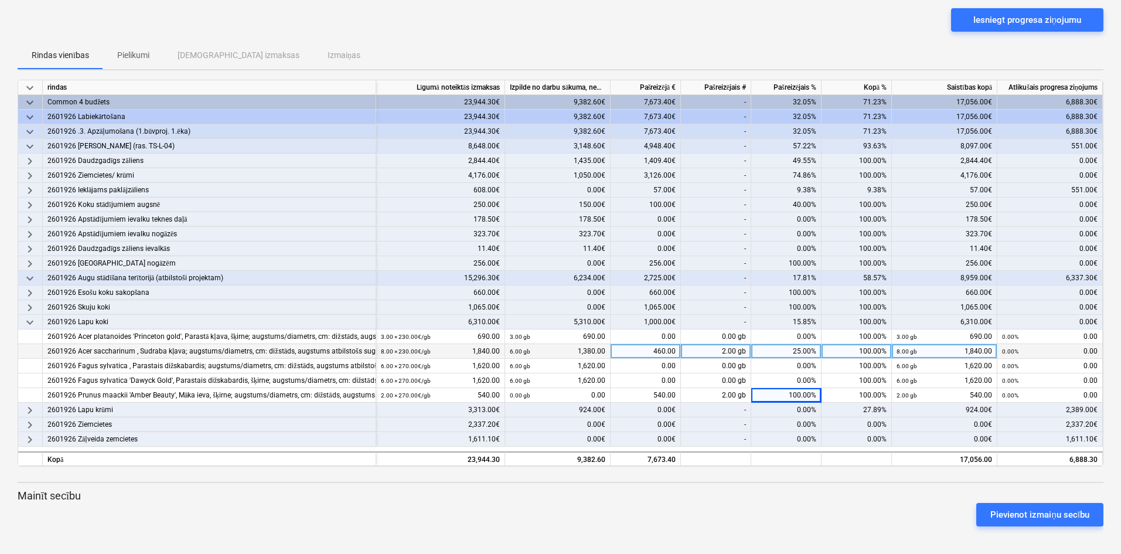
click at [31, 324] on span "keyboard_arrow_down" at bounding box center [30, 322] width 14 height 14
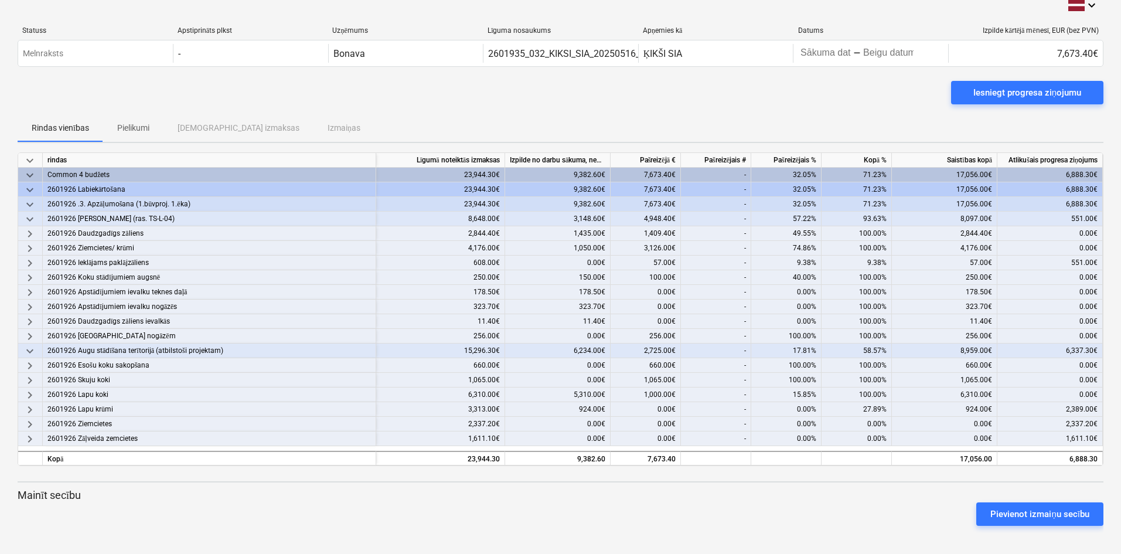
scroll to position [11, 0]
click at [32, 408] on span "keyboard_arrow_right" at bounding box center [30, 410] width 14 height 14
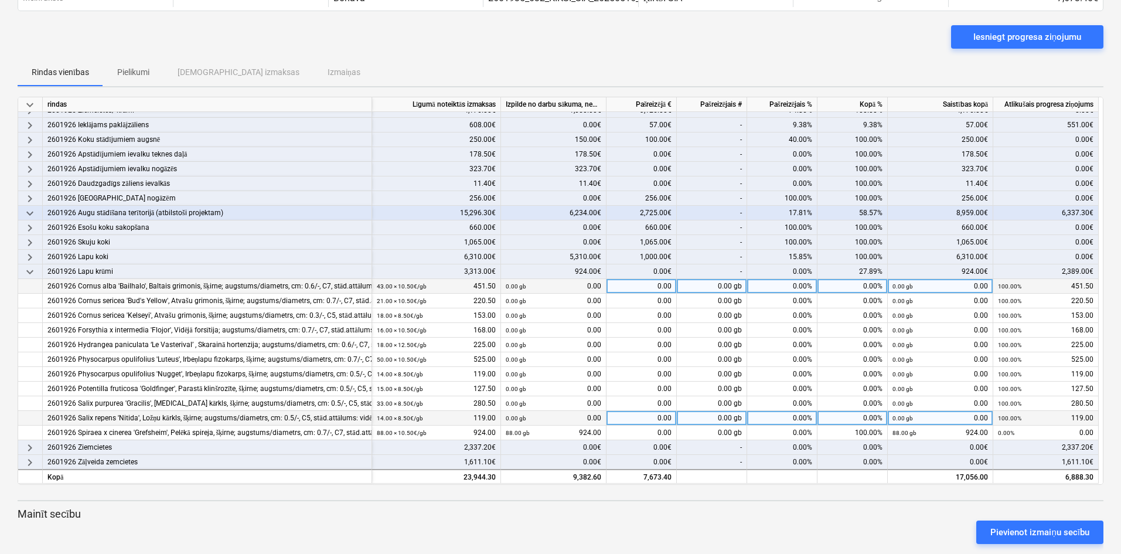
scroll to position [84, 0]
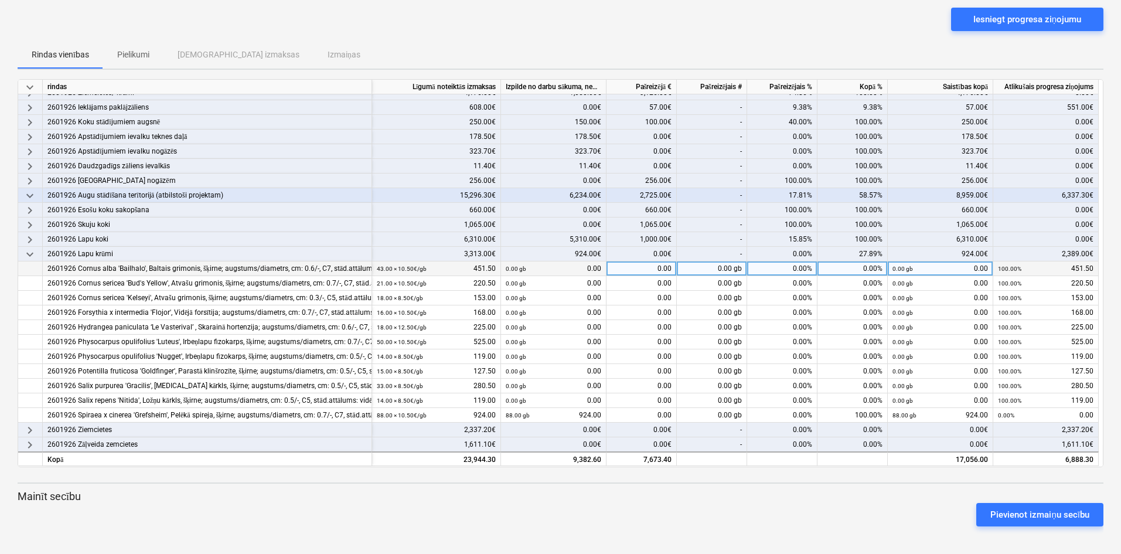
click at [766, 271] on div "0.00%" at bounding box center [782, 268] width 70 height 15
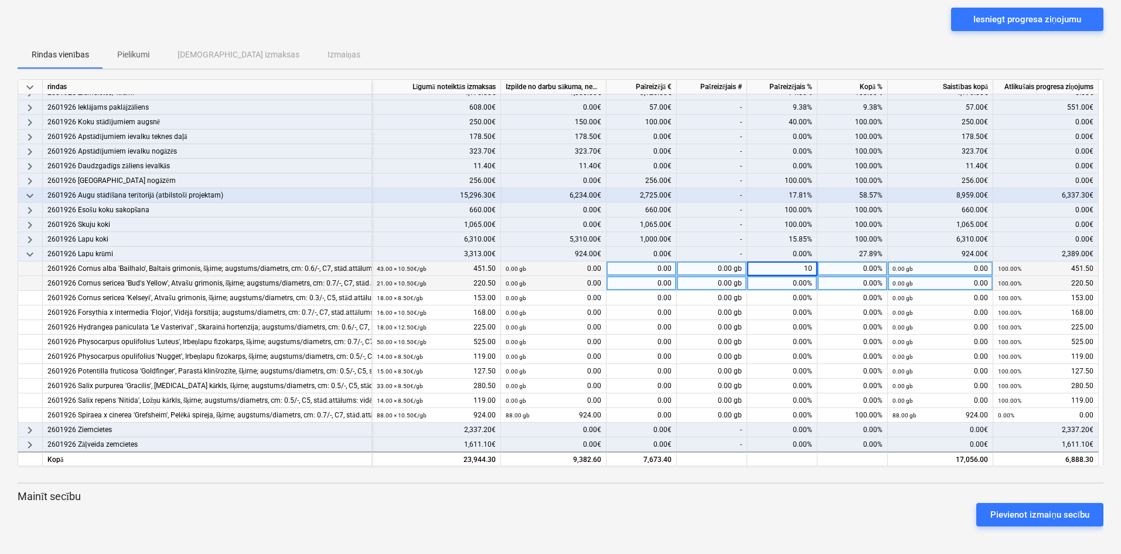
type input "100"
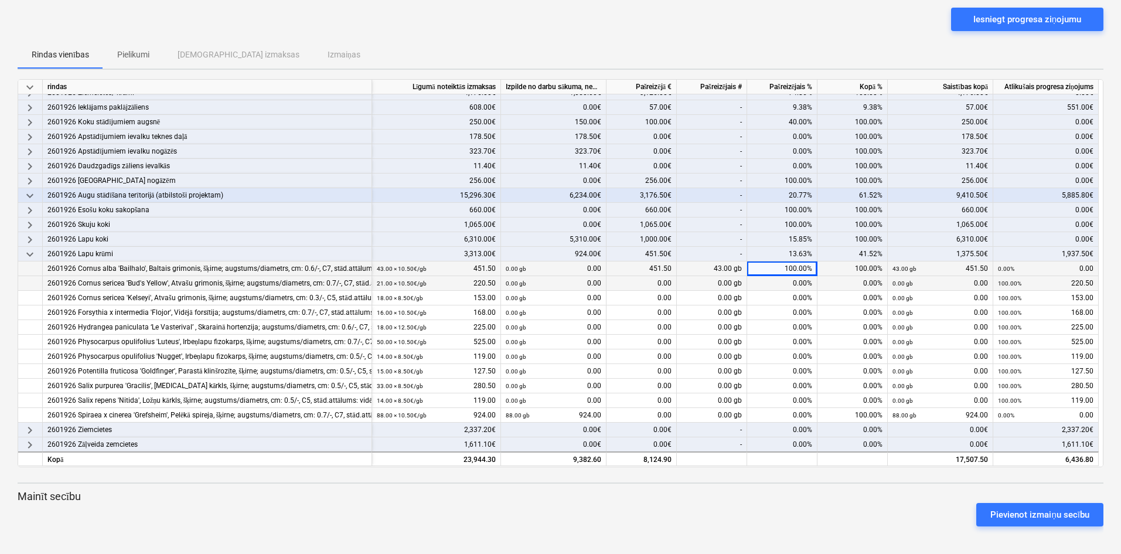
click at [780, 282] on div "0.00%" at bounding box center [782, 283] width 70 height 15
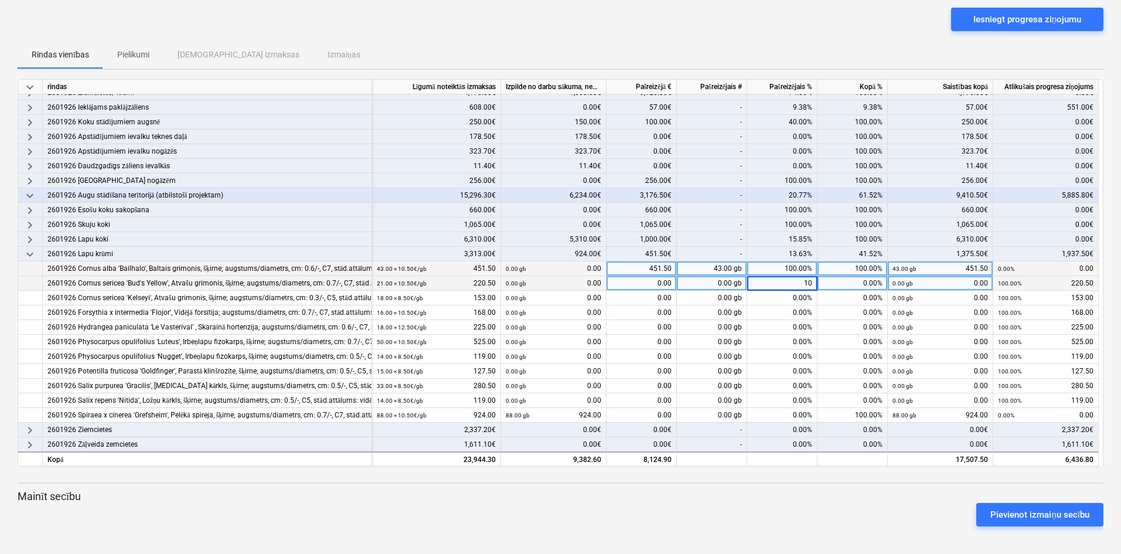
type input "100"
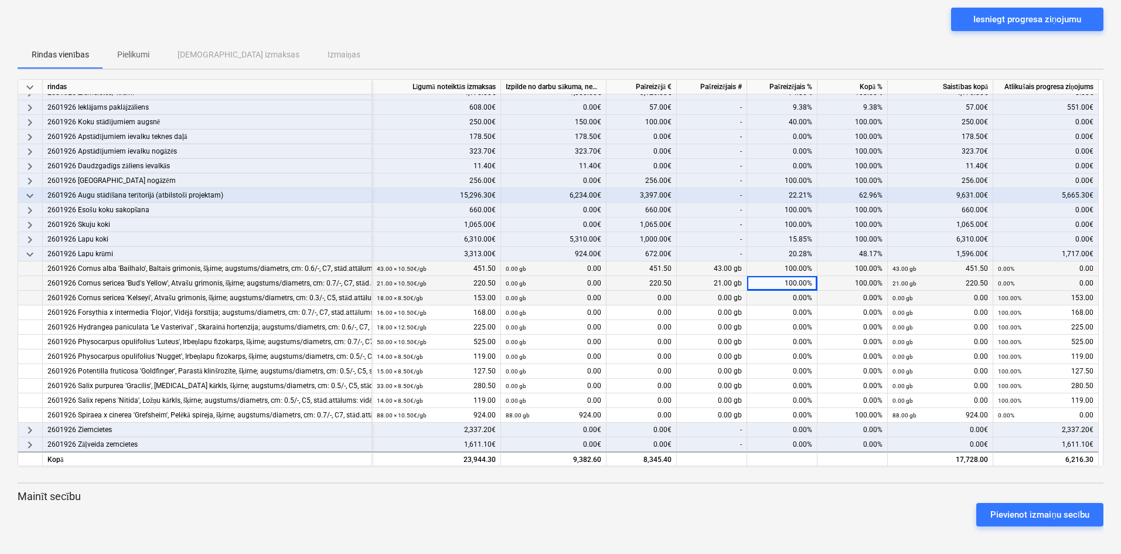
click at [783, 296] on div "0.00%" at bounding box center [782, 298] width 70 height 15
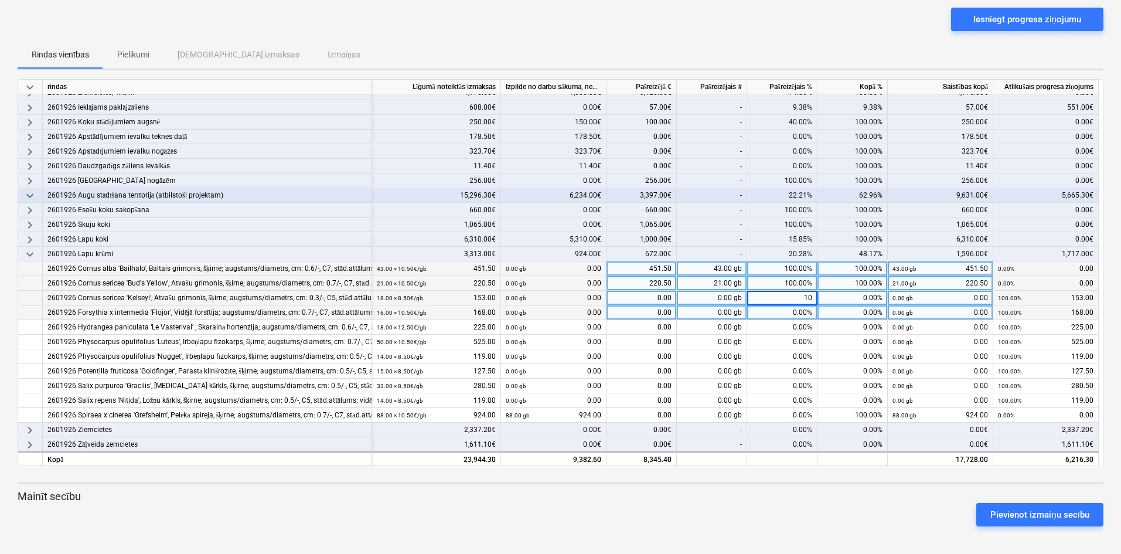
type input "100"
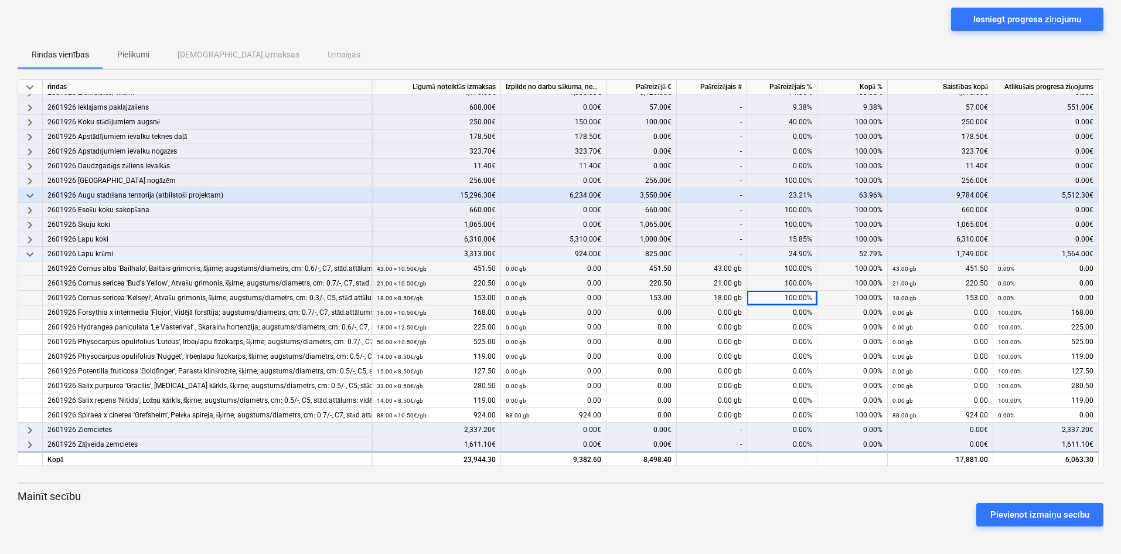
click at [784, 314] on div "0.00%" at bounding box center [782, 312] width 70 height 15
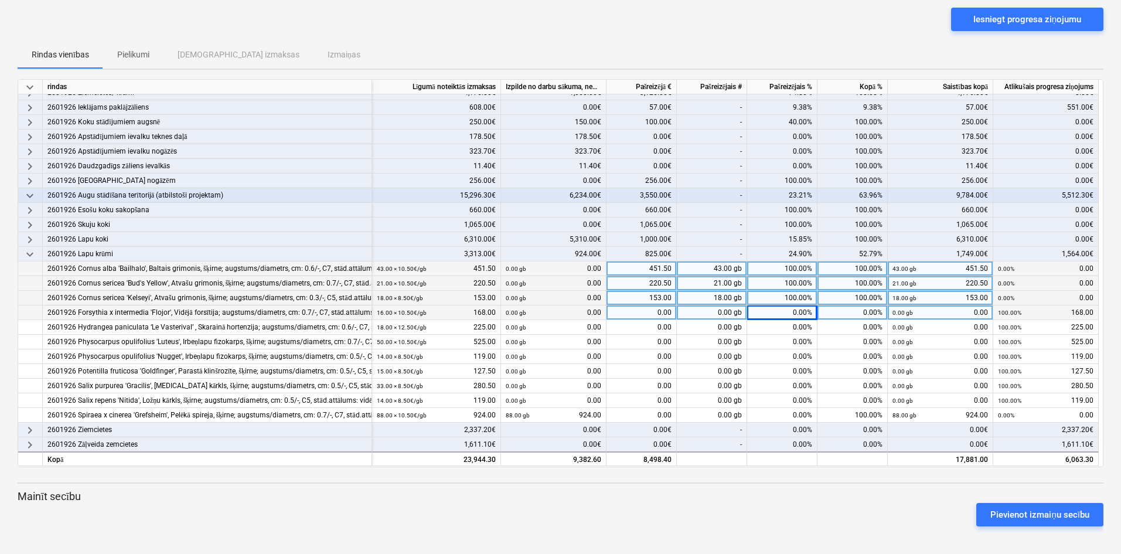
click at [784, 314] on div "0.00%" at bounding box center [782, 312] width 70 height 15
type input "100"
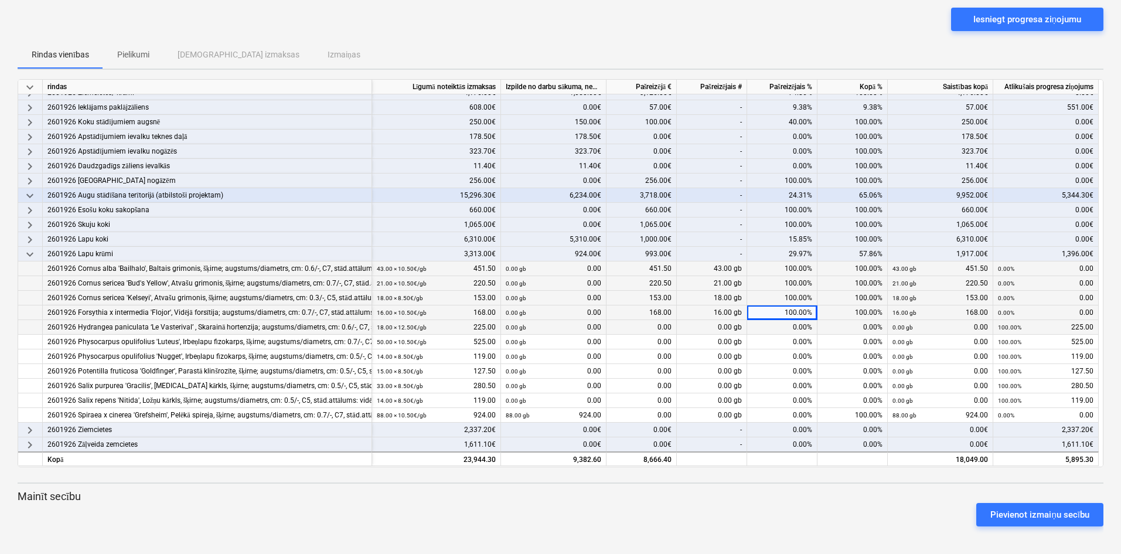
click at [781, 328] on div "0.00%" at bounding box center [782, 327] width 70 height 15
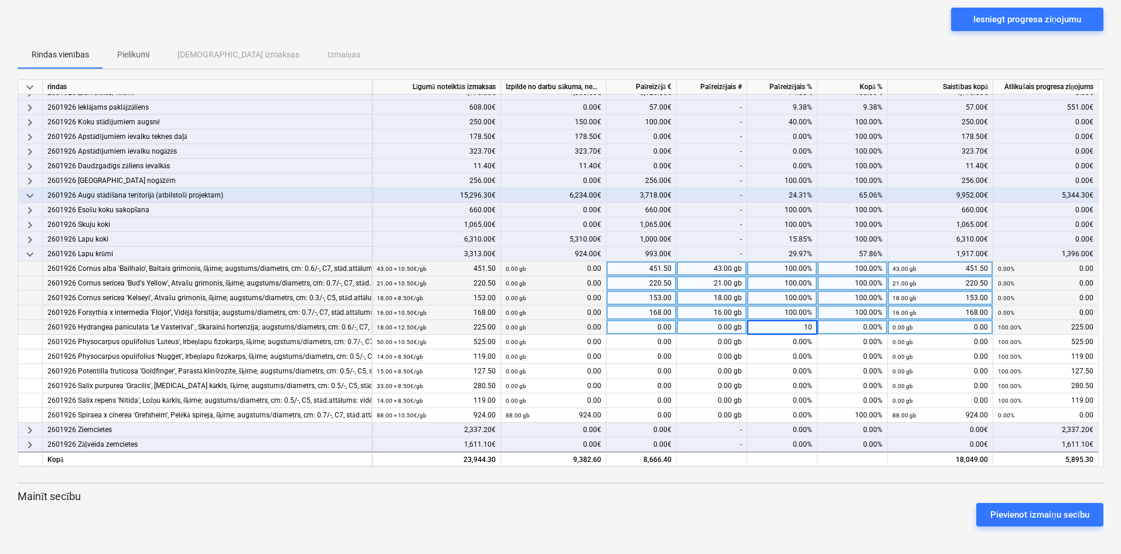
type input "100"
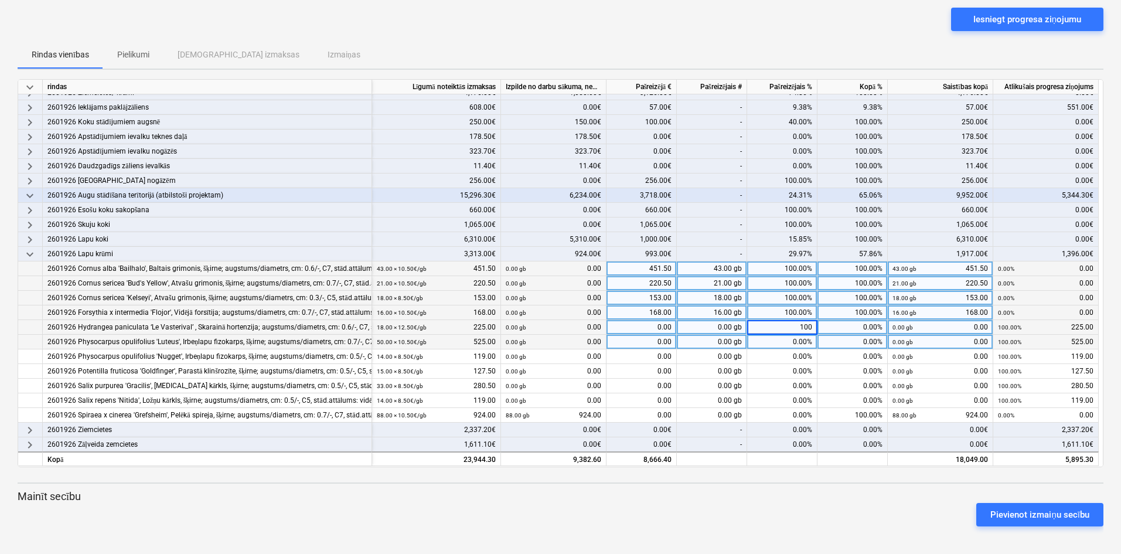
click at [780, 343] on div "0.00%" at bounding box center [782, 342] width 70 height 15
type input "100"
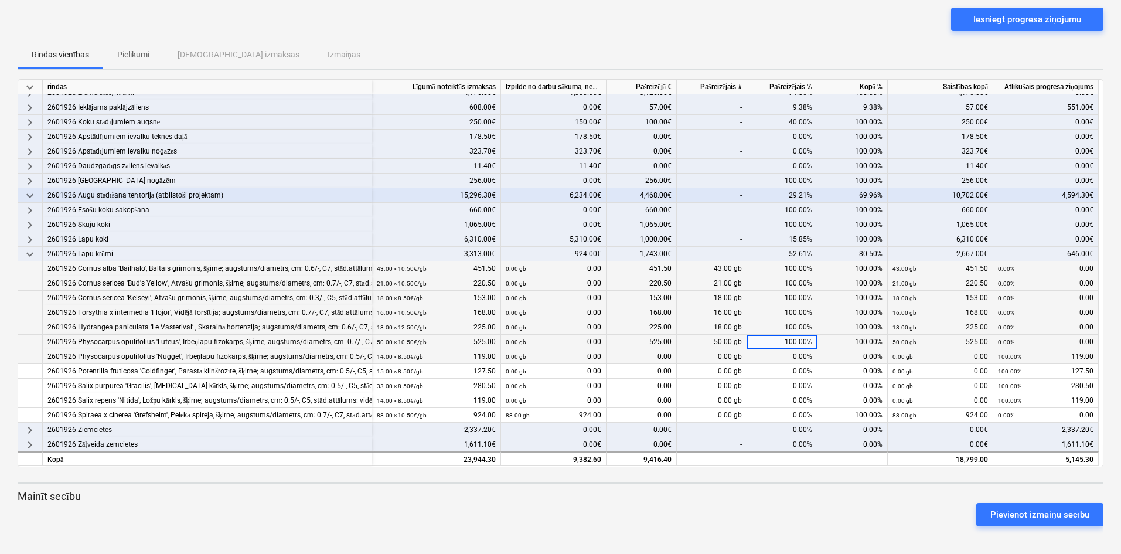
click at [779, 356] on div "0.00%" at bounding box center [782, 356] width 70 height 15
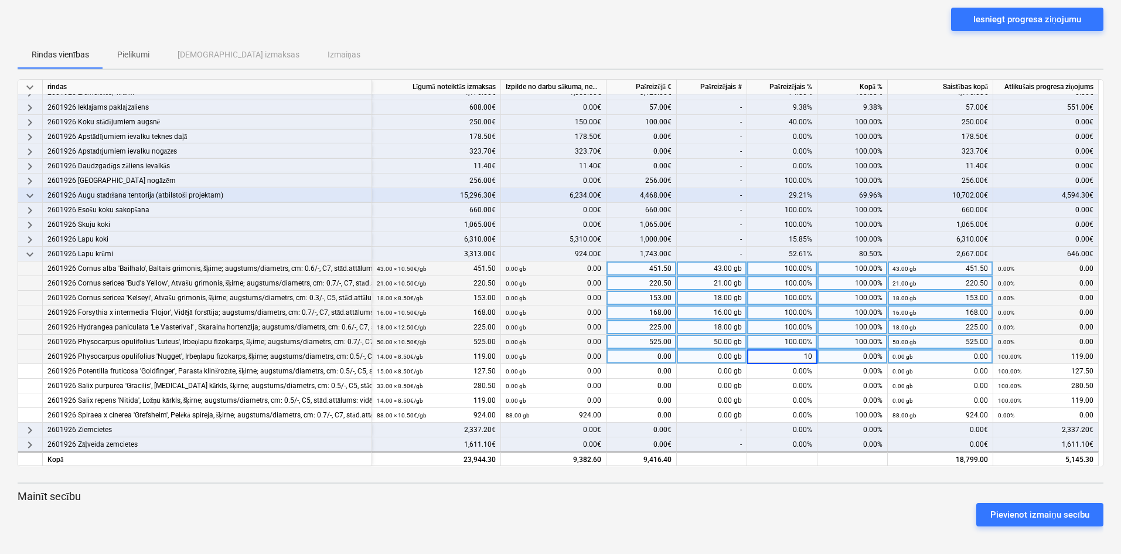
type input "100"
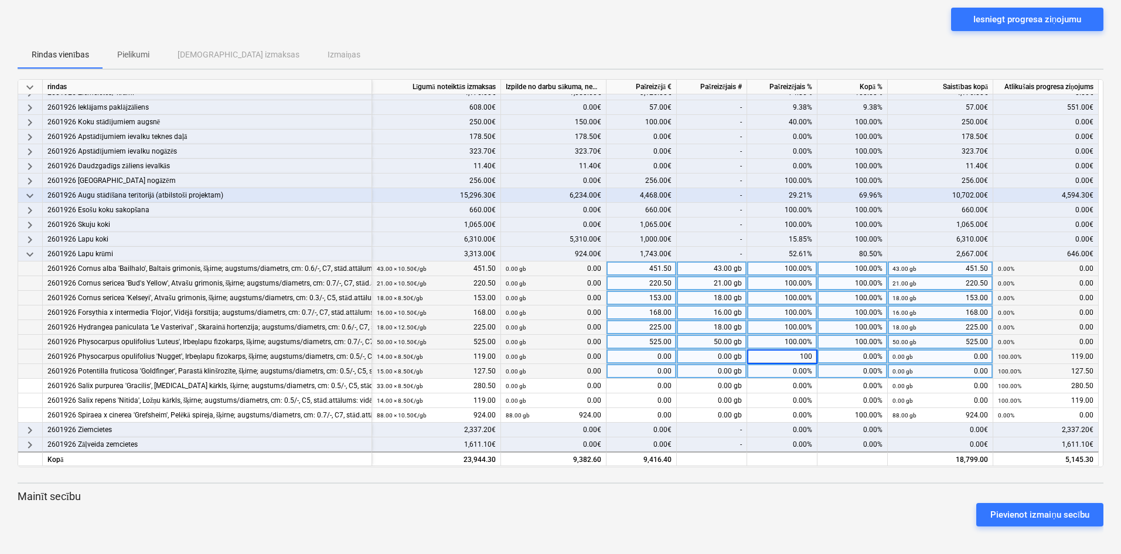
click at [780, 372] on div "0.00%" at bounding box center [782, 371] width 70 height 15
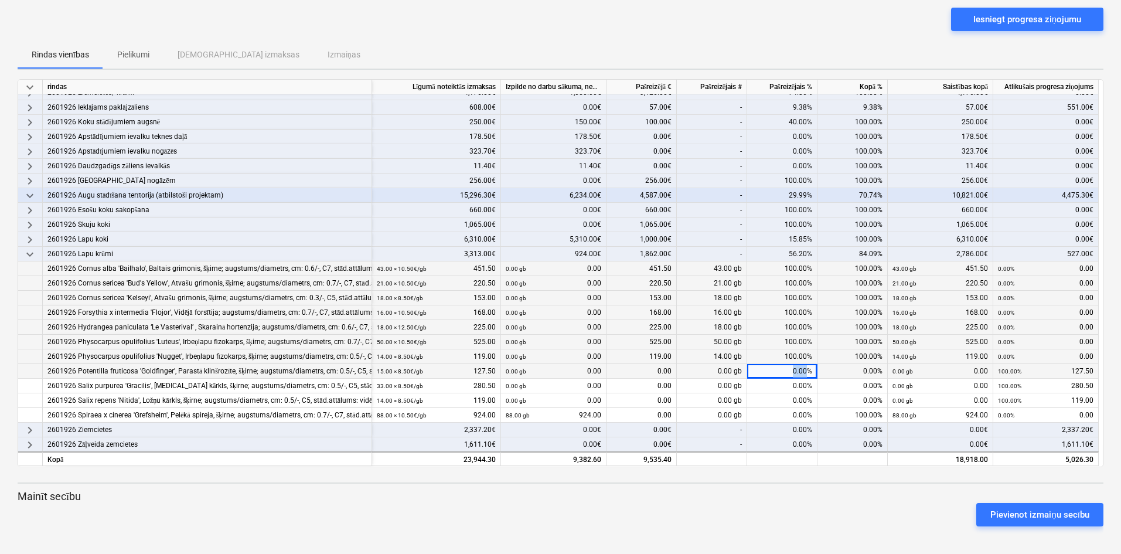
click at [780, 372] on div "0.00%" at bounding box center [782, 371] width 70 height 15
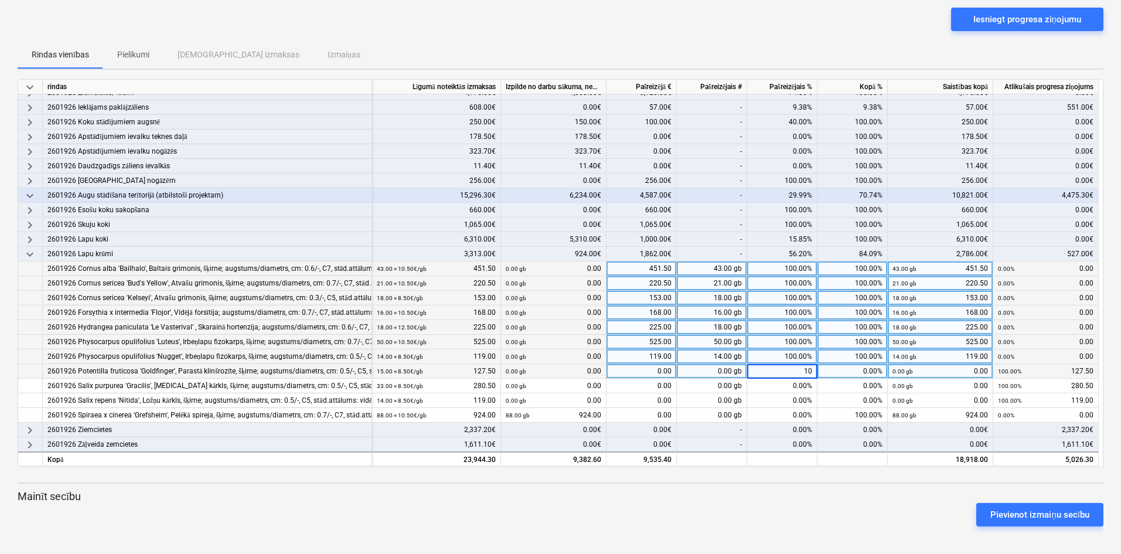
type input "100"
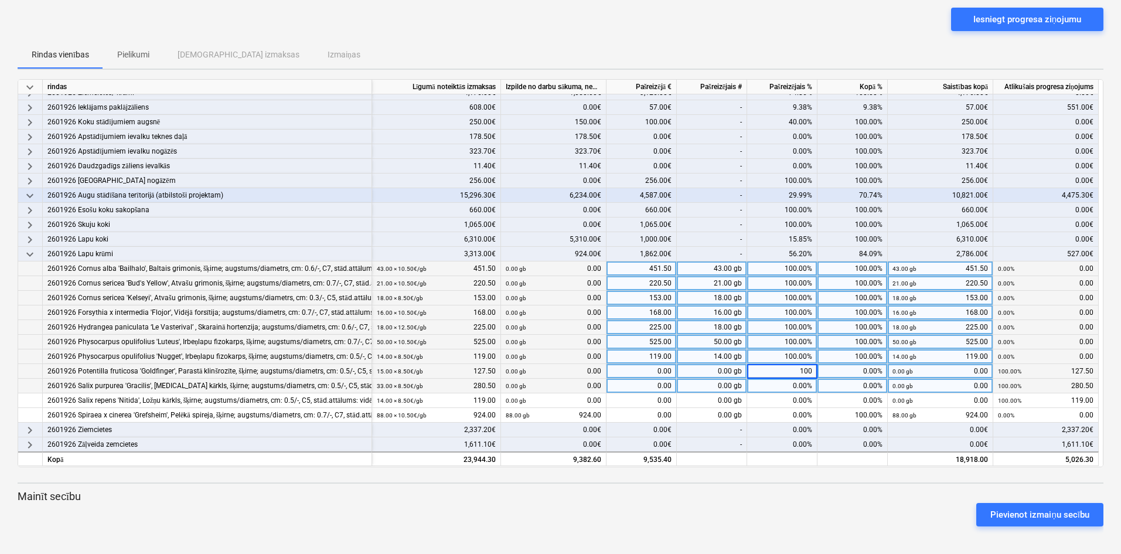
click at [775, 388] on div "0.00%" at bounding box center [782, 386] width 70 height 15
click at [776, 384] on div "0.00%" at bounding box center [782, 386] width 70 height 15
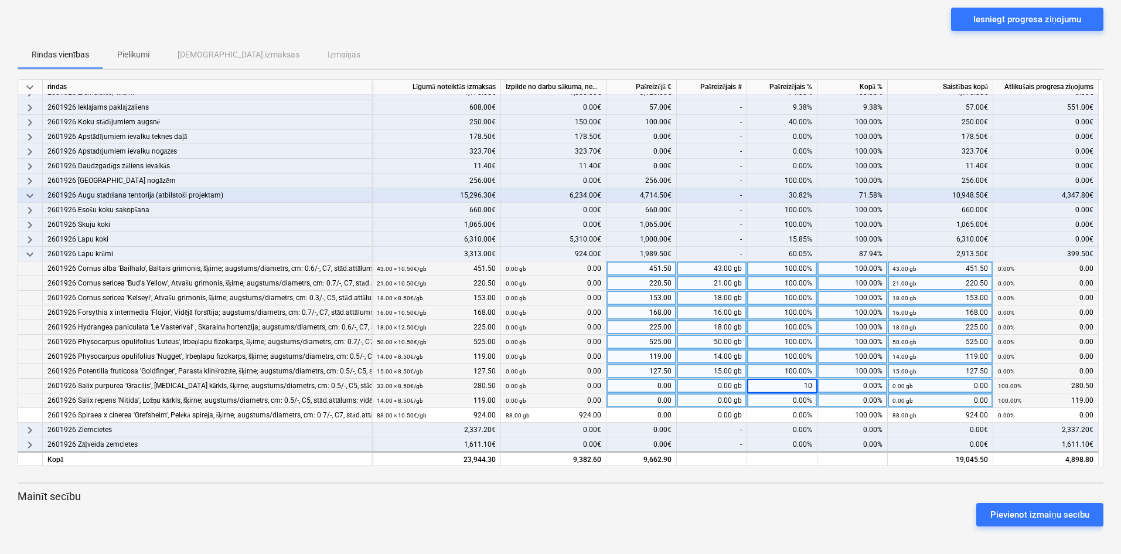
type input "100"
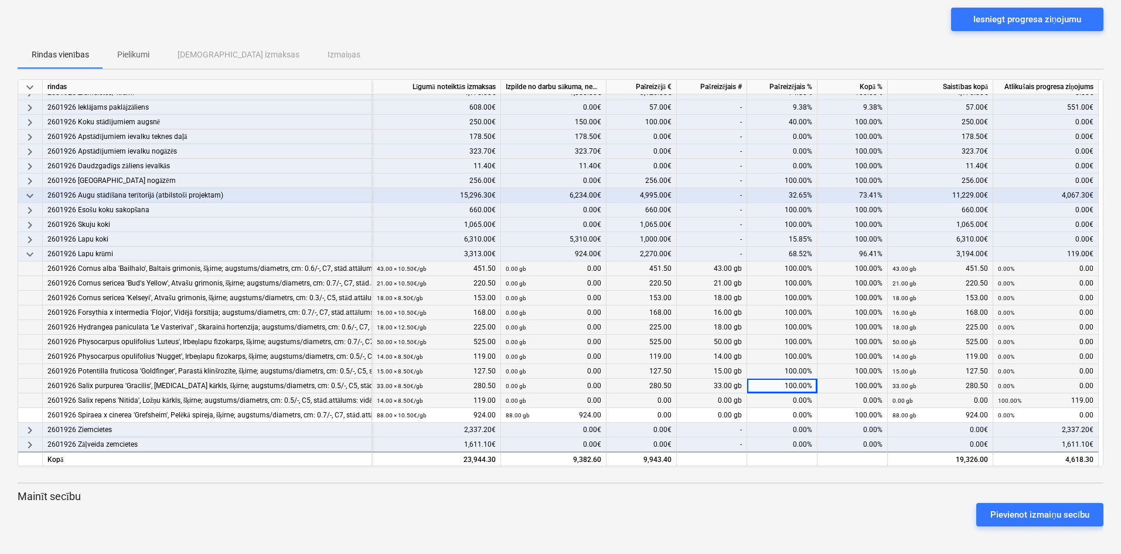
click at [784, 401] on div "0.00%" at bounding box center [782, 400] width 70 height 15
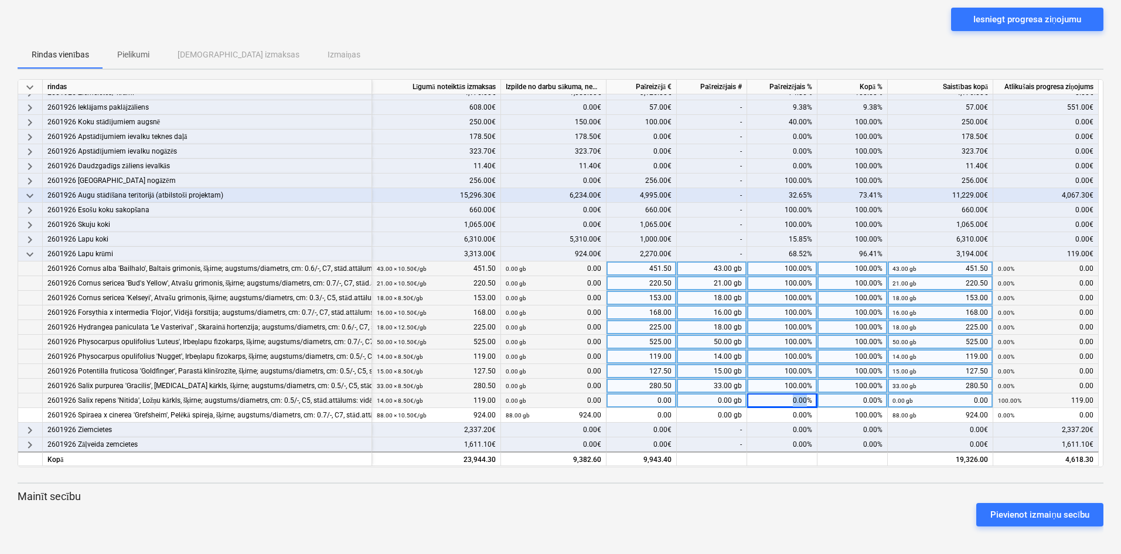
click at [784, 401] on div "0.00%" at bounding box center [782, 400] width 70 height 15
type input "100"
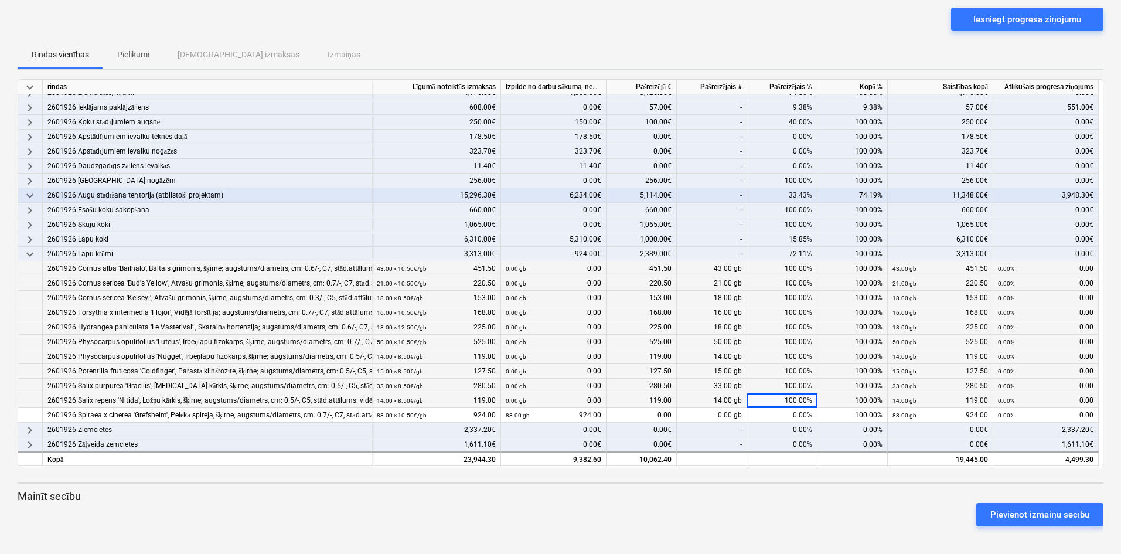
click at [788, 486] on div "keyboard_arrow_down rindas Līgumā noteiktās izmaksas Izpilde no darbu sākuma, n…" at bounding box center [561, 307] width 1086 height 456
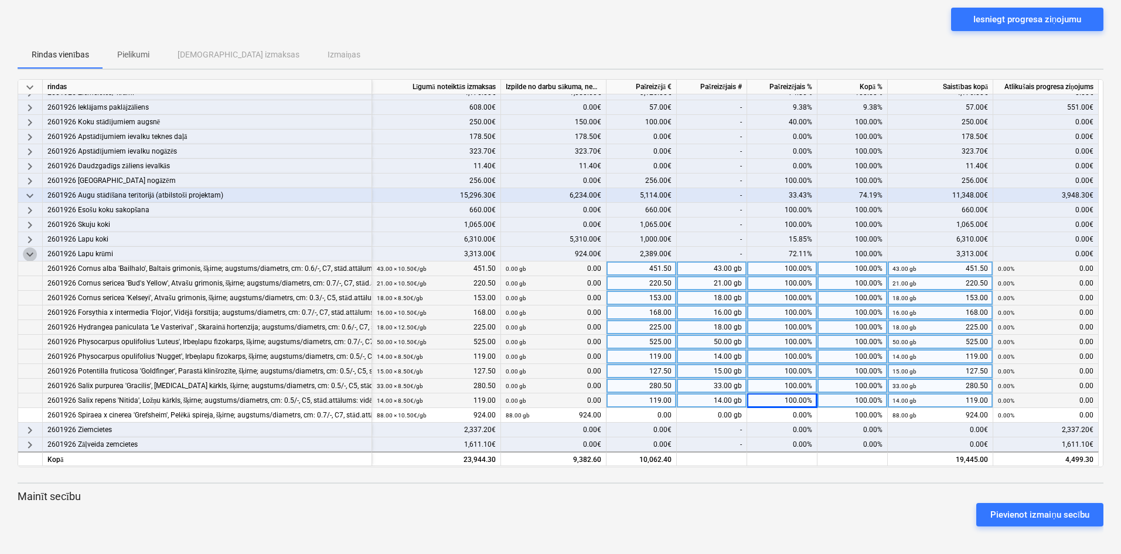
click at [28, 257] on span "keyboard_arrow_down" at bounding box center [30, 254] width 14 height 14
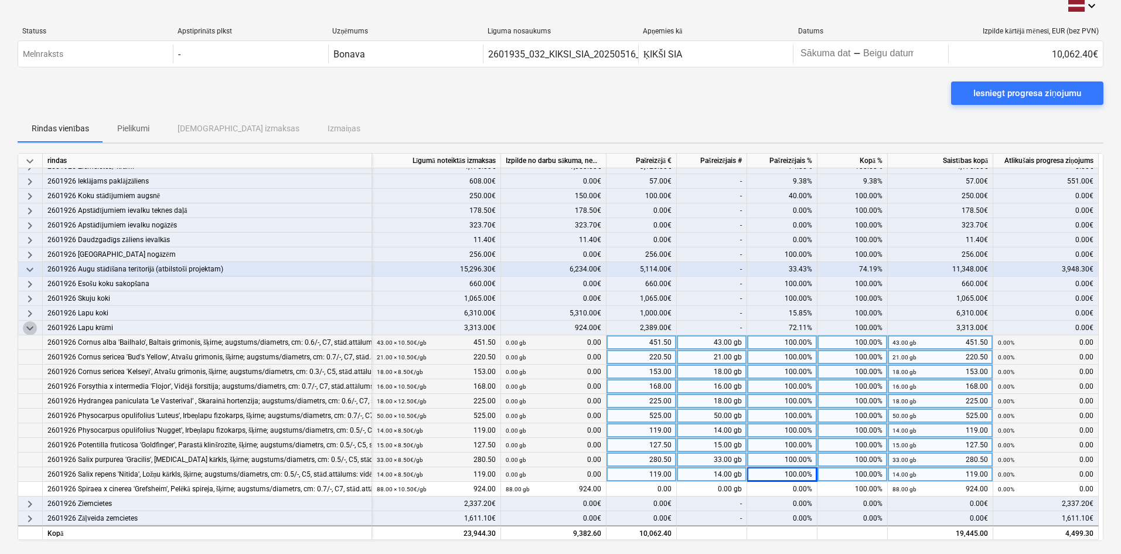
scroll to position [0, 0]
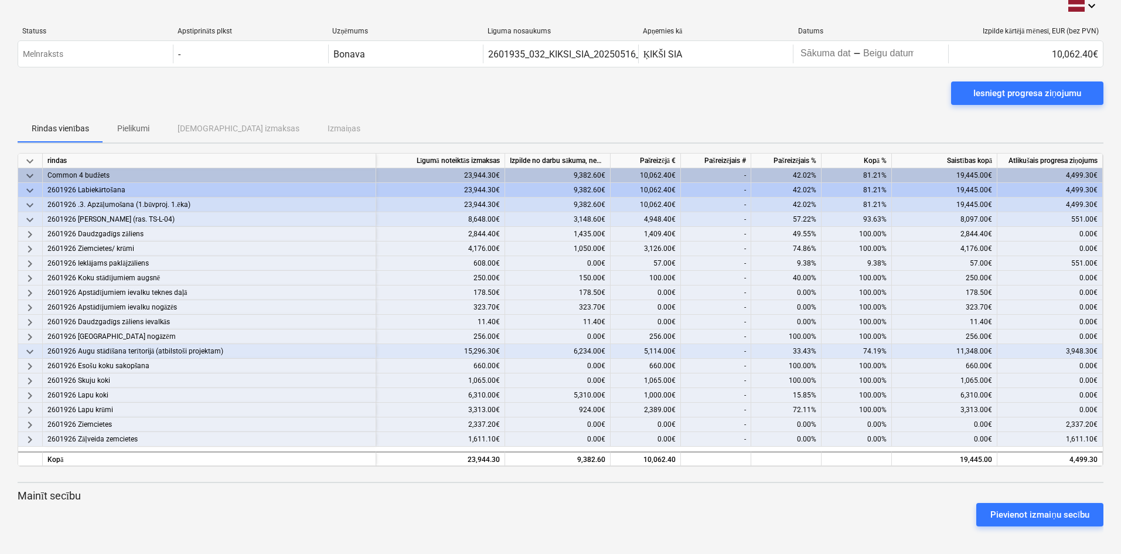
click at [30, 421] on span "keyboard_arrow_right" at bounding box center [30, 425] width 14 height 14
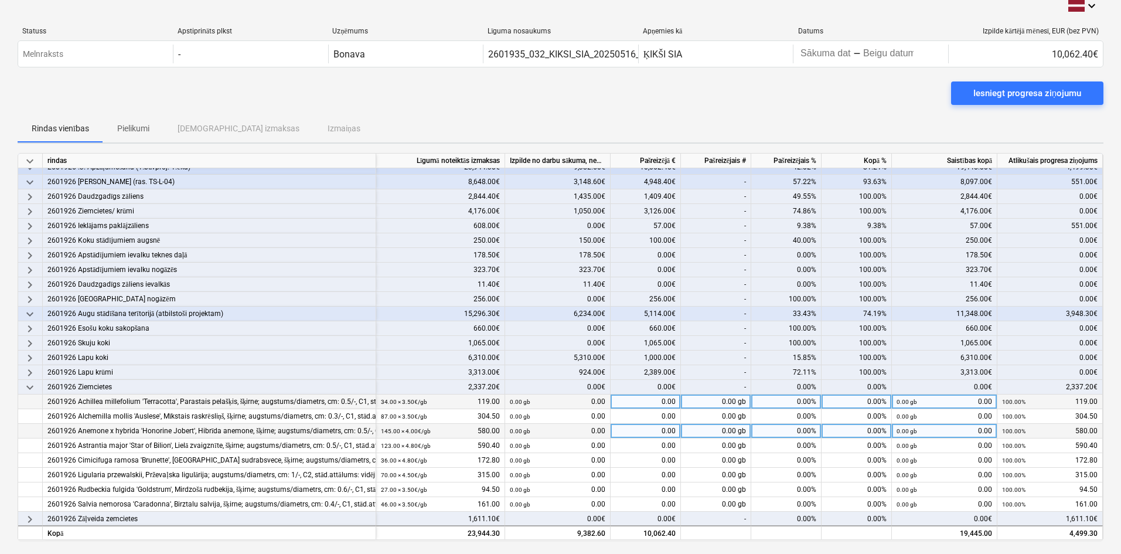
scroll to position [42, 0]
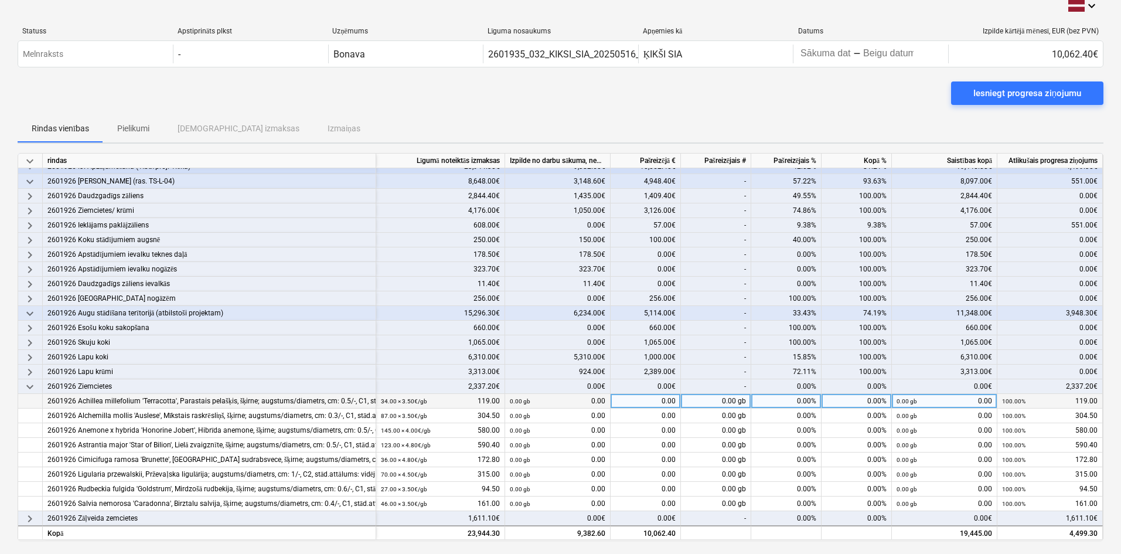
click at [787, 397] on div "0.00%" at bounding box center [786, 401] width 70 height 15
type input "100"
type input "0"
type input "100"
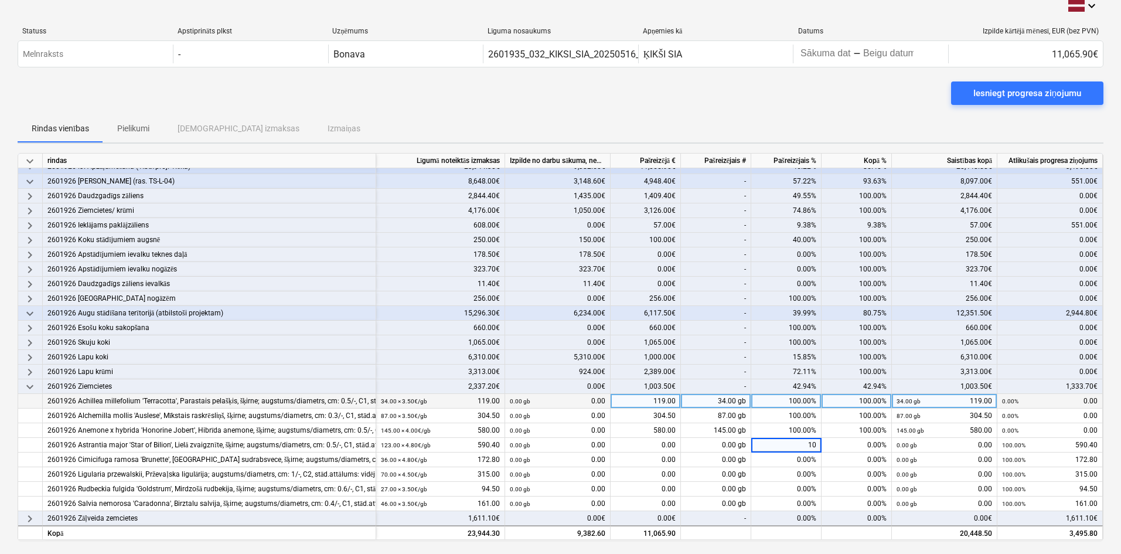
type input "100"
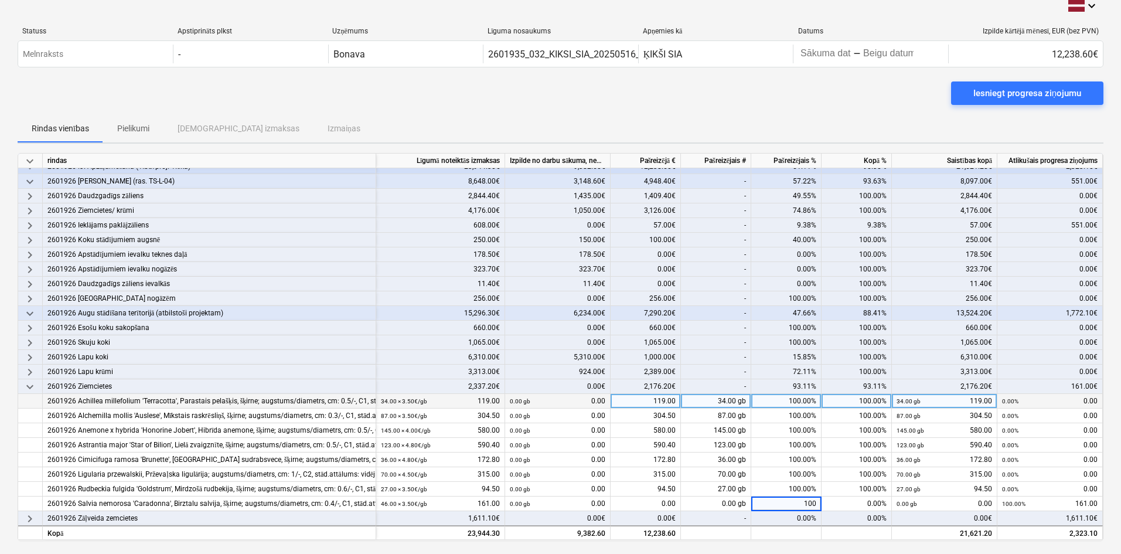
click at [759, 116] on div "Rindas vienības Pielikumi Apstiprinātas izmaksas Izmaiņas" at bounding box center [561, 128] width 1086 height 28
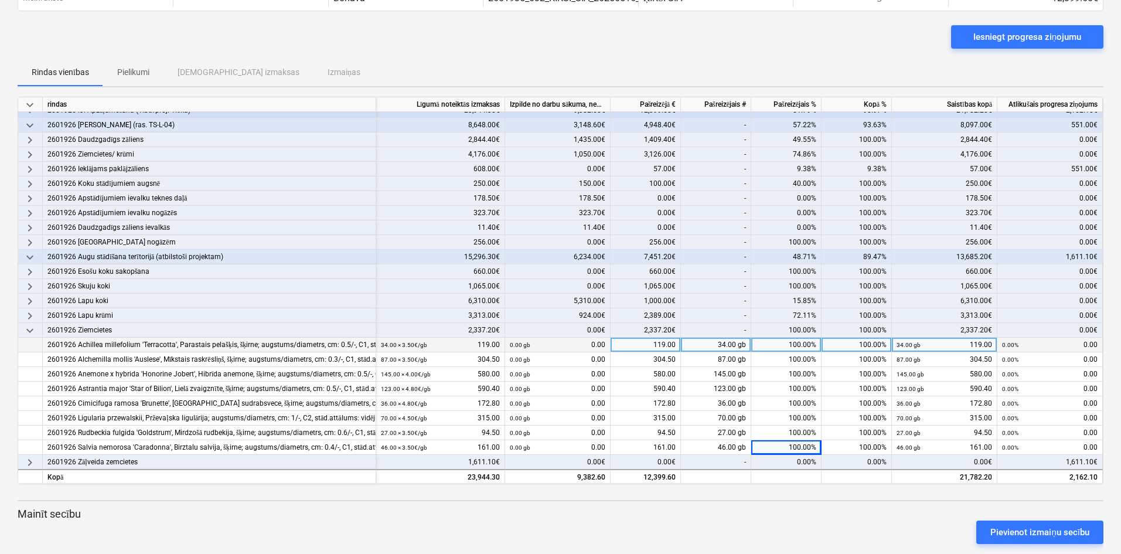
scroll to position [84, 0]
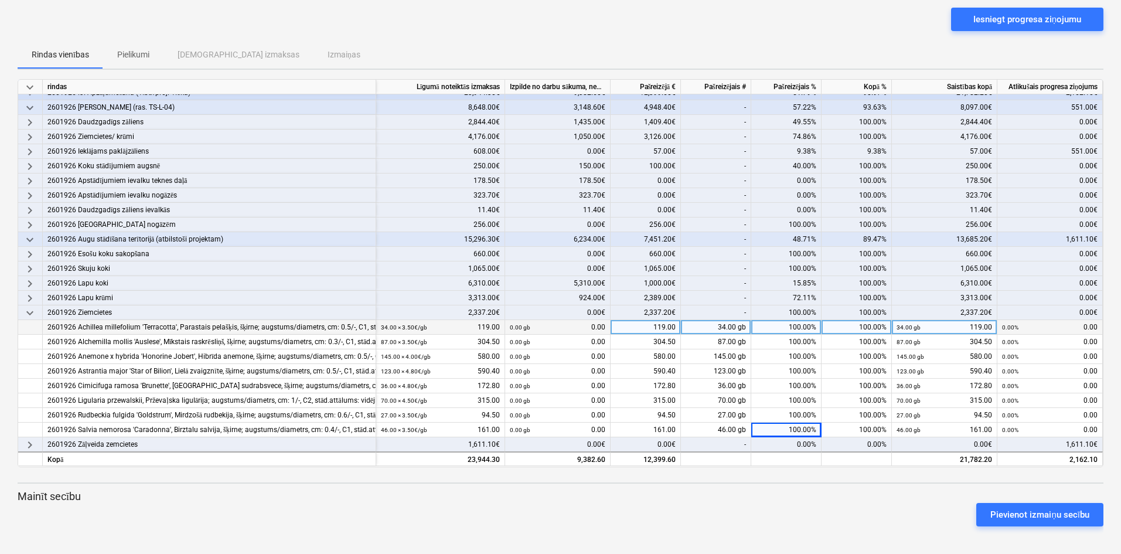
click at [31, 311] on span "keyboard_arrow_down" at bounding box center [30, 313] width 14 height 14
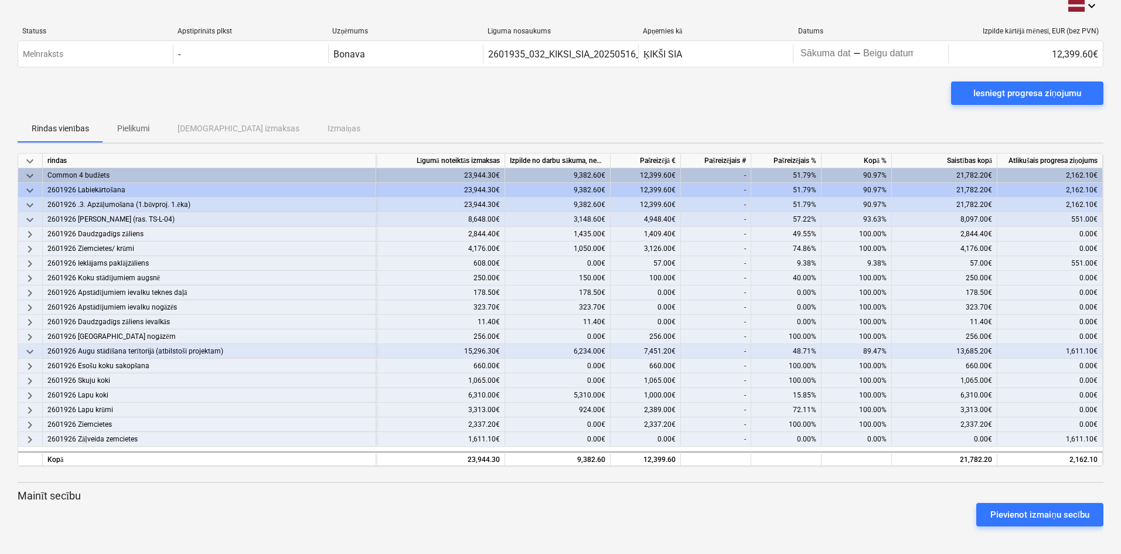
click at [30, 437] on span "keyboard_arrow_right" at bounding box center [30, 439] width 14 height 14
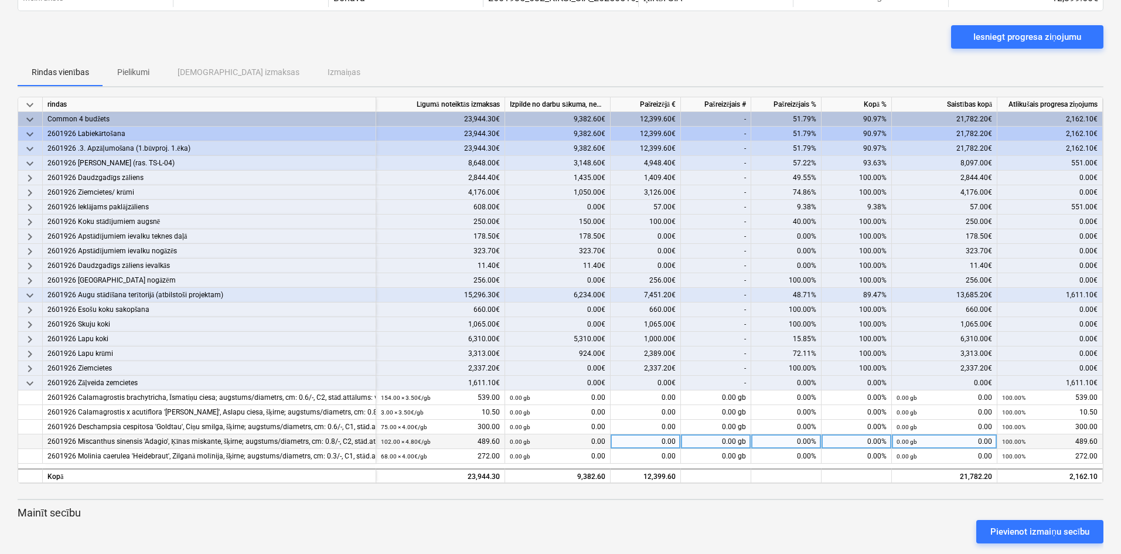
scroll to position [84, 0]
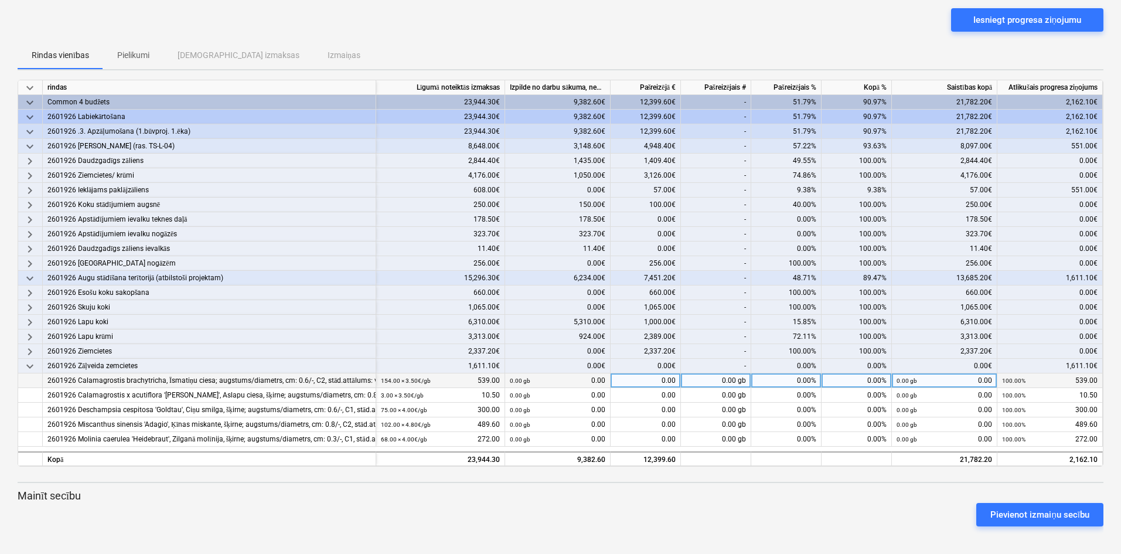
click at [777, 381] on div "0.00%" at bounding box center [786, 380] width 70 height 15
type input "100"
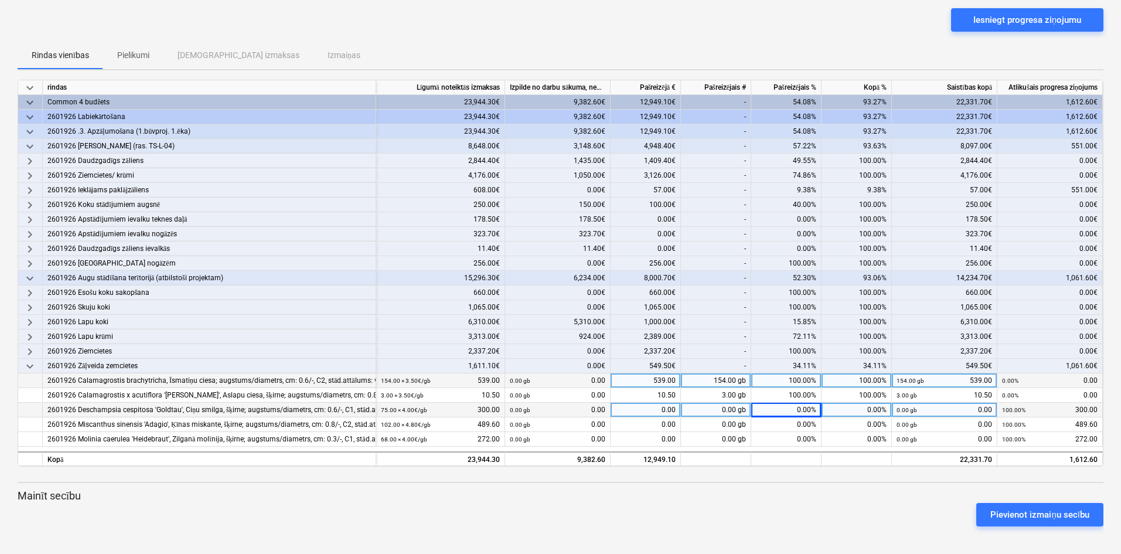
click at [791, 410] on div "0.00%" at bounding box center [786, 410] width 70 height 15
type input "100"
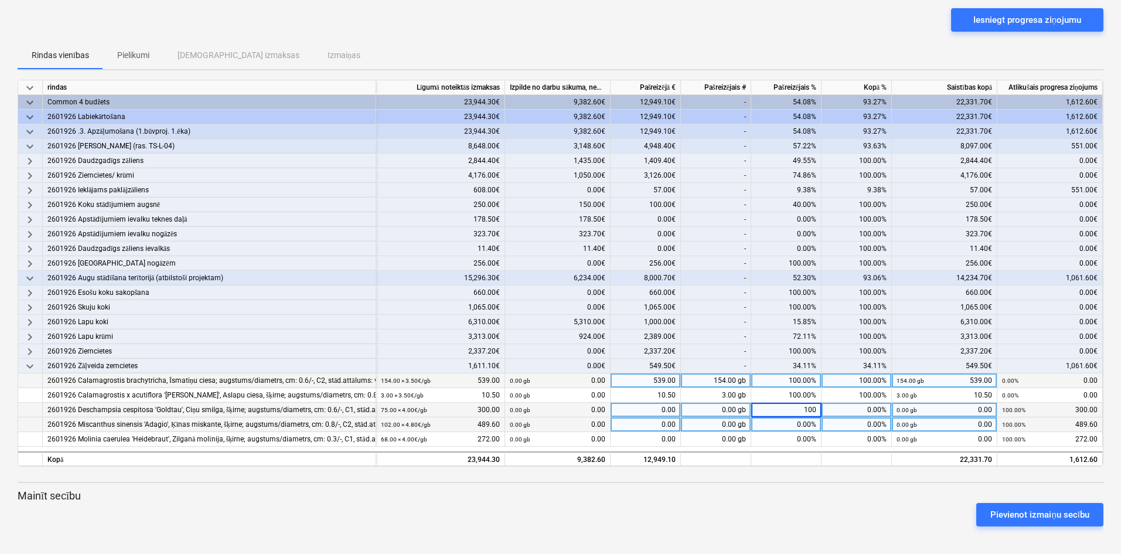
click at [792, 425] on div "0.00%" at bounding box center [786, 424] width 70 height 15
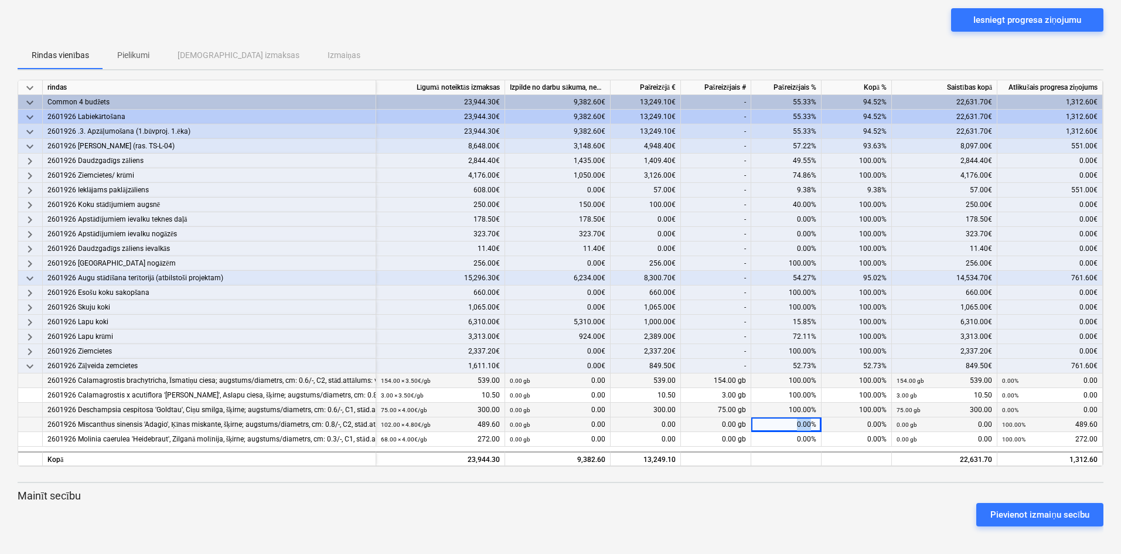
click at [792, 425] on div "0.00%" at bounding box center [786, 424] width 70 height 15
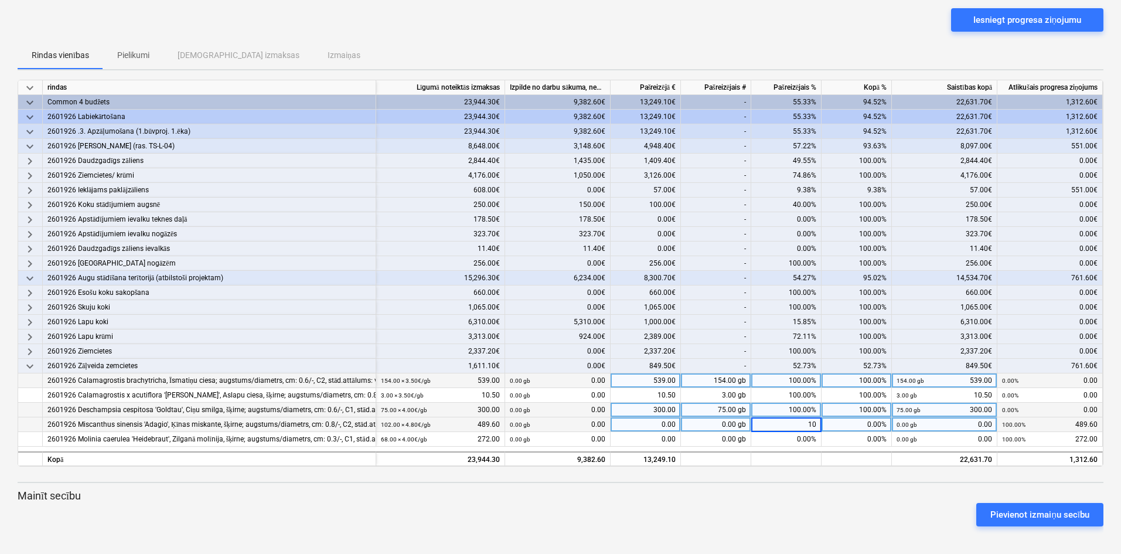
type input "100"
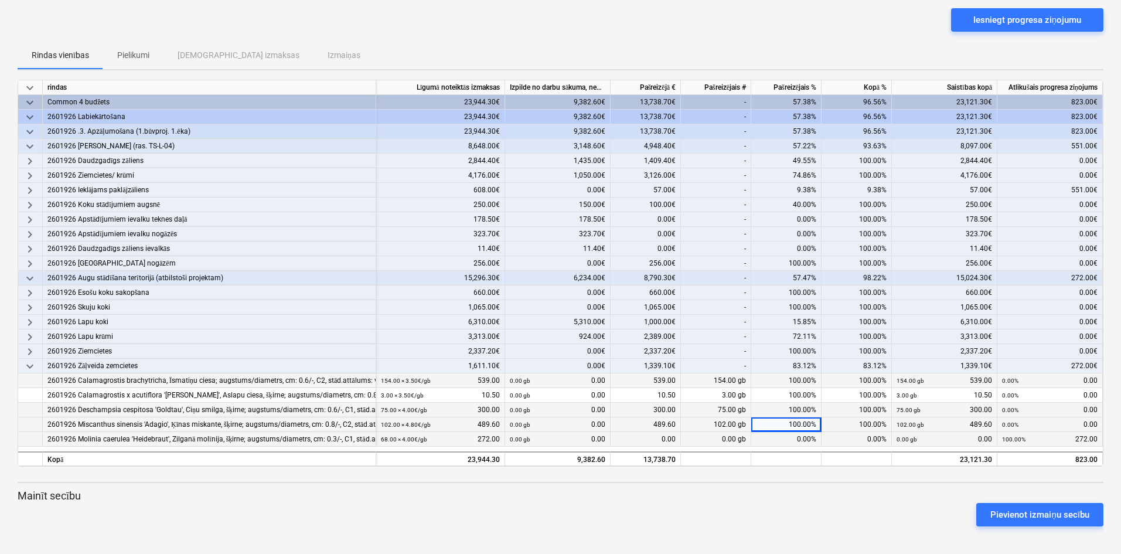
click at [786, 435] on div "0.00%" at bounding box center [786, 439] width 70 height 15
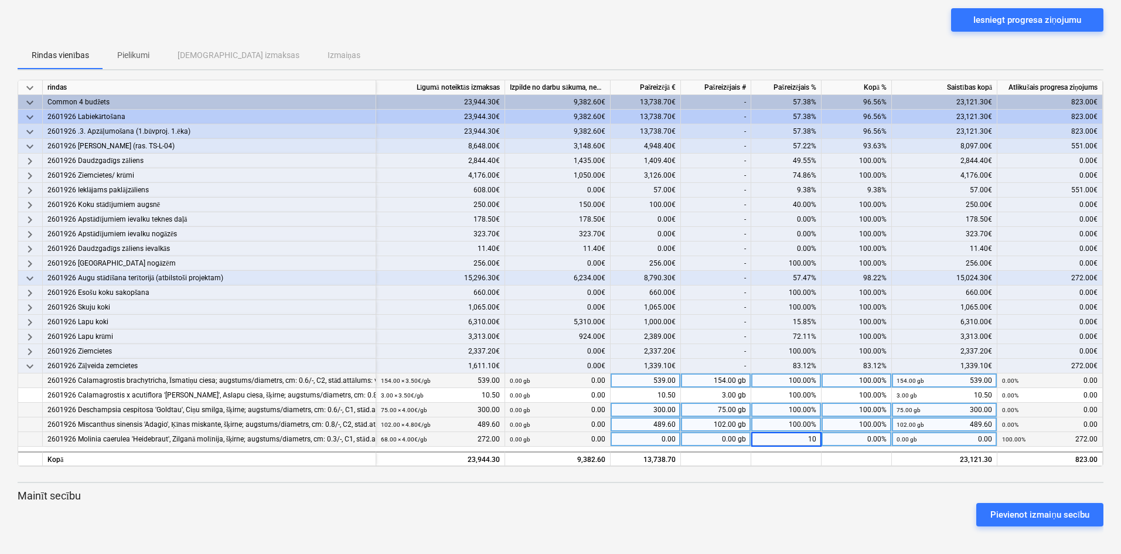
type input "100"
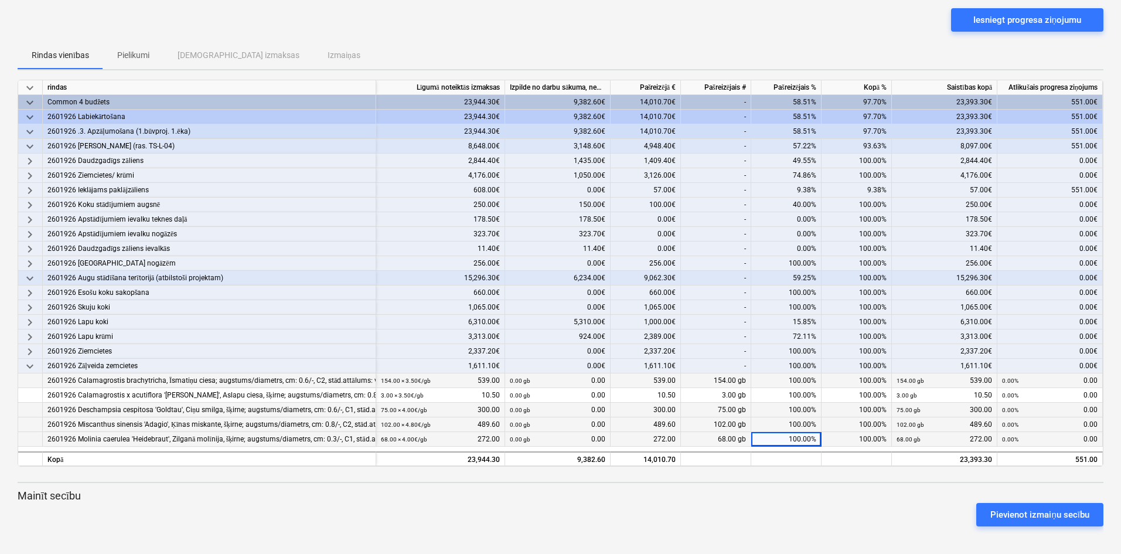
click at [779, 477] on div "keyboard_arrow_down rindas Līgumā noteiktās izmaksas Izpilde no darbu sākuma, n…" at bounding box center [561, 308] width 1086 height 456
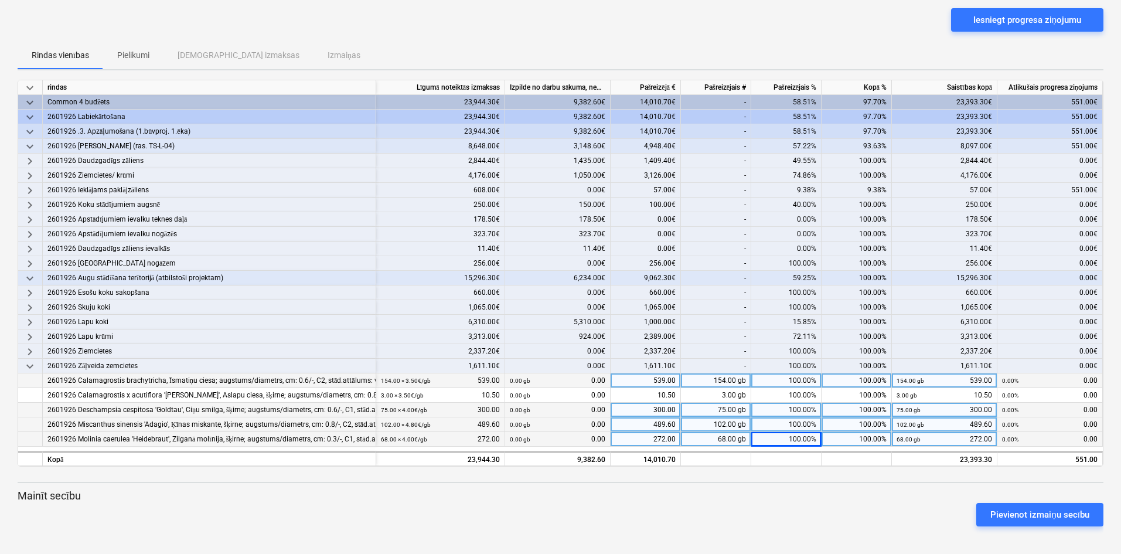
click at [735, 494] on p "Mainīt secību" at bounding box center [561, 496] width 1086 height 14
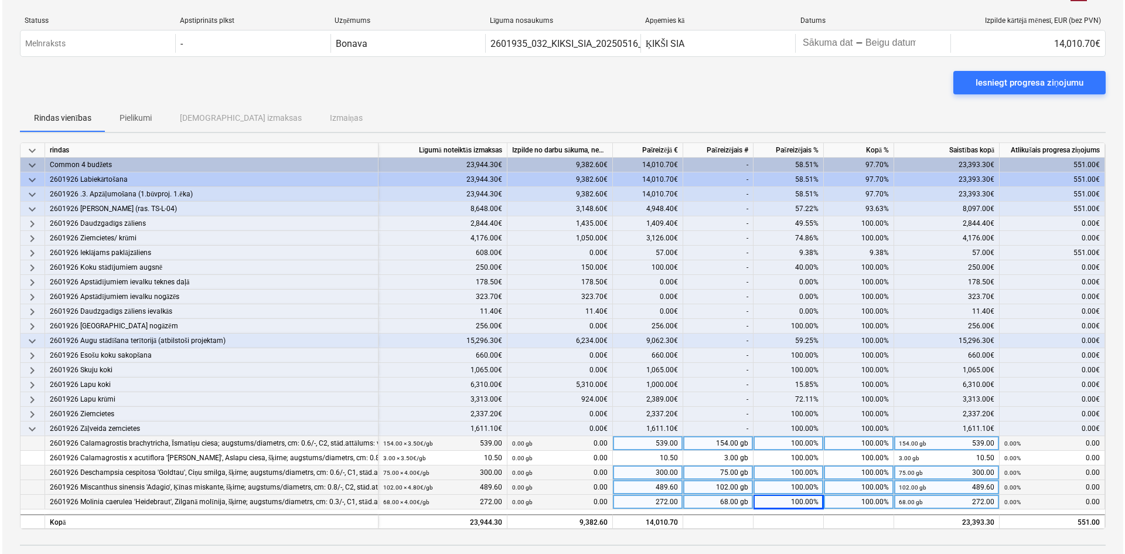
scroll to position [0, 0]
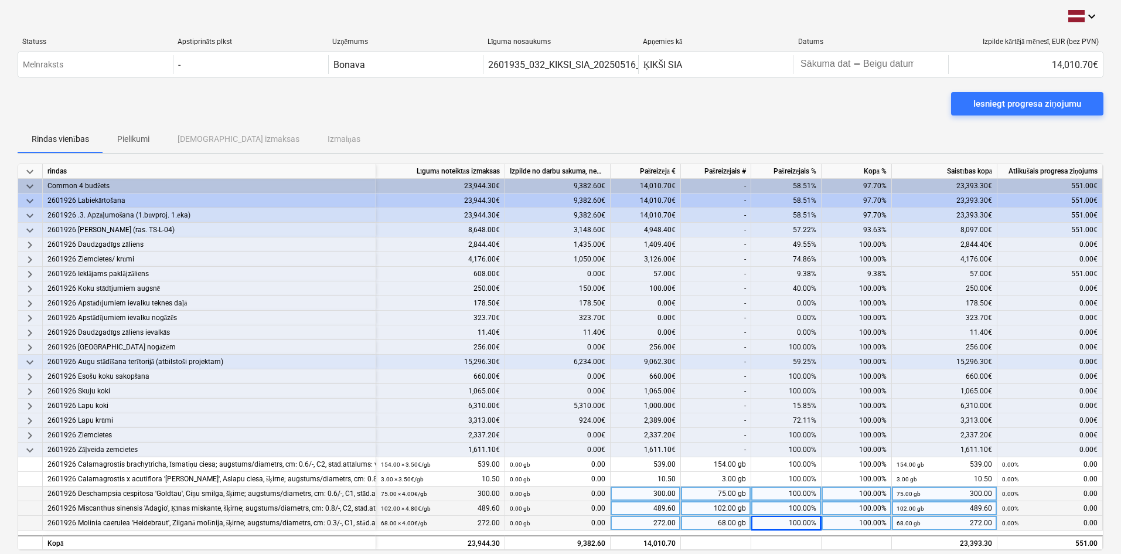
click at [30, 449] on span "keyboard_arrow_down" at bounding box center [30, 450] width 14 height 14
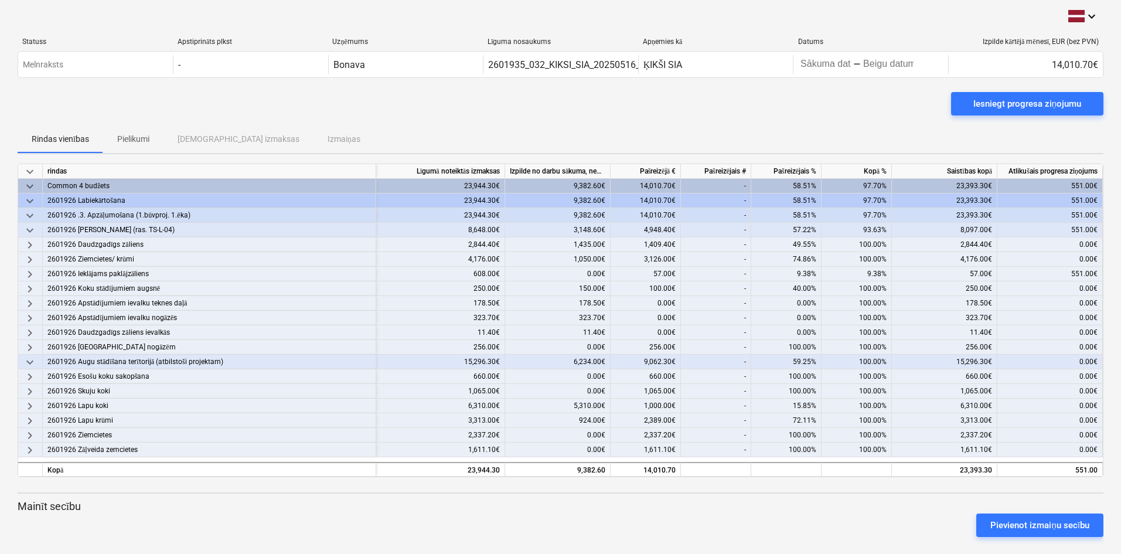
click at [28, 363] on span "keyboard_arrow_down" at bounding box center [30, 362] width 14 height 14
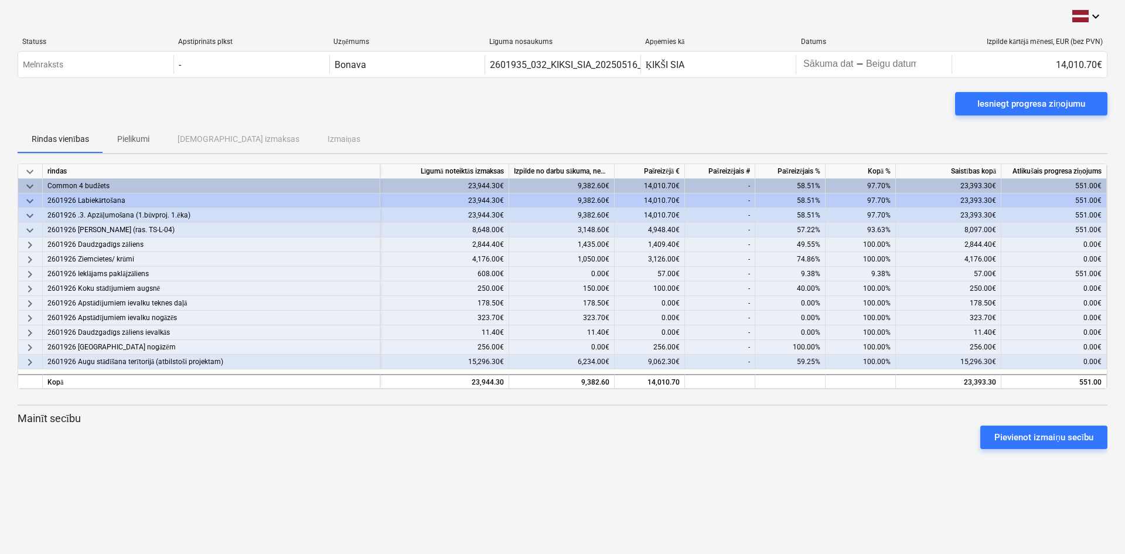
click at [30, 231] on span "keyboard_arrow_down" at bounding box center [30, 230] width 14 height 14
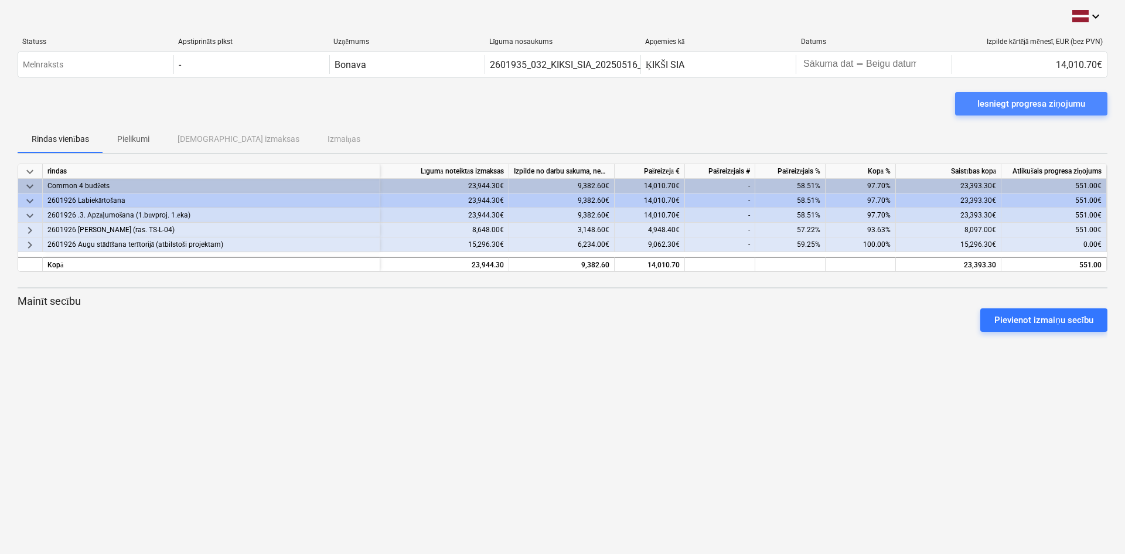
click at [1018, 105] on div "Iesniegt progresa ziņojumu" at bounding box center [1031, 103] width 108 height 15
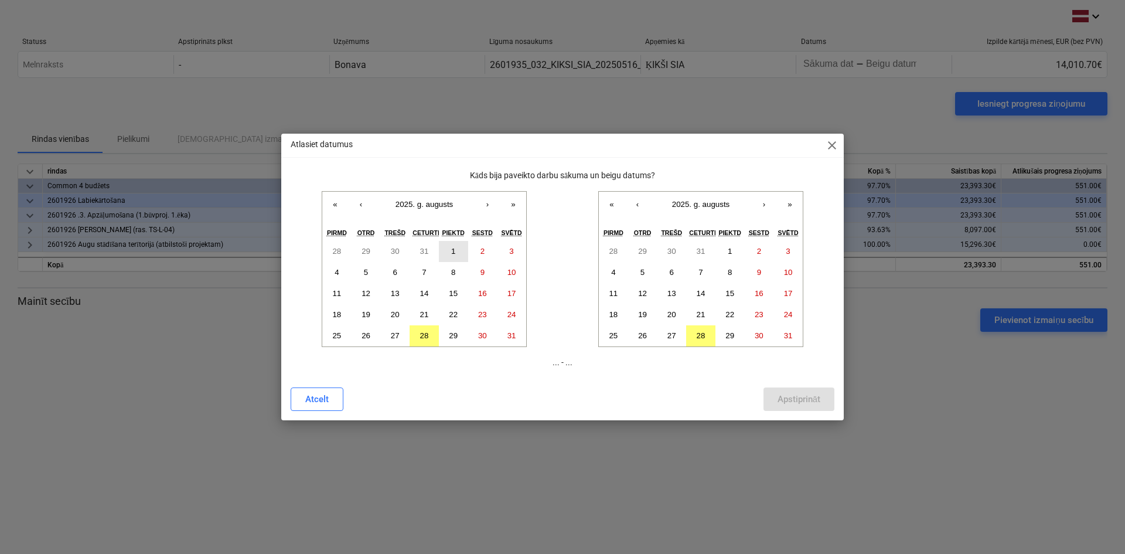
click at [454, 248] on abbr "1" at bounding box center [453, 251] width 4 height 9
click at [740, 338] on button "29" at bounding box center [730, 335] width 29 height 21
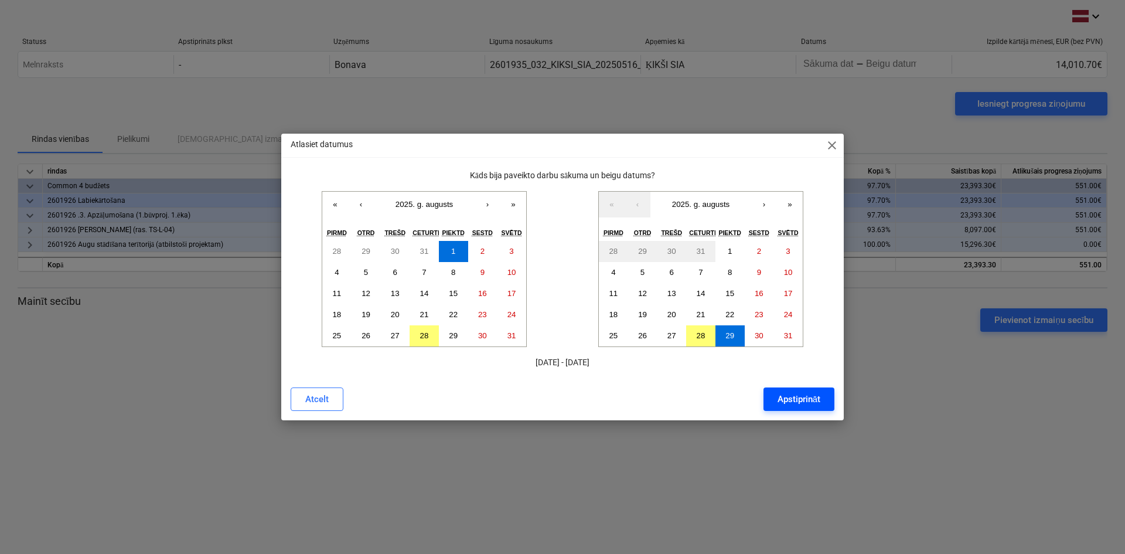
click at [792, 397] on div "Apstiprināt" at bounding box center [799, 398] width 43 height 15
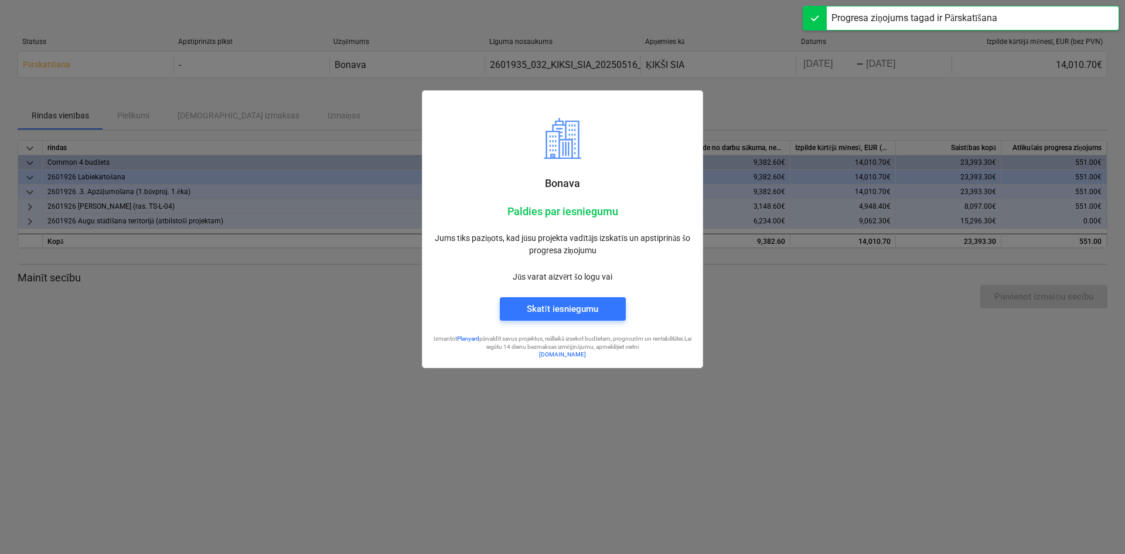
click at [584, 404] on div at bounding box center [562, 277] width 1125 height 554
click at [744, 117] on div at bounding box center [562, 277] width 1125 height 554
click at [397, 119] on div at bounding box center [562, 277] width 1125 height 554
click at [397, 117] on div at bounding box center [562, 277] width 1125 height 554
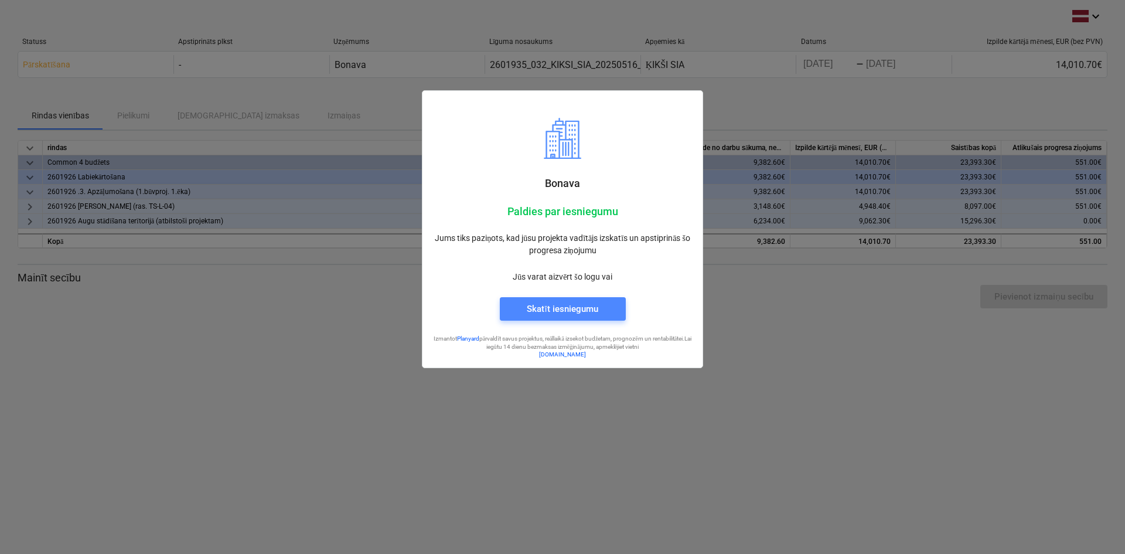
click at [536, 321] on button "Skatīt iesniegumu" at bounding box center [563, 308] width 126 height 23
